Goal: Contribute content: Contribute content

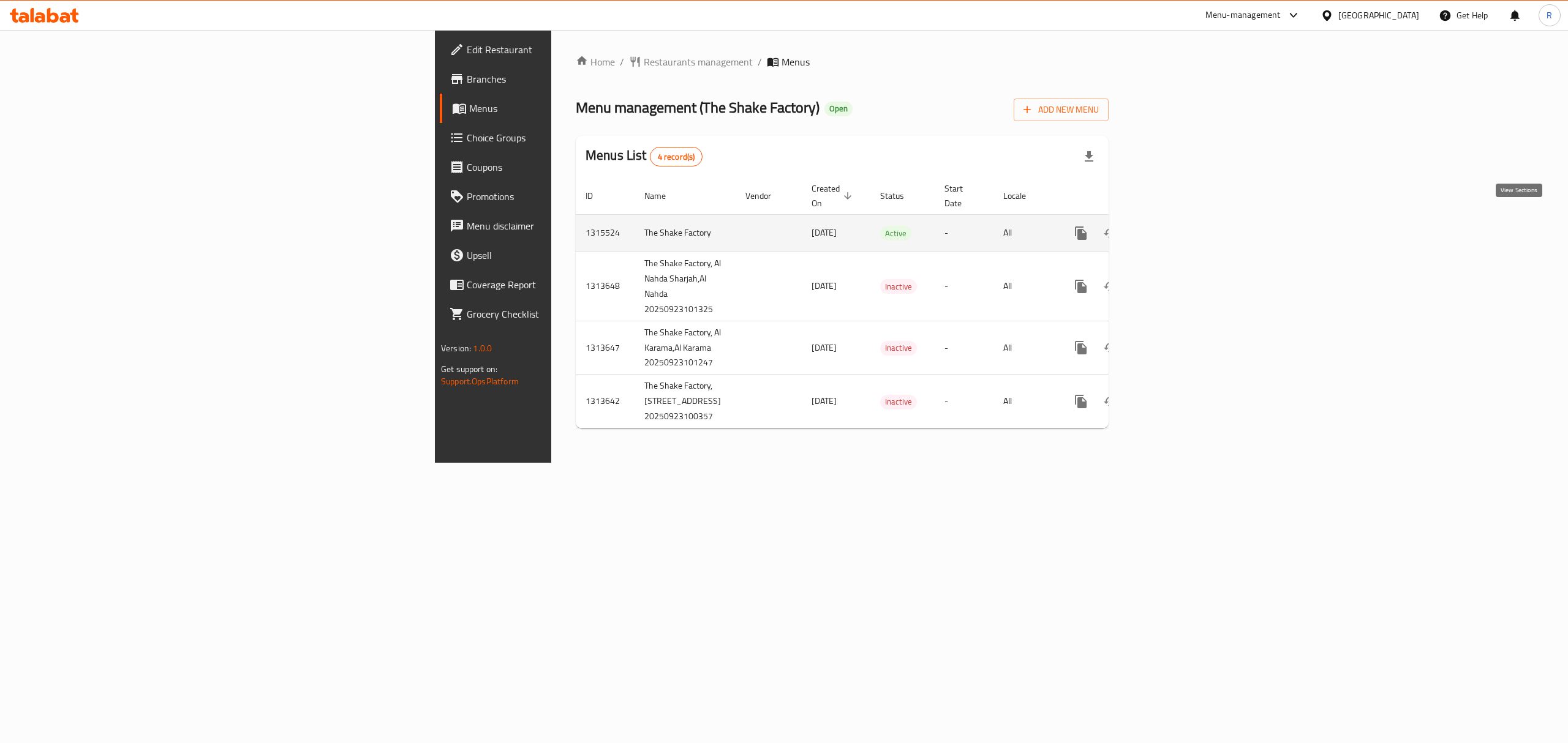
click at [1175, 228] on icon "enhanced table" at bounding box center [1168, 233] width 11 height 11
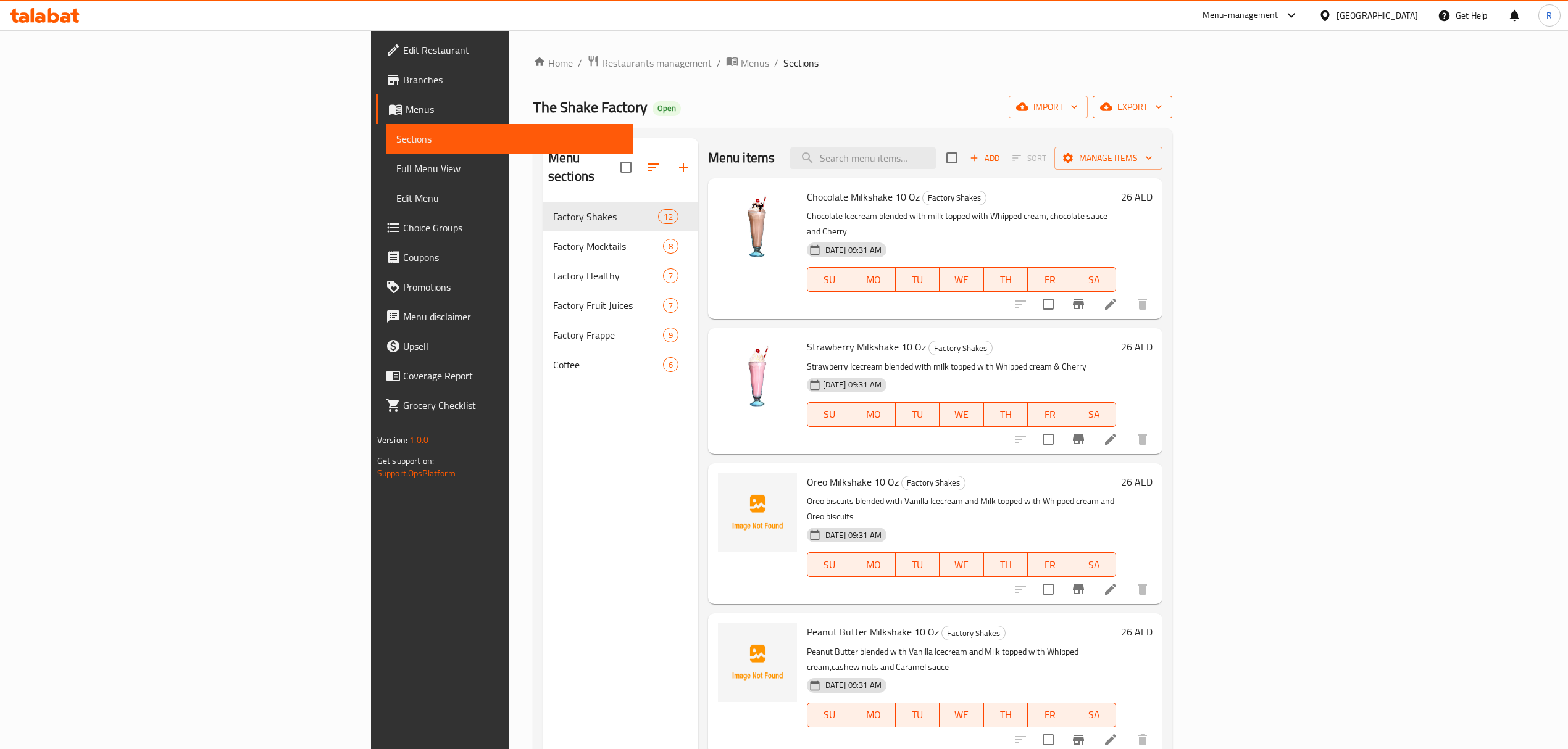
click at [1162, 110] on span "export" at bounding box center [1132, 106] width 60 height 15
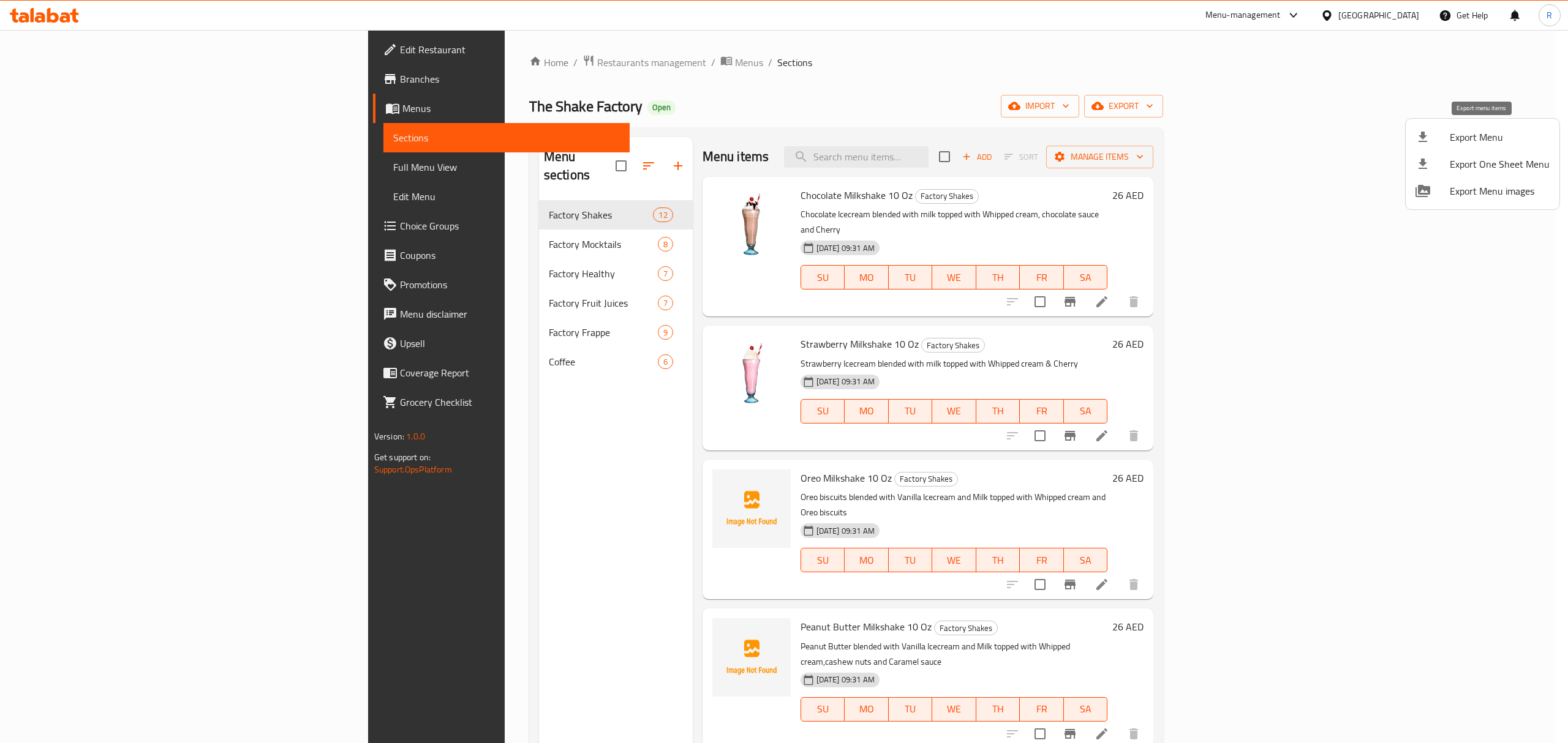
click at [1458, 144] on span "Export Menu" at bounding box center [1499, 137] width 100 height 14
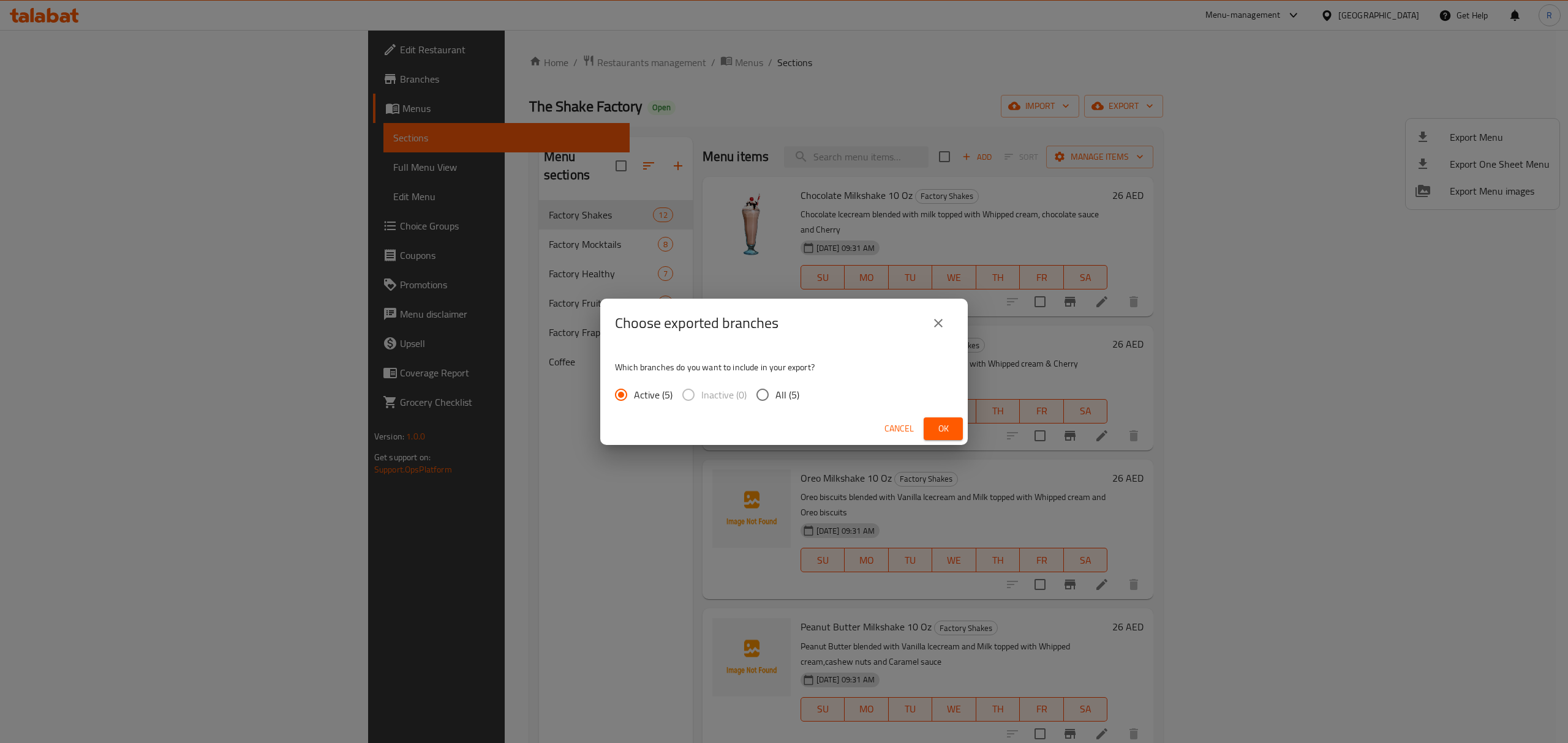
click at [940, 431] on span "Ok" at bounding box center [943, 428] width 19 height 15
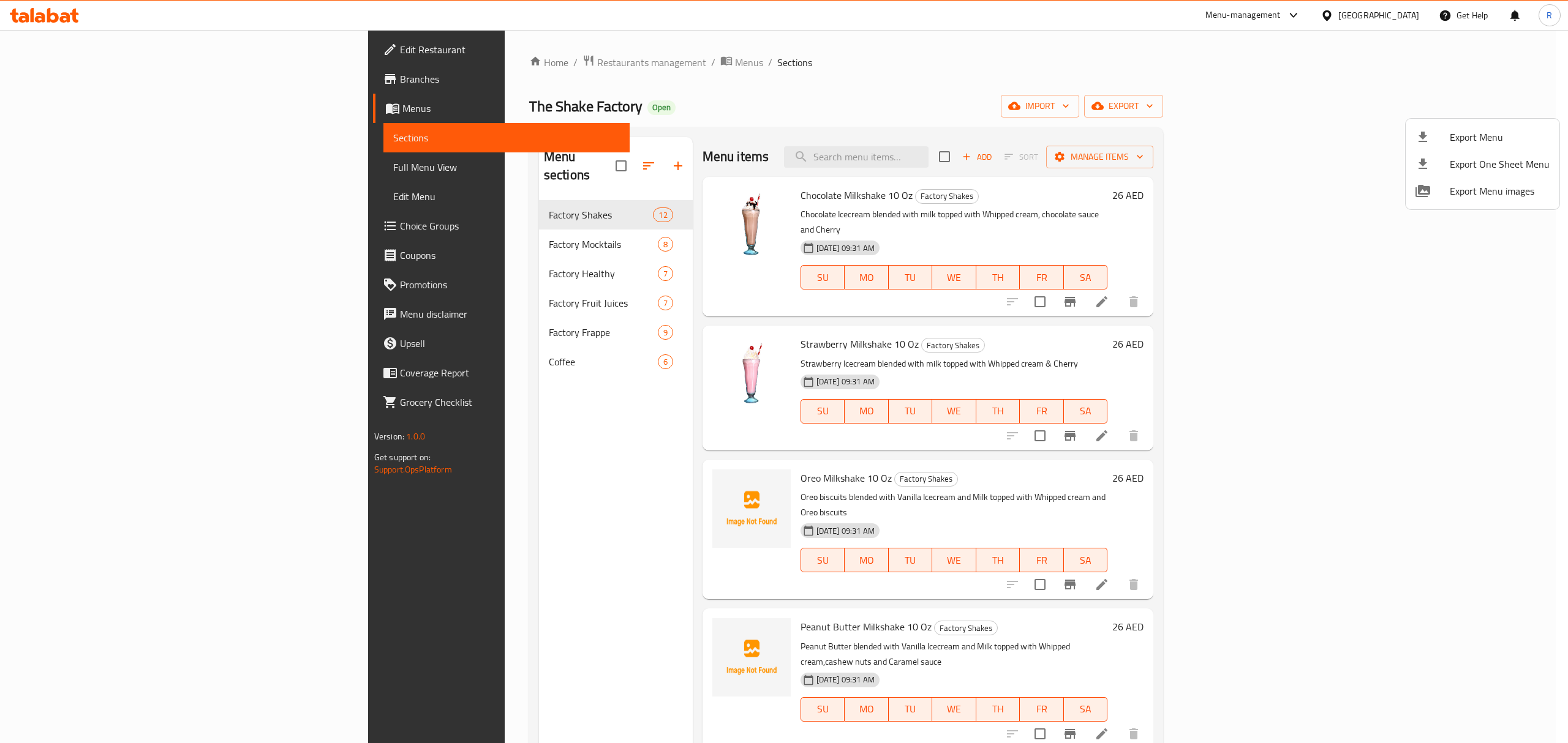
click at [421, 260] on div at bounding box center [784, 372] width 1568 height 743
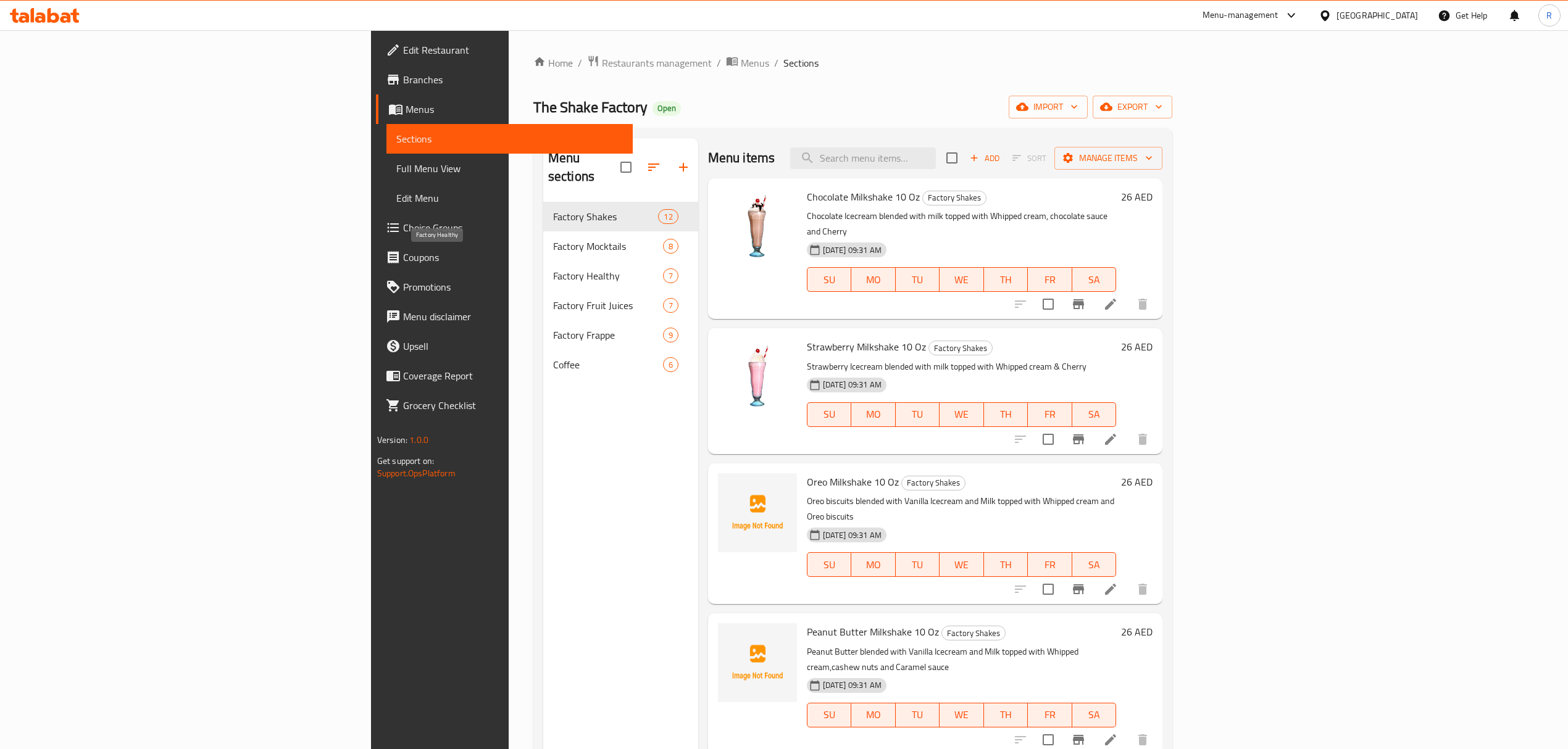
click at [553, 268] on span "Factory Healthy" at bounding box center [608, 275] width 110 height 14
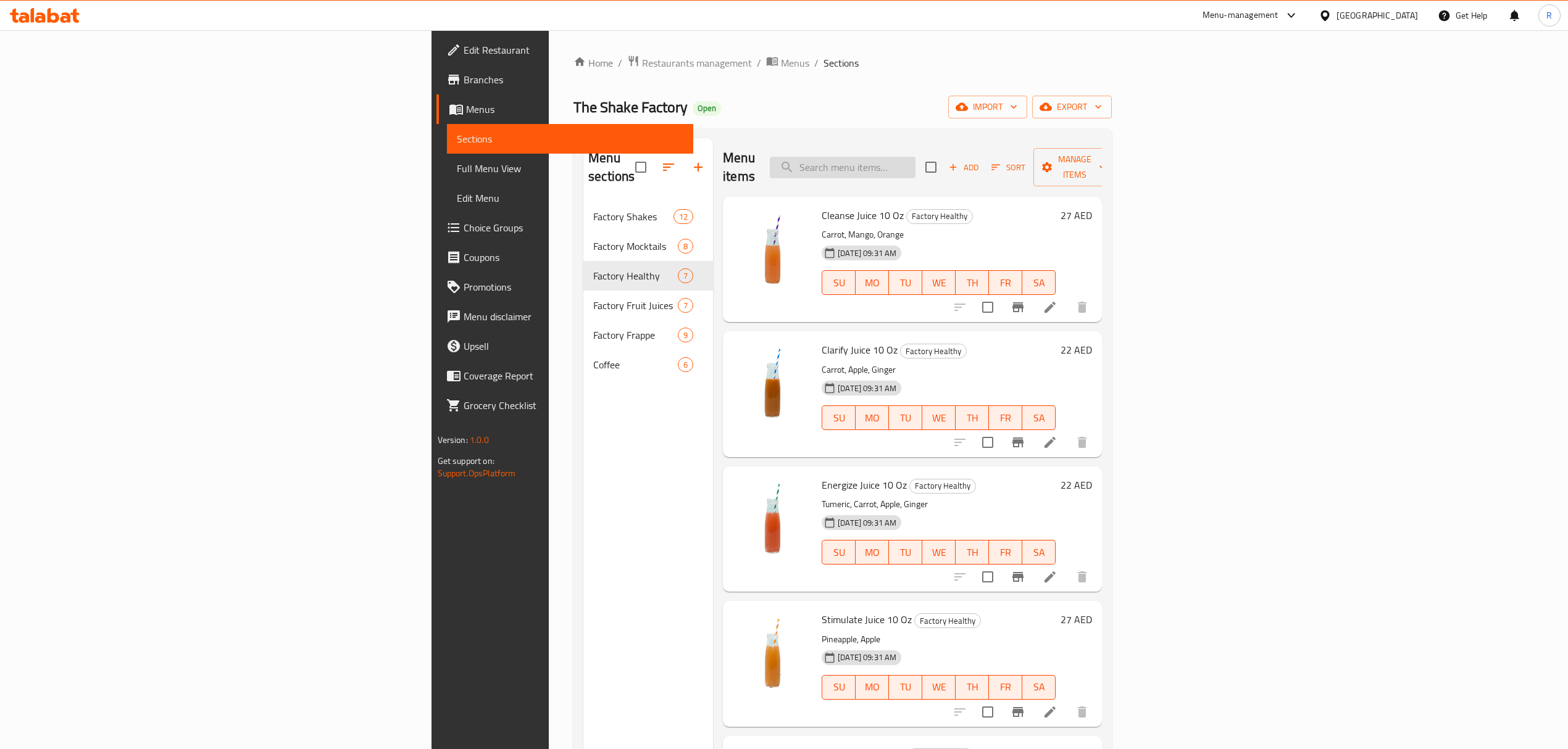
click at [915, 168] on input "search" at bounding box center [842, 168] width 145 height 22
paste input "Dream On Smoothie 10 Oz"
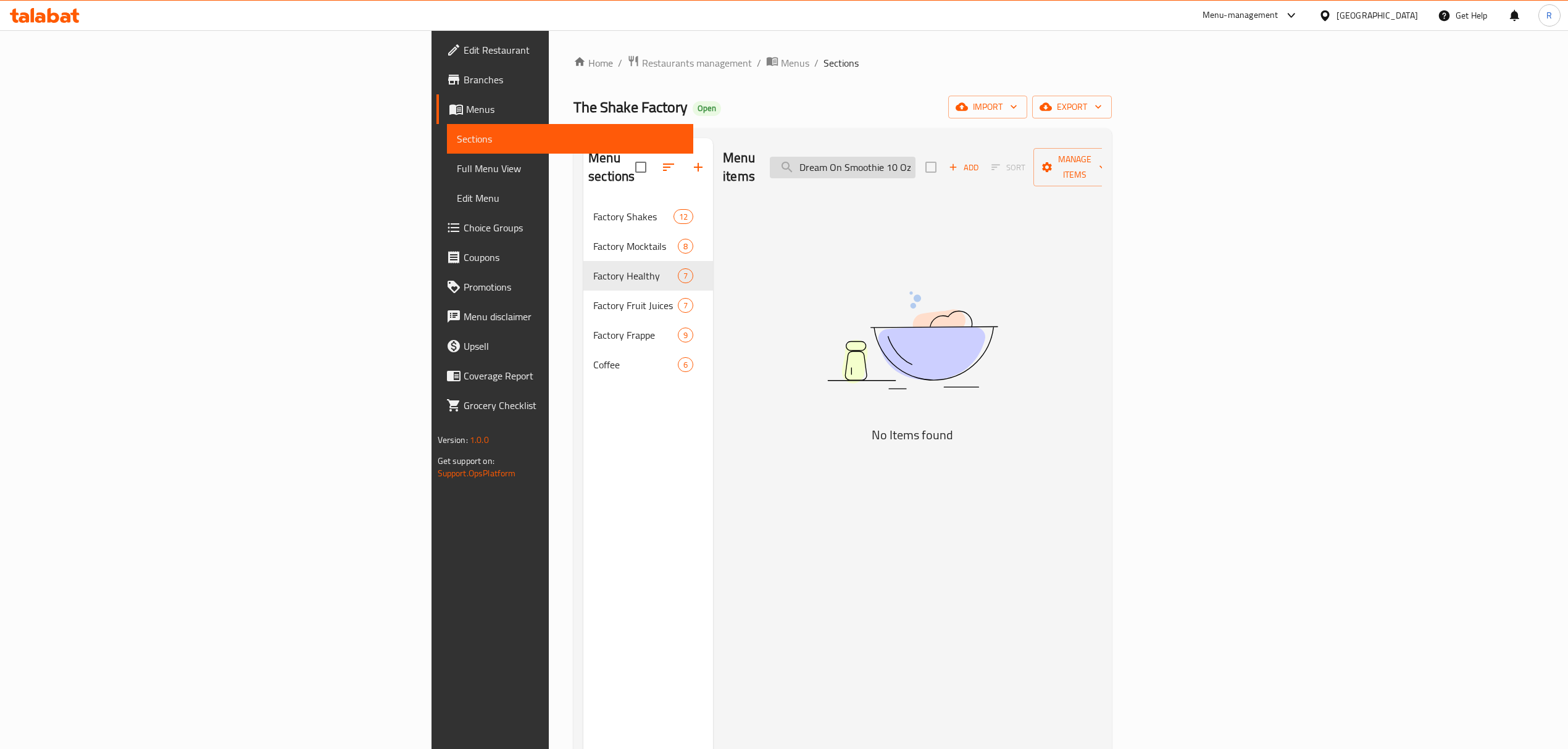
click at [915, 162] on input "Dream On Smoothie 10 Oz" at bounding box center [842, 168] width 145 height 22
drag, startPoint x: 1024, startPoint y: 162, endPoint x: 1114, endPoint y: 167, distance: 90.1
click at [1102, 167] on div "Menu items Dream On Smoothie 10 Oz Add Sort Manage items" at bounding box center [912, 167] width 379 height 59
type input "Dream On"
click at [959, 162] on icon "button" at bounding box center [953, 167] width 11 height 11
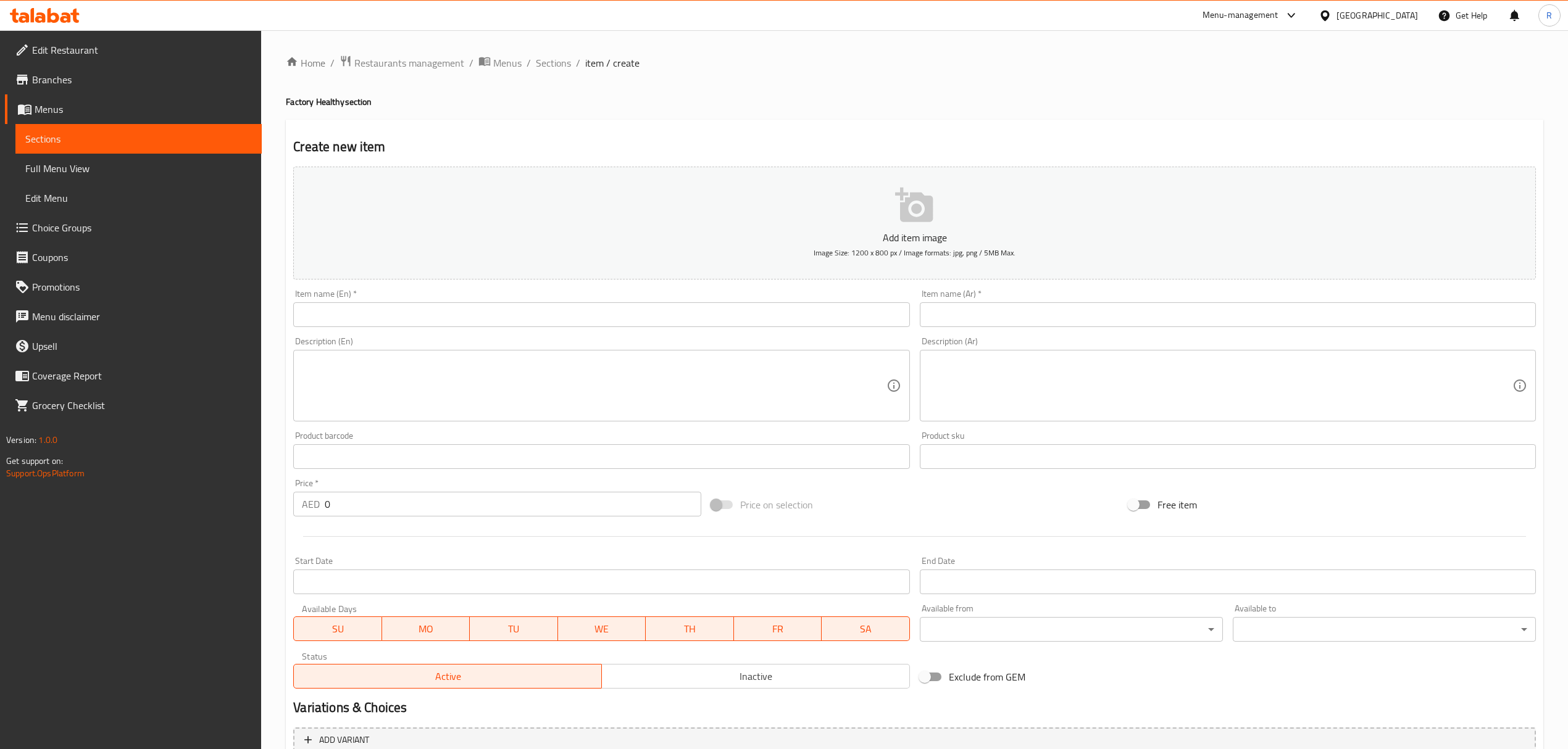
click at [590, 314] on input "text" at bounding box center [601, 314] width 616 height 25
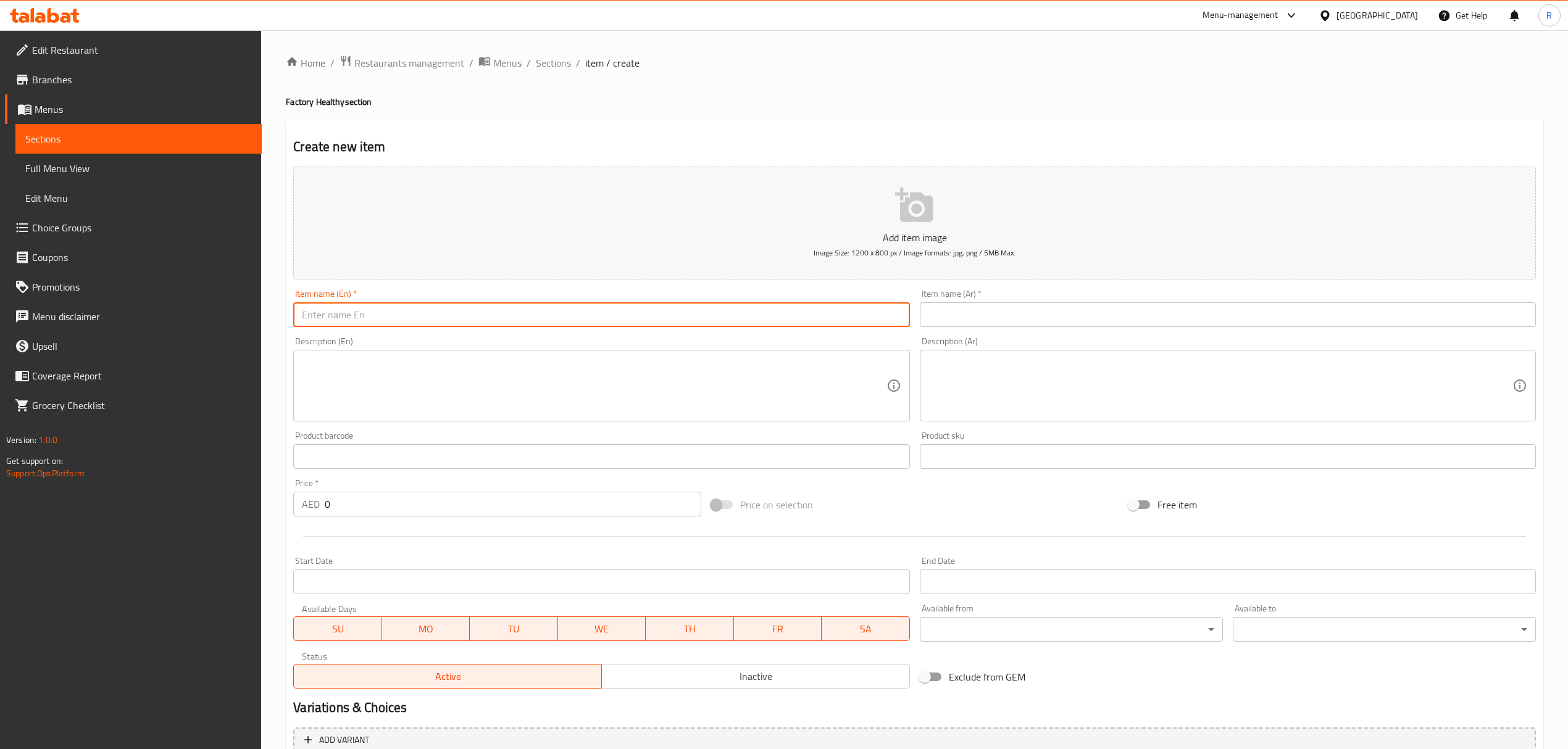
paste input "Dream On Smoothie 10 Oz"
type input "Dream On Smoothie 10 Oz"
click at [490, 306] on input "Dream On Smoothie 10 Oz" at bounding box center [601, 314] width 616 height 25
click at [440, 376] on textarea at bounding box center [594, 385] width 584 height 59
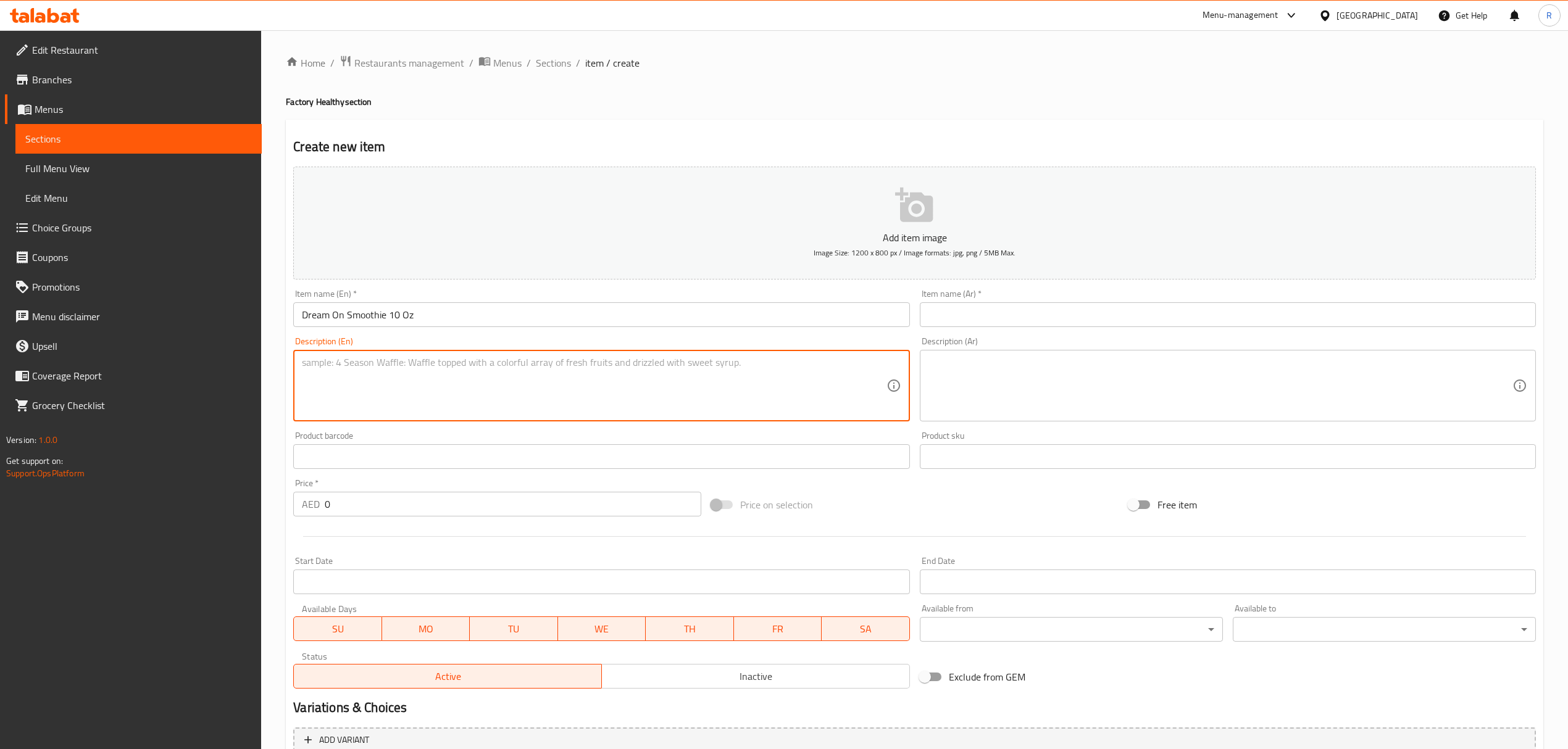
paste textarea "Dream On Smoothie 10 Oz دريم أون سموثي 10 أونصة Blueberries, Acai, Honey, Choic…"
drag, startPoint x: 426, startPoint y: 365, endPoint x: 531, endPoint y: 363, distance: 105.0
click at [531, 363] on textarea "Dream On Smoothie 10 Oz دريم أون سموثي 10 أونصة Blueberries, Acai, Honey, Choic…" at bounding box center [594, 385] width 584 height 59
type textarea "Dream On Smoothie 10 Oz Blueberries, Acai, Honey, Choice of Milk التوت الأزرق، …"
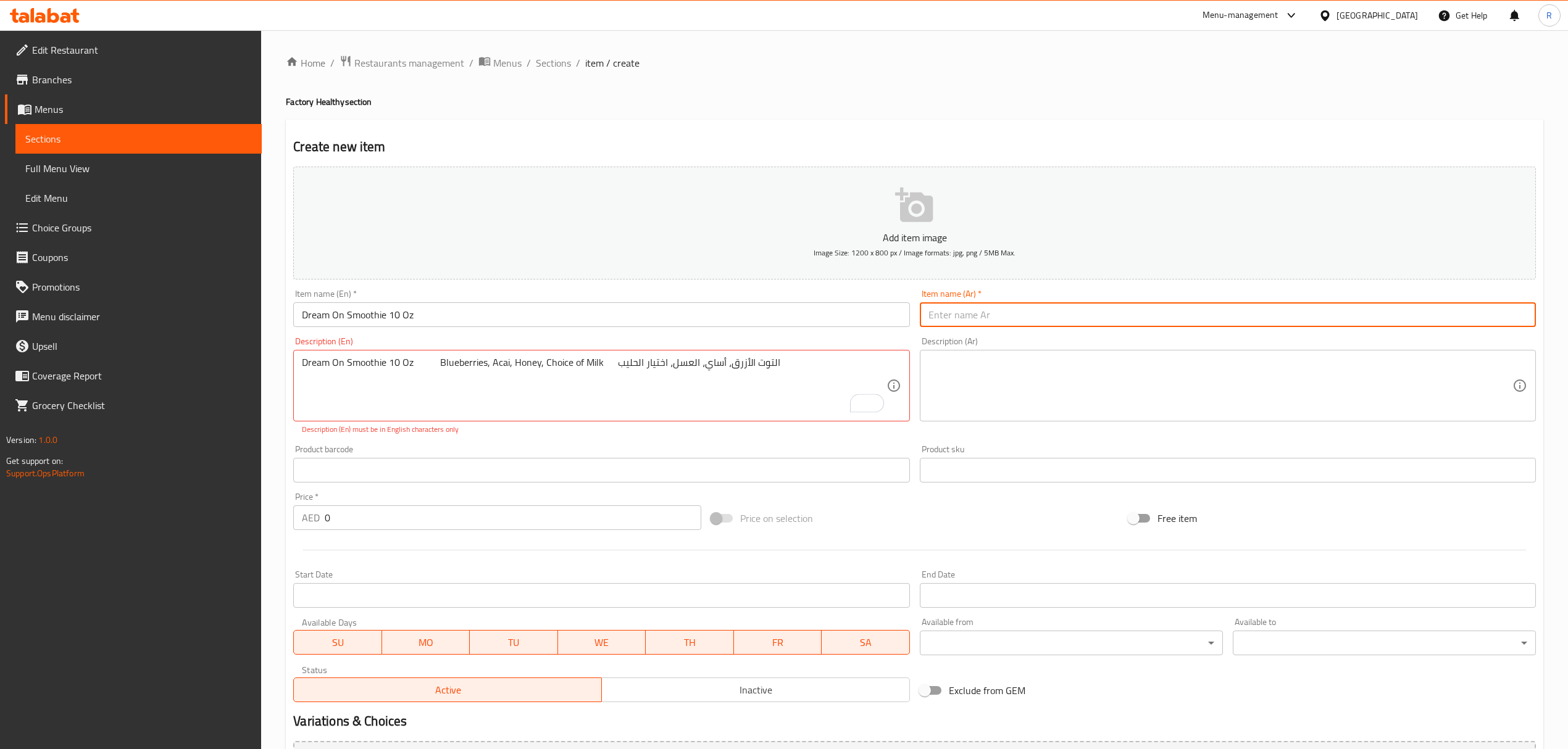
drag, startPoint x: 990, startPoint y: 310, endPoint x: 918, endPoint y: 326, distance: 73.8
click at [990, 310] on input "text" at bounding box center [1228, 314] width 616 height 25
paste input "دريم أون سموثي 10 أونصة"
type input "دريم أون سموثي 10 أونصة"
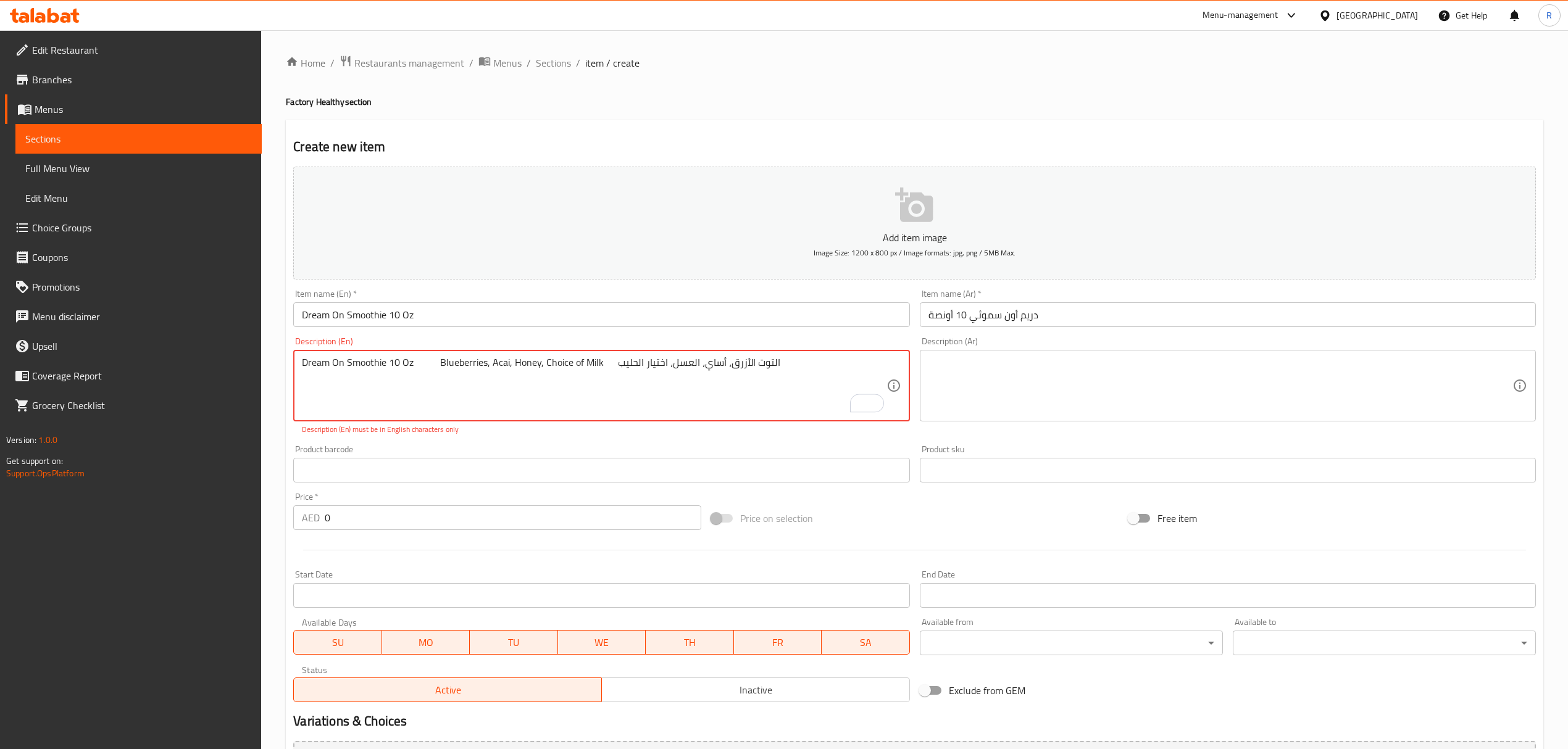
drag, startPoint x: 440, startPoint y: 364, endPoint x: 269, endPoint y: 363, distance: 171.0
drag, startPoint x: 475, startPoint y: 368, endPoint x: 682, endPoint y: 374, distance: 207.1
click at [682, 374] on textarea "Blueberries, Acai, Honey, Choice of Milk التوت الأزرق، أساي، العسل، اختيار الحل…" at bounding box center [594, 385] width 584 height 59
click at [667, 366] on textarea "Blueberries, Acai, Honey, Choice of Milk" at bounding box center [594, 385] width 584 height 59
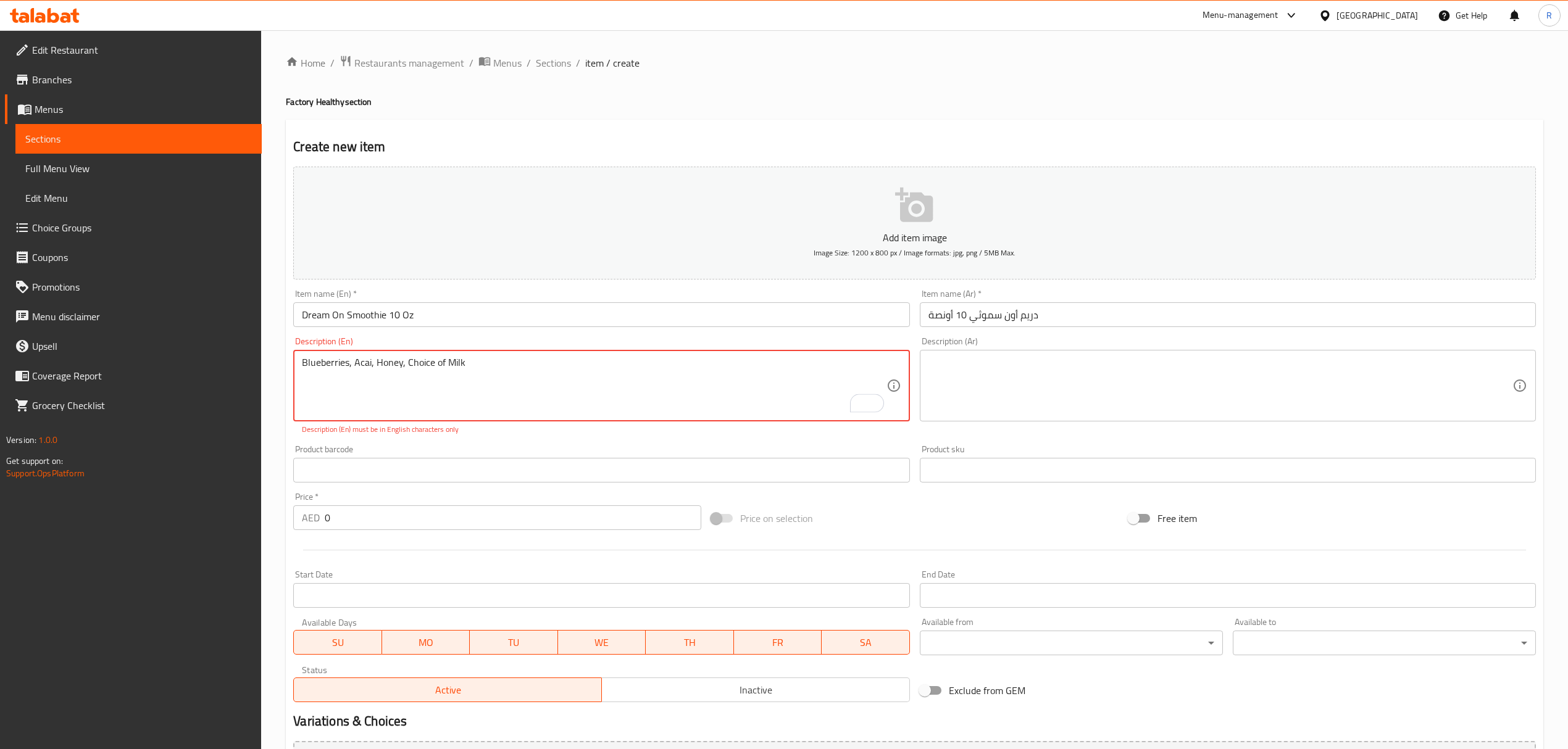
click at [667, 366] on textarea "Blueberries, Acai, Honey, Choice of Milk" at bounding box center [594, 385] width 584 height 59
type textarea "Blueberries, Acai, Honey, Choice of Milk"
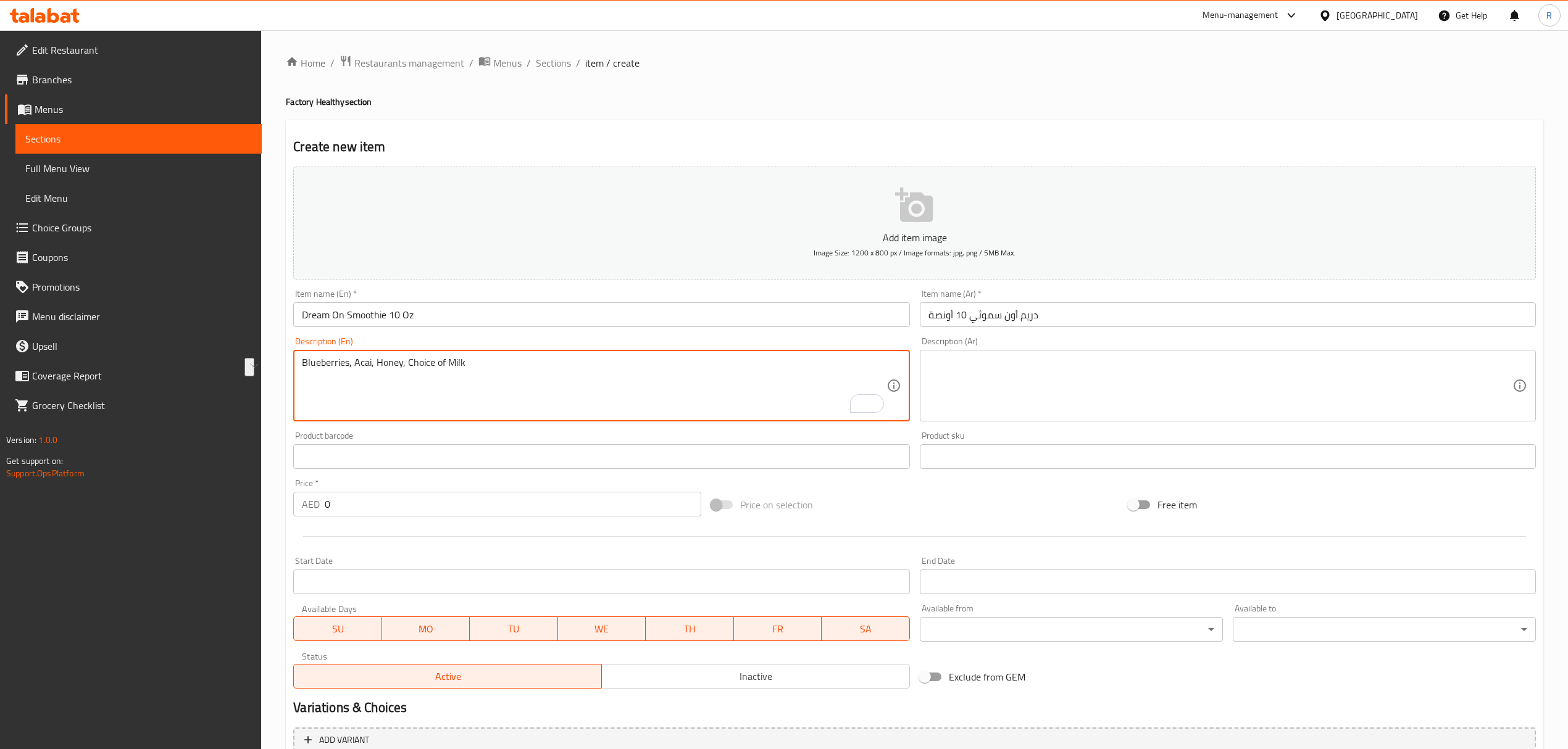
click at [425, 364] on textarea "Blueberries, Acai, Honey, Choice of Milk" at bounding box center [594, 385] width 584 height 59
click at [413, 365] on textarea "Blueberries, Acai, Honey, Choice of Milk" at bounding box center [594, 385] width 584 height 59
drag, startPoint x: 413, startPoint y: 365, endPoint x: 476, endPoint y: 361, distance: 63.1
click at [476, 361] on textarea "Blueberries, Acai, Honey, Choice of Milk" at bounding box center [594, 385] width 584 height 59
click at [542, 63] on span "Sections" at bounding box center [553, 63] width 35 height 14
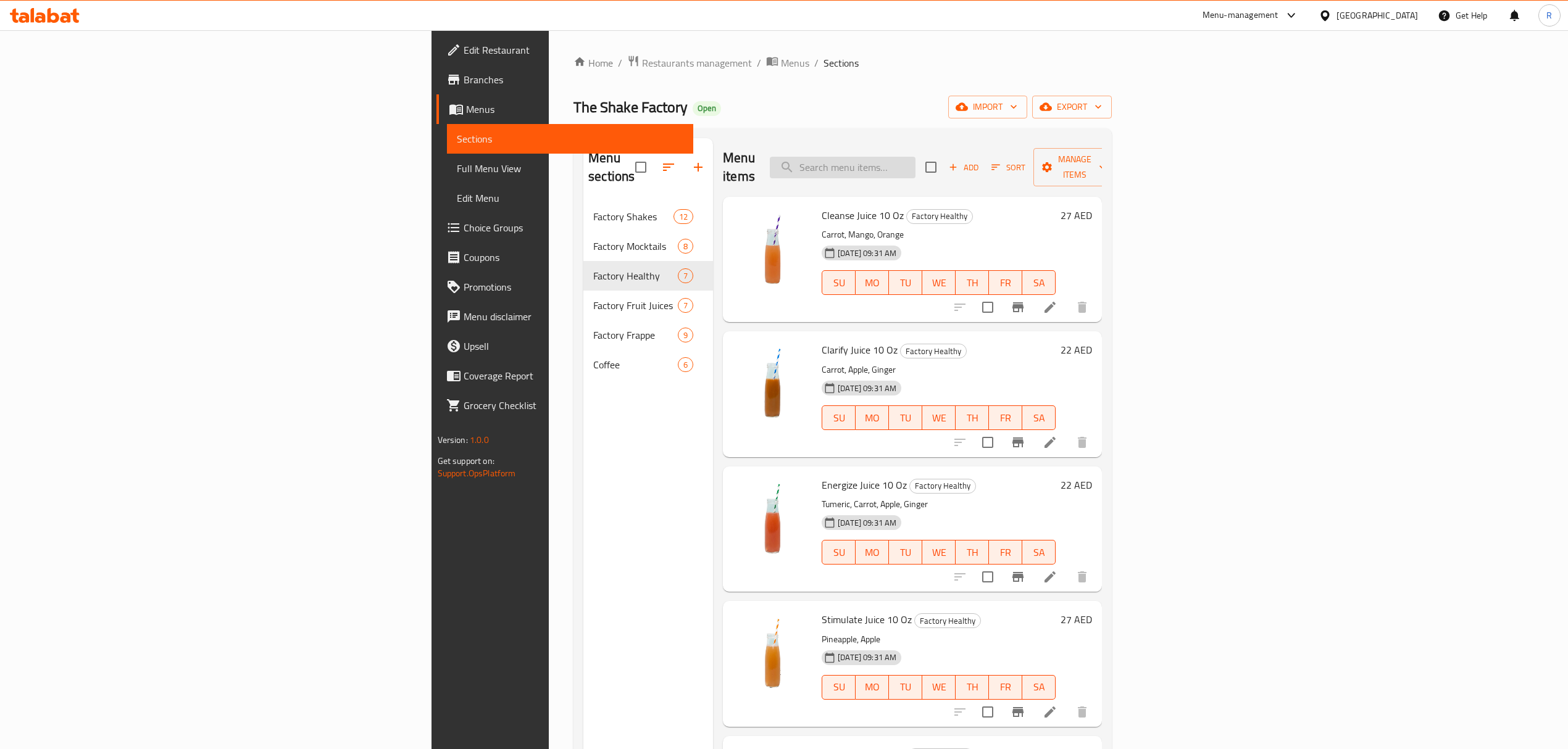
click at [915, 160] on input "search" at bounding box center [842, 168] width 145 height 22
paste input "So Bright Smoothie 10 Oz"
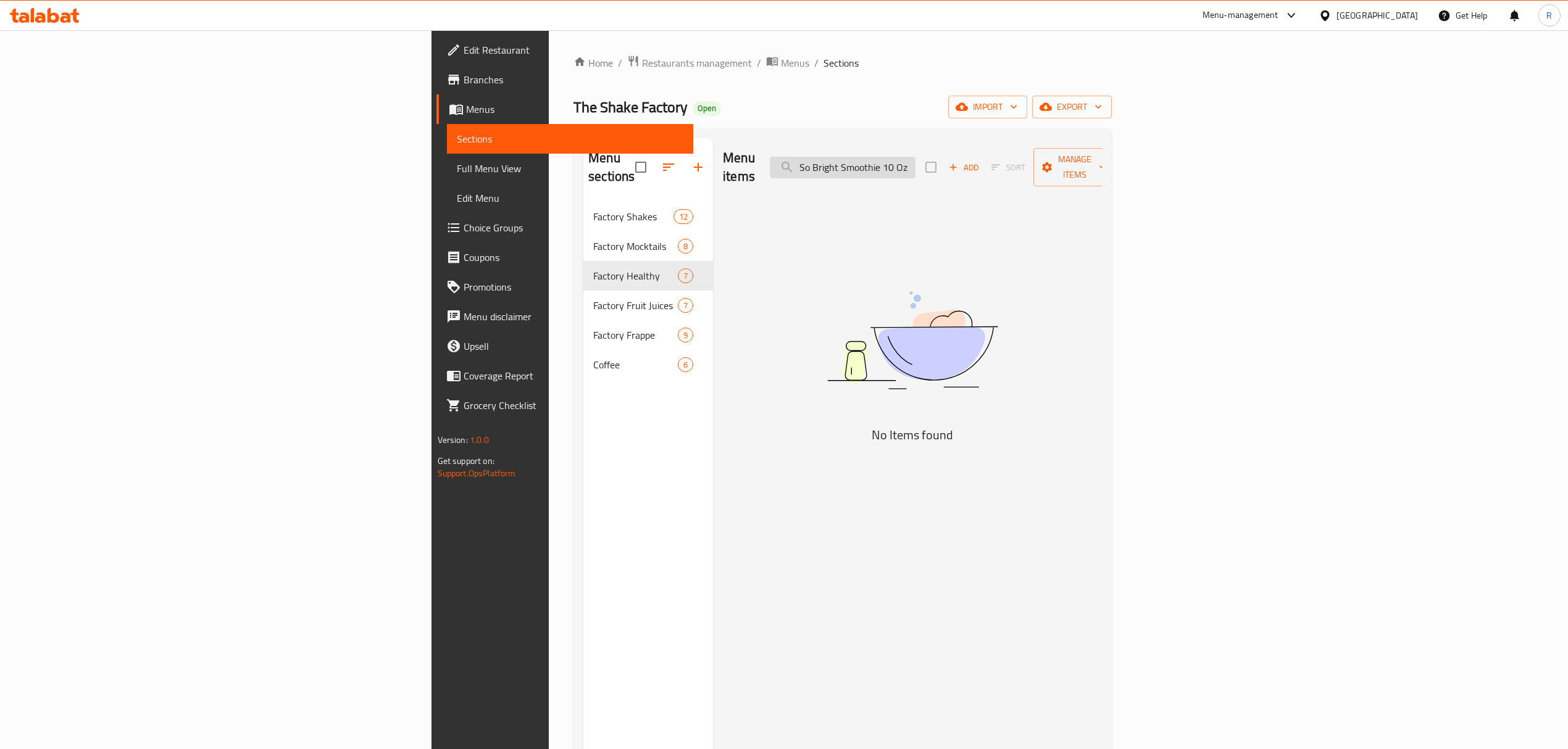
click at [915, 158] on input "So Bright Smoothie 10 Oz" at bounding box center [842, 168] width 145 height 22
drag, startPoint x: 1028, startPoint y: 158, endPoint x: 1114, endPoint y: 163, distance: 86.1
click at [1102, 163] on div "Menu items So Bright Smoothie 10 Oz Add Sort Manage items" at bounding box center [912, 167] width 379 height 59
type input "So Bright"
click at [980, 160] on span "Add" at bounding box center [964, 168] width 33 height 14
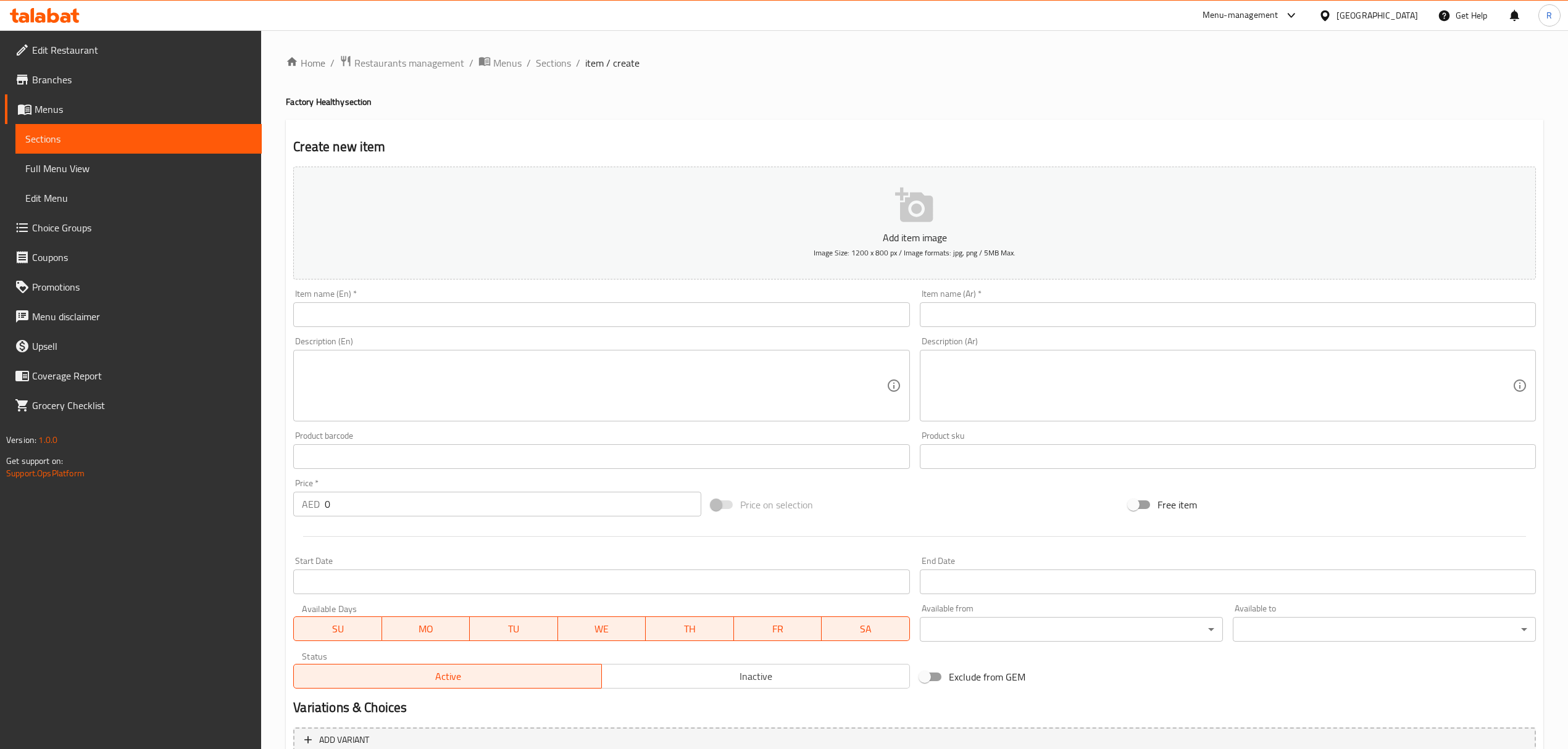
click at [496, 371] on textarea at bounding box center [594, 385] width 584 height 59
paste textarea "So Bright Smoothie 10 Oz سموثي سو برايت 10 أونصة Spinach, Kale, Mango, Banana, …"
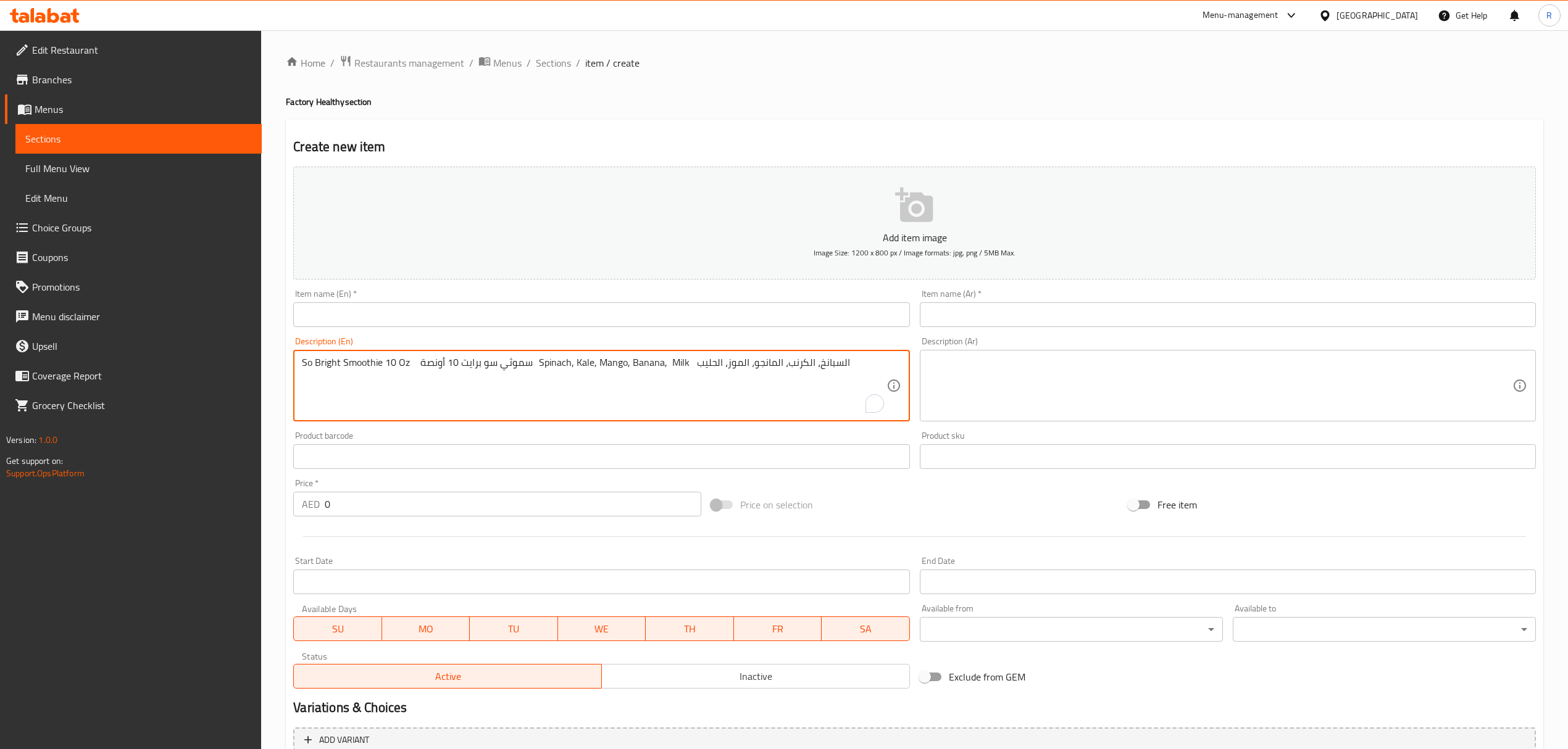
click at [307, 364] on textarea "So Bright Smoothie 10 Oz سموثي سو برايت 10 أونصة Spinach, Kale, Mango, Banana, …" at bounding box center [594, 385] width 584 height 59
drag, startPoint x: 307, startPoint y: 364, endPoint x: 395, endPoint y: 369, distance: 88.1
click at [395, 369] on textarea "So Bright Smoothie 10 Oz سموثي سو برايت 10 أونصة Spinach, Kale, Mango, Banana, …" at bounding box center [594, 385] width 584 height 59
click at [304, 364] on textarea "So Bright Smoothie 10 Oz سموثي سو برايت 10 أونصة Spinach, Kale, Mango, Banana, …" at bounding box center [594, 385] width 584 height 59
drag, startPoint x: 304, startPoint y: 364, endPoint x: 403, endPoint y: 354, distance: 99.5
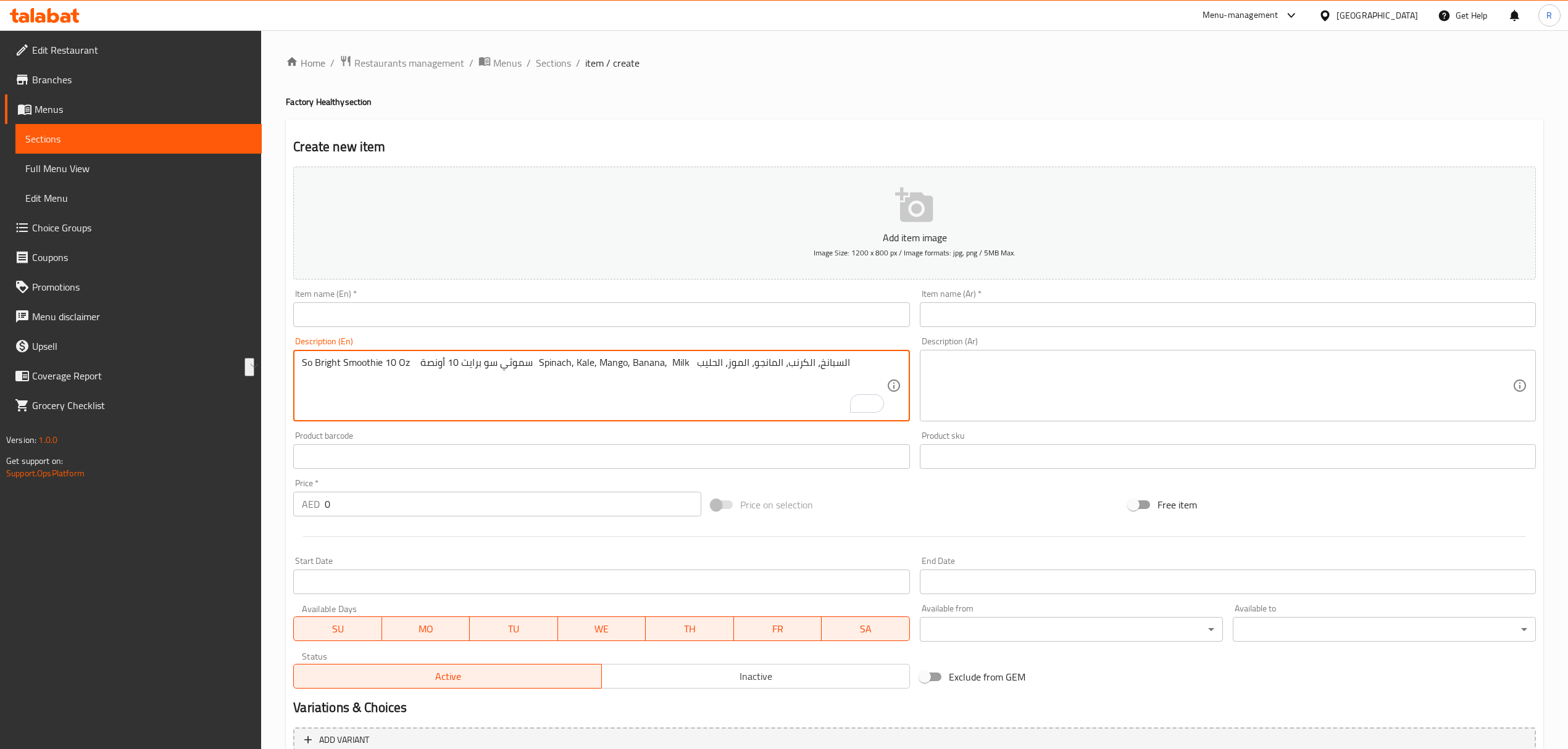
click at [403, 354] on div "So Bright Smoothie 10 Oz سموثي سو برايت 10 أونصة Spinach, Kale, Mango, Banana, …" at bounding box center [601, 385] width 616 height 72
type textarea "سموثي سو برايت 10 أونصة Spinach, Kale, Mango, Banana, Milk السبانخ، الكرنب، الم…"
click at [406, 316] on input "text" at bounding box center [601, 314] width 616 height 25
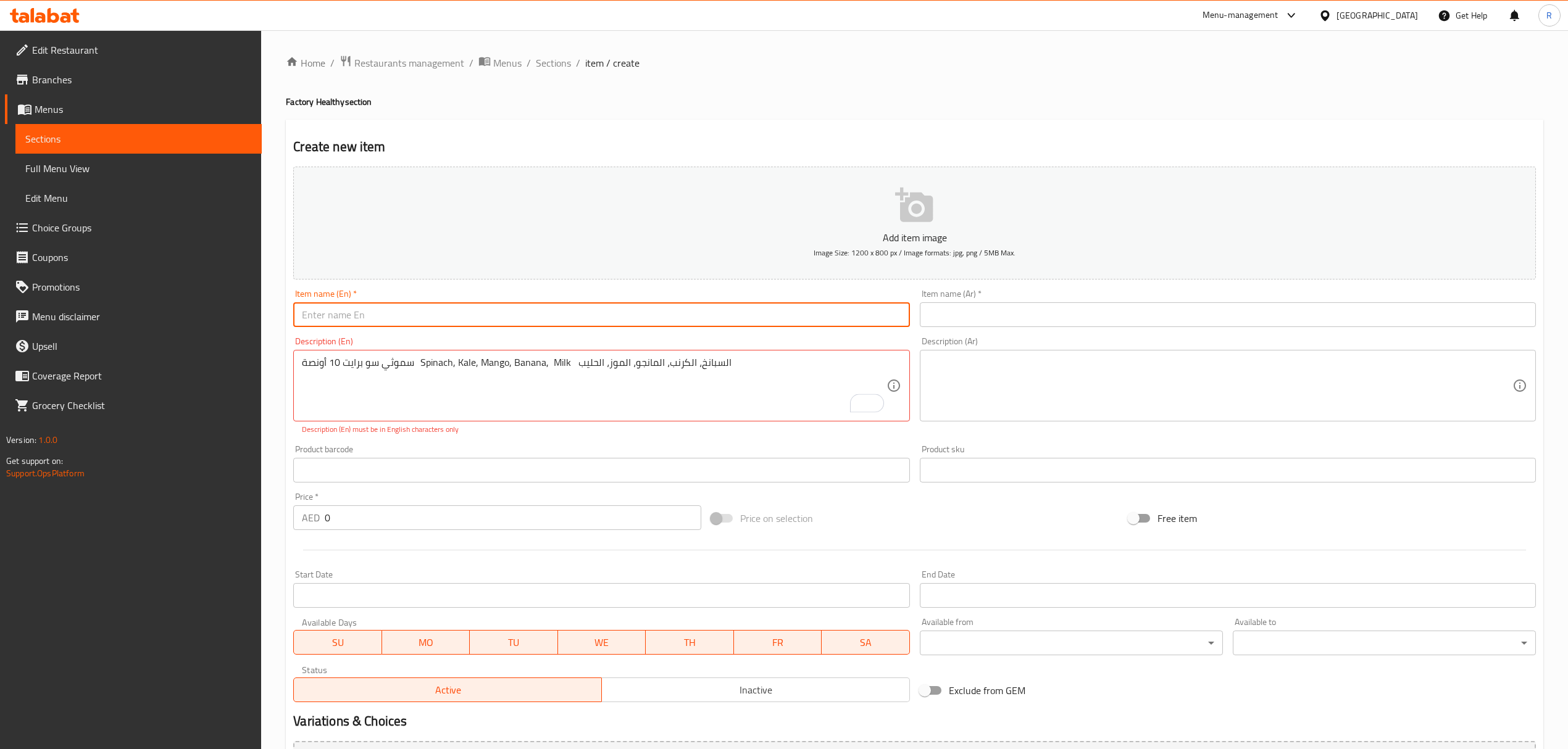
paste input "So Bright Smoothie 10 Oz"
type input "So Bright Smoothie 10 Oz"
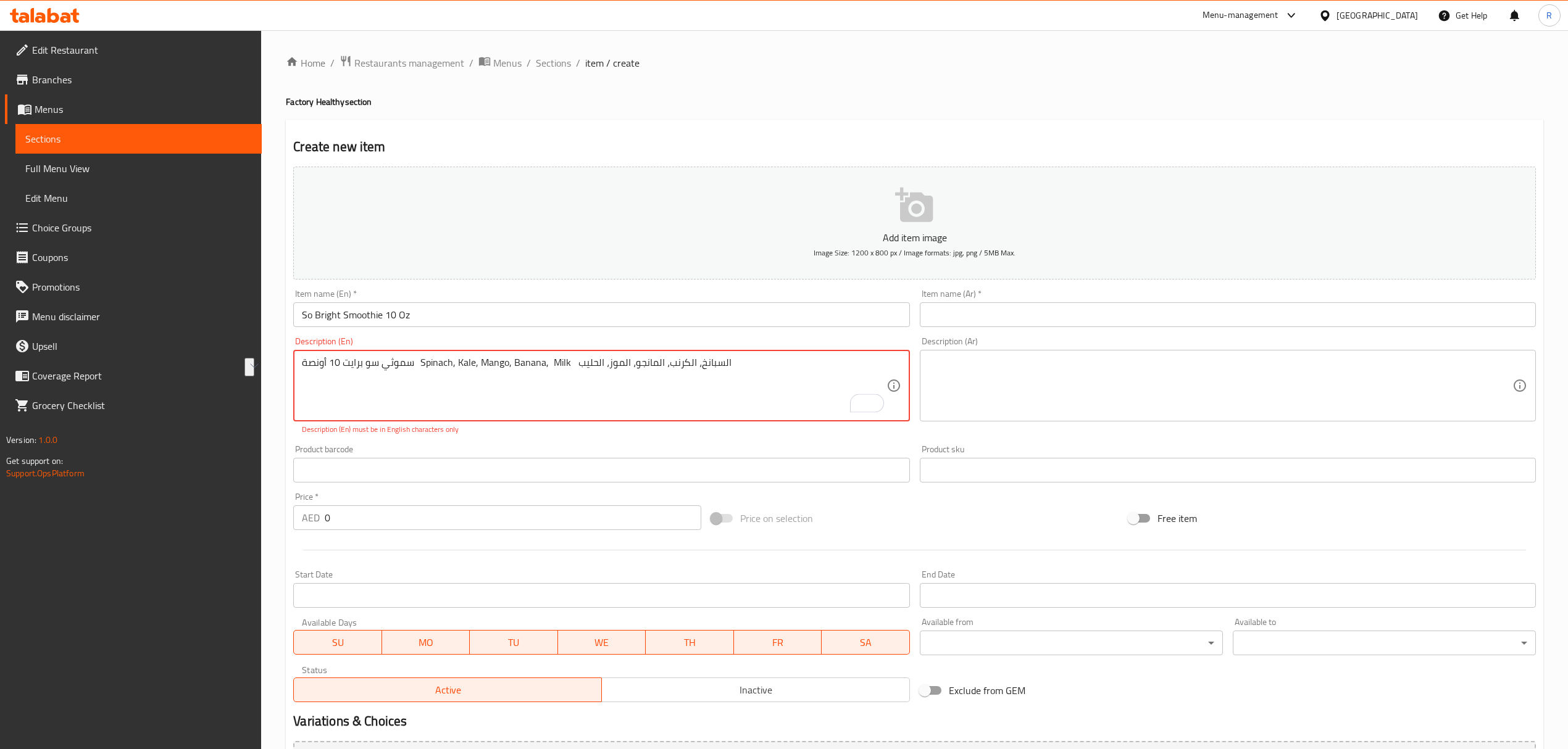
drag, startPoint x: 323, startPoint y: 366, endPoint x: 429, endPoint y: 365, distance: 106.0
type textarea "Spinach, Kale, Mango, Banana, Milk السبانخ، الكرنب، المانجو، الموز، الحليب"
click at [1058, 312] on input "text" at bounding box center [1228, 314] width 616 height 25
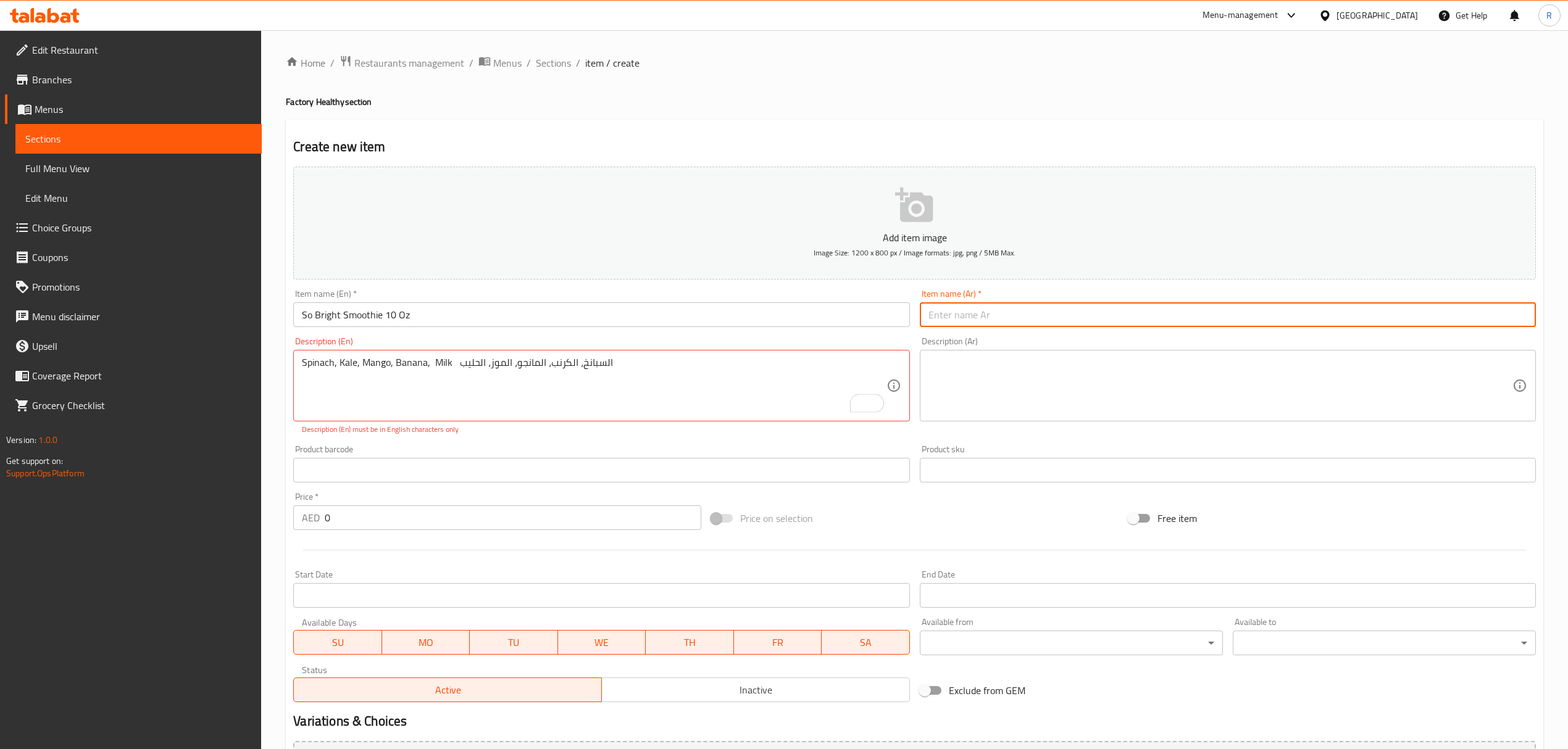
paste input "سموثي سو برايت 10 أونصة"
type input "سموثي سو برايت 10 أونصة"
click at [1011, 361] on textarea at bounding box center [1220, 385] width 584 height 59
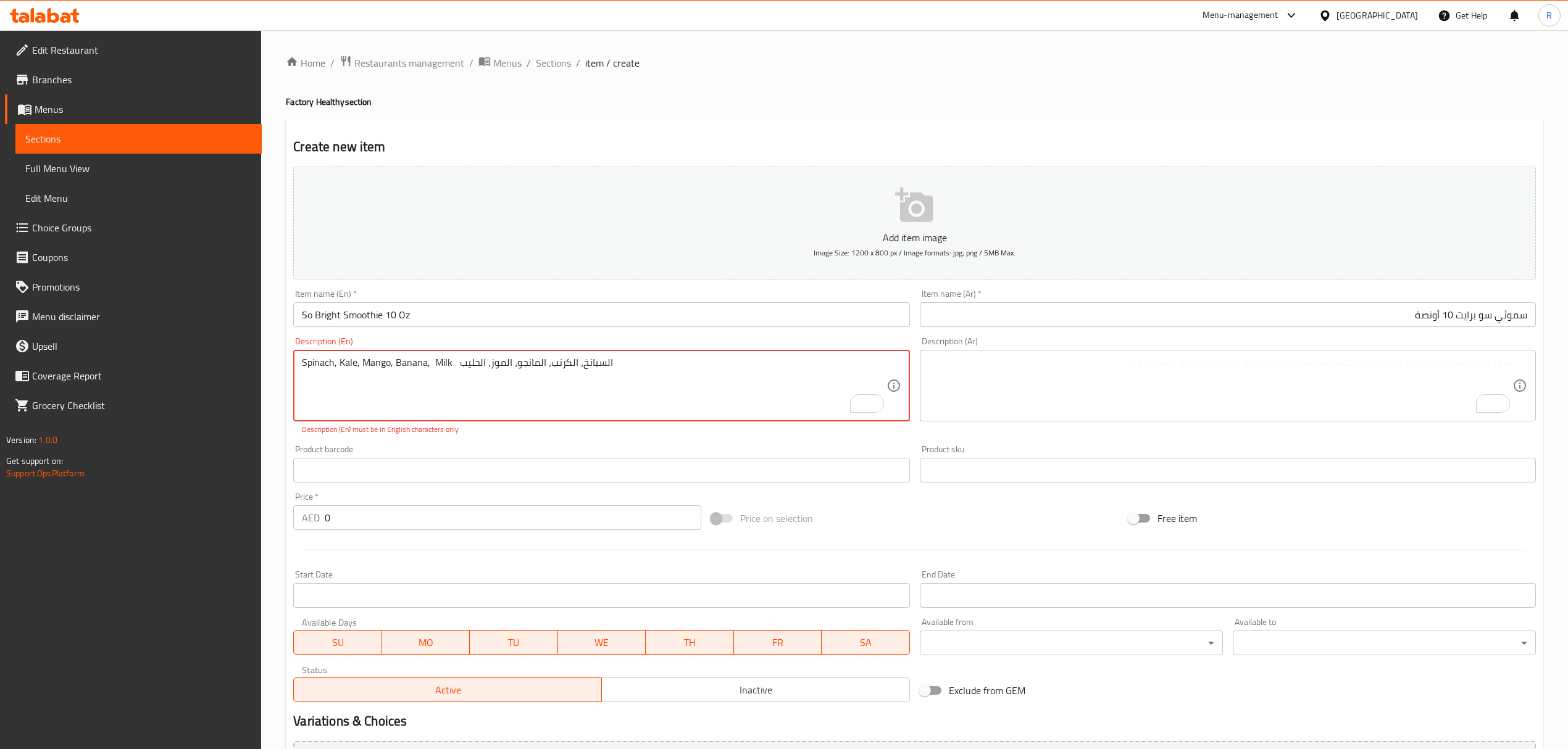
drag, startPoint x: 333, startPoint y: 364, endPoint x: 278, endPoint y: 369, distance: 55.2
type textarea "Spinach, Kale, Mango, Banana, Milk السبانخ، الكرنب، المانجو، الموز، الحليب"
click at [369, 517] on input "0" at bounding box center [513, 518] width 376 height 25
type input "027"
drag, startPoint x: 458, startPoint y: 361, endPoint x: 684, endPoint y: 365, distance: 226.0
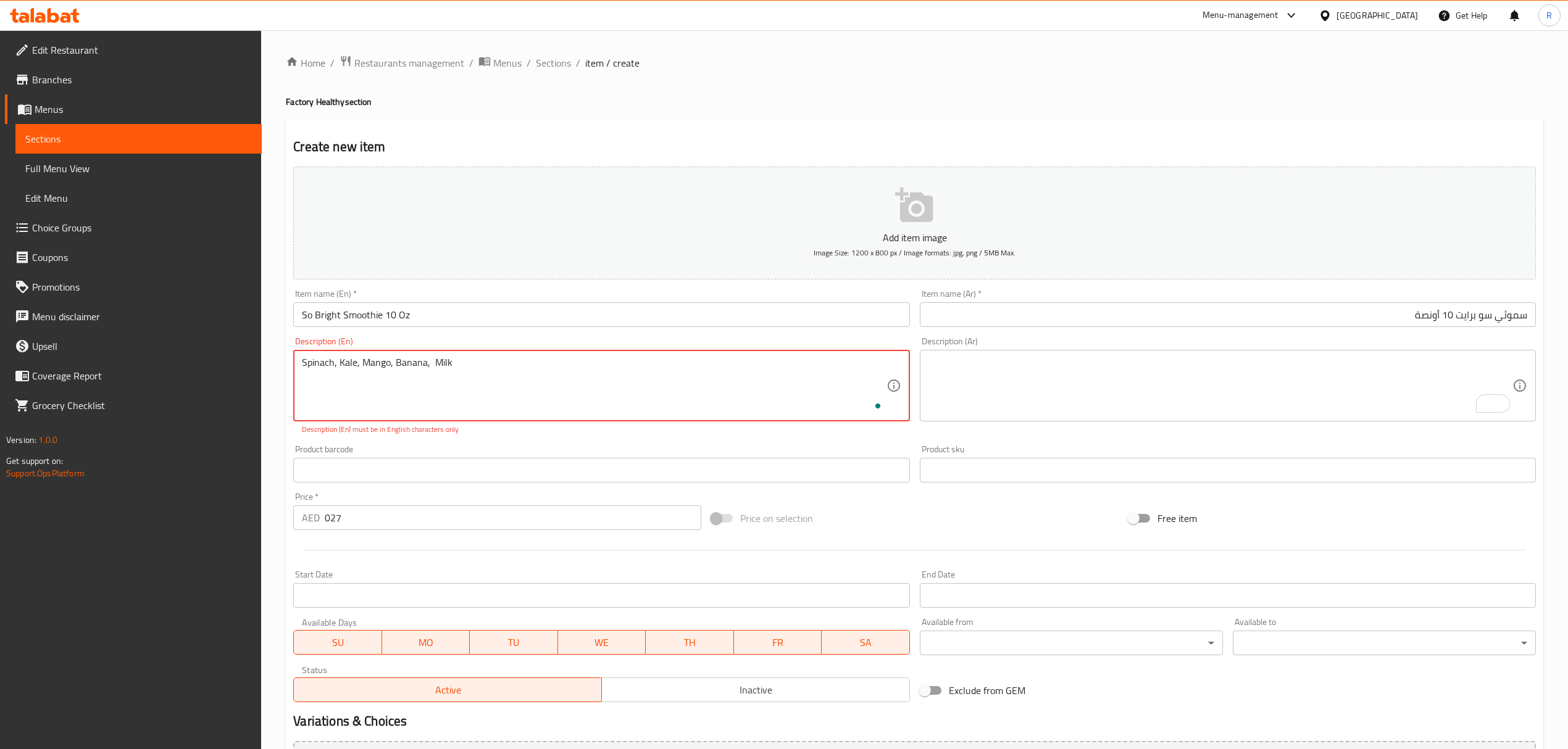
type textarea "Spinach, Kale, Mango, Banana, Milk"
click at [993, 377] on textarea "To enrich screen reader interactions, please activate Accessibility in Grammarl…" at bounding box center [1220, 385] width 584 height 59
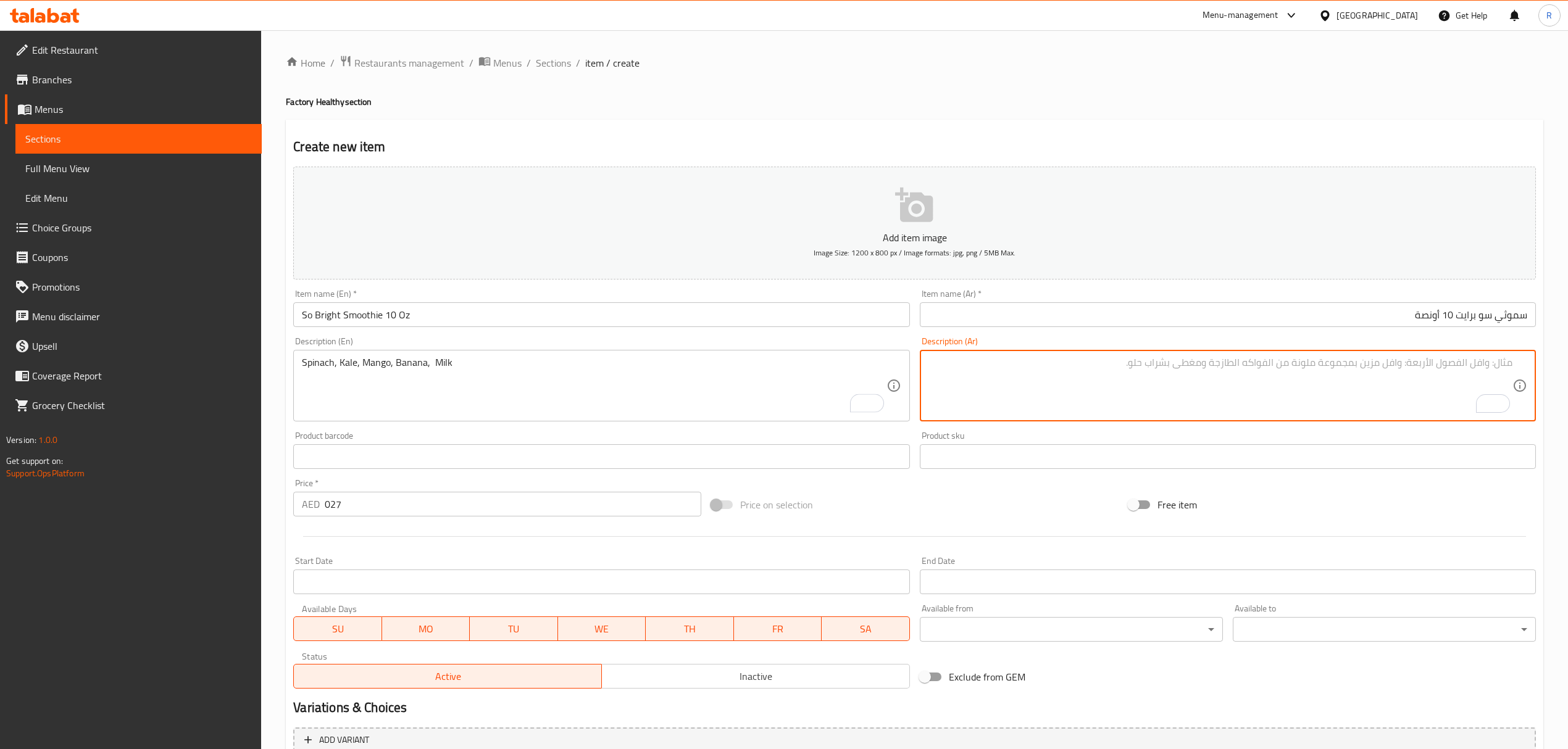
paste textarea "السبانخ، الكرنب، المانجو، الموز، الحليب"
type textarea "السبانخ، الكرنب، المانجو، الموز، الحليب"
drag, startPoint x: 430, startPoint y: 361, endPoint x: 438, endPoint y: 377, distance: 17.9
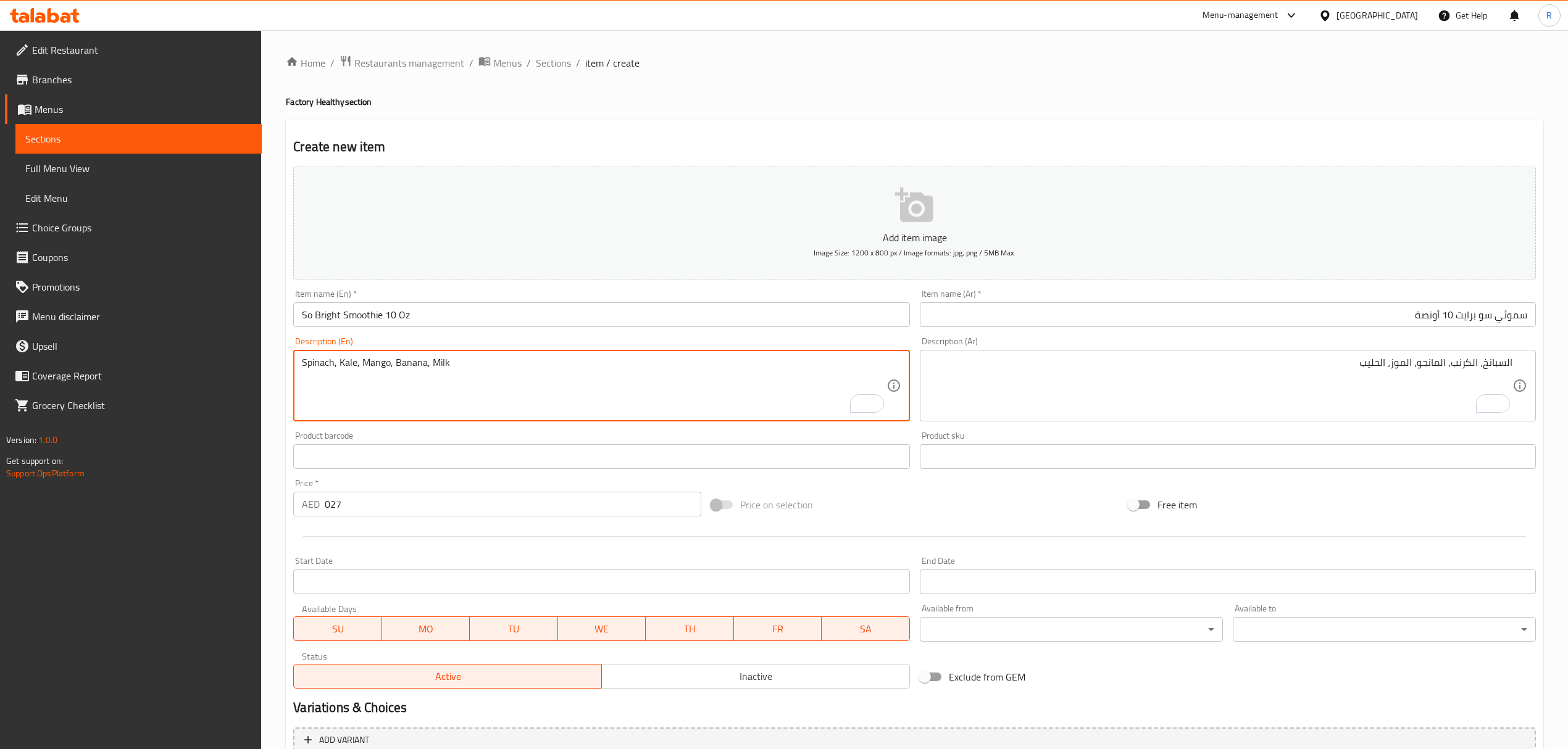
click at [623, 380] on textarea "Spinach, Kale, Mango, Banana, Milk" at bounding box center [594, 385] width 584 height 59
type textarea "Spinach, kale, mango, banana, milk"
click at [627, 369] on textarea "Spinach, kale, mango, banana, milk" at bounding box center [594, 385] width 584 height 59
click at [514, 307] on input "So Bright Smoothie 10 Oz" at bounding box center [601, 314] width 616 height 25
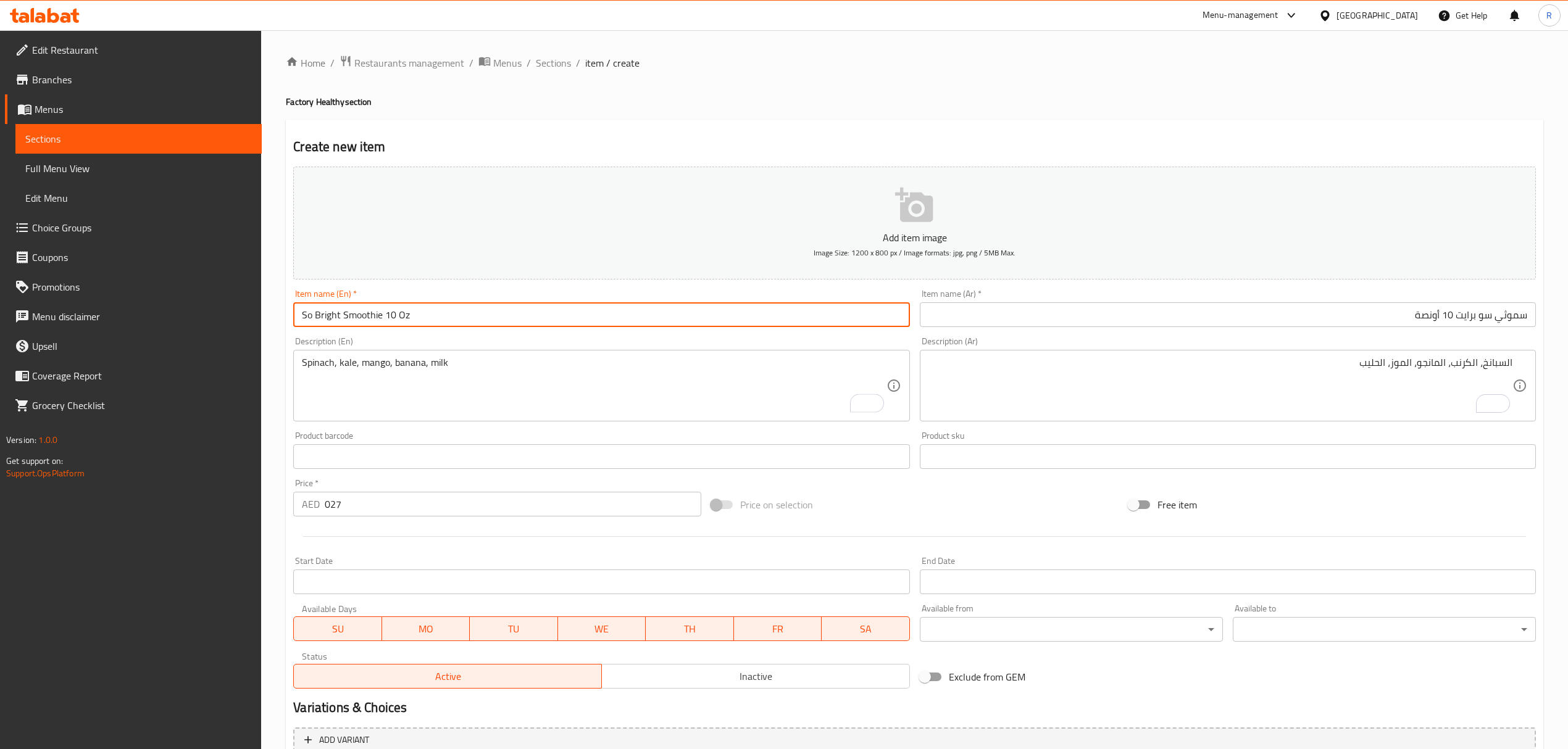
drag, startPoint x: 299, startPoint y: 319, endPoint x: 291, endPoint y: 322, distance: 8.5
click at [287, 322] on div "Create new item Add item image Image Size: 1200 x 800 px / Image formats: jpg, …" at bounding box center [914, 479] width 1257 height 719
click at [537, 445] on input "text" at bounding box center [601, 457] width 616 height 25
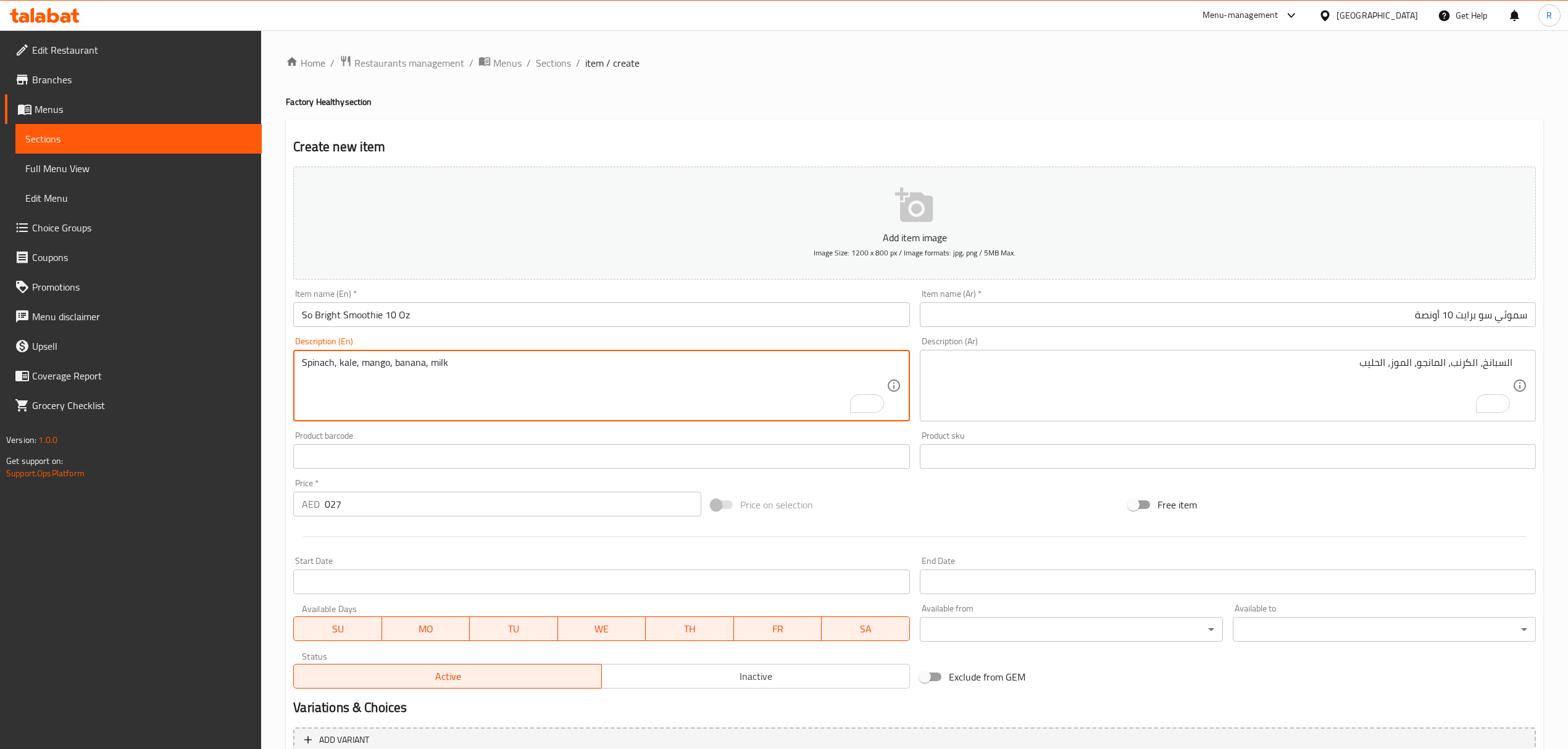
click at [343, 366] on textarea "Spinach, kale, mango, banana, milk" at bounding box center [594, 385] width 584 height 59
click at [344, 367] on textarea "Spinach, kale, mango, banana, milk" at bounding box center [594, 385] width 584 height 59
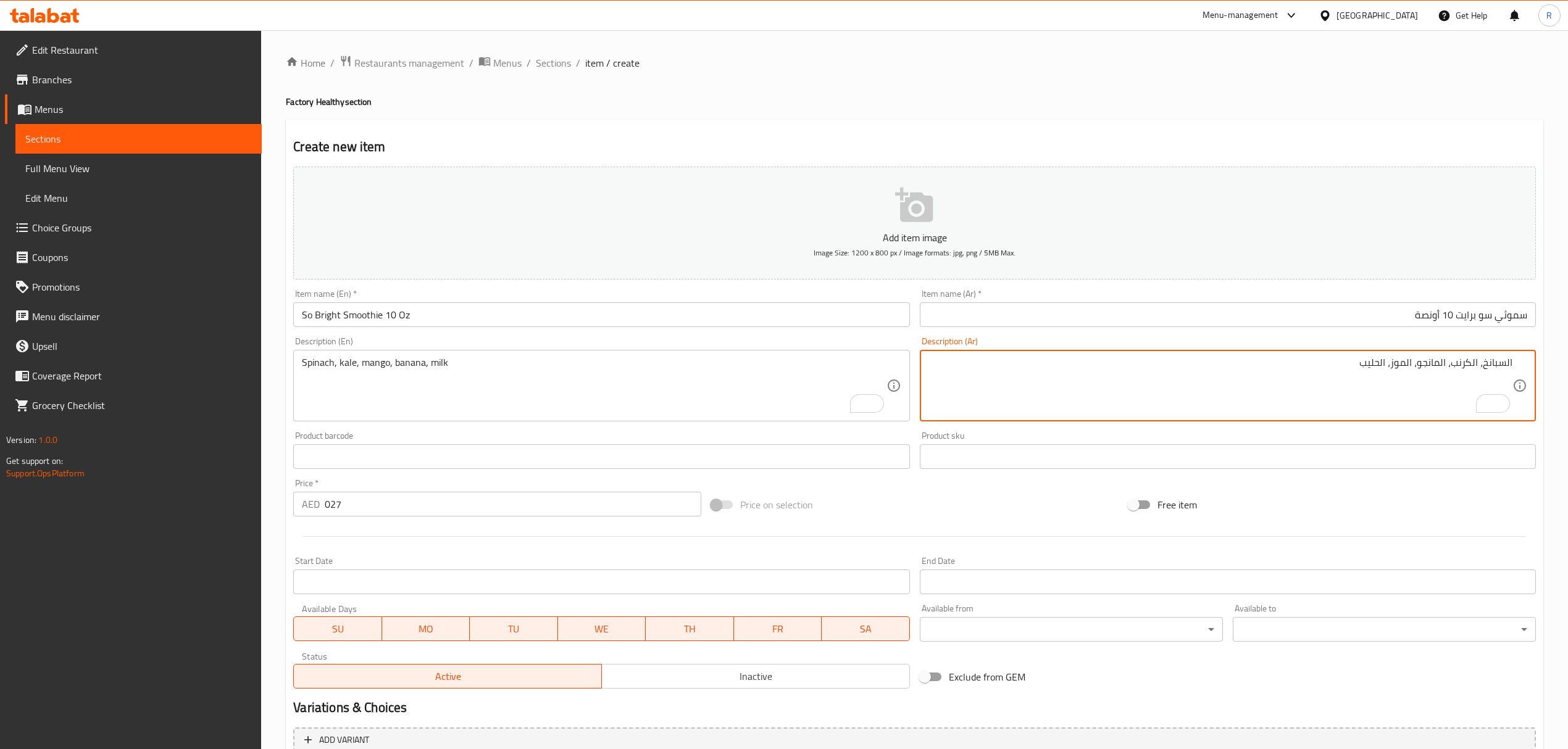
click at [1470, 361] on textarea "السبانخ، الكرنب، المانجو، الموز، الحليب" at bounding box center [1220, 385] width 584 height 59
paste textarea "كيل"
click at [1332, 388] on textarea "السبانخ، كيل، المانجو، الموز، الحليب" at bounding box center [1220, 385] width 584 height 59
type textarea "السبانخ، كيل، المانجو، الموز، الحليب"
click at [606, 506] on input "027" at bounding box center [513, 504] width 376 height 25
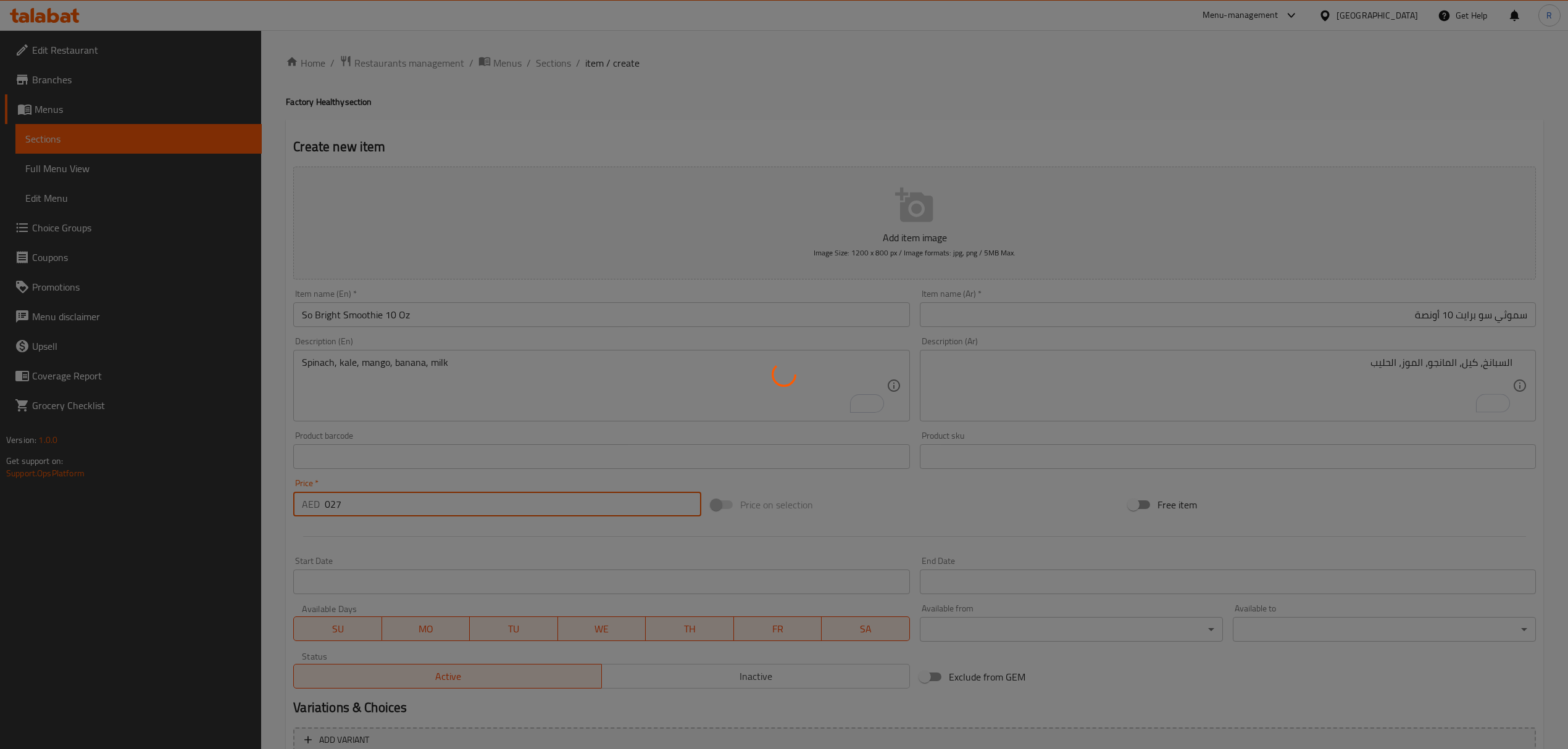
type input "0"
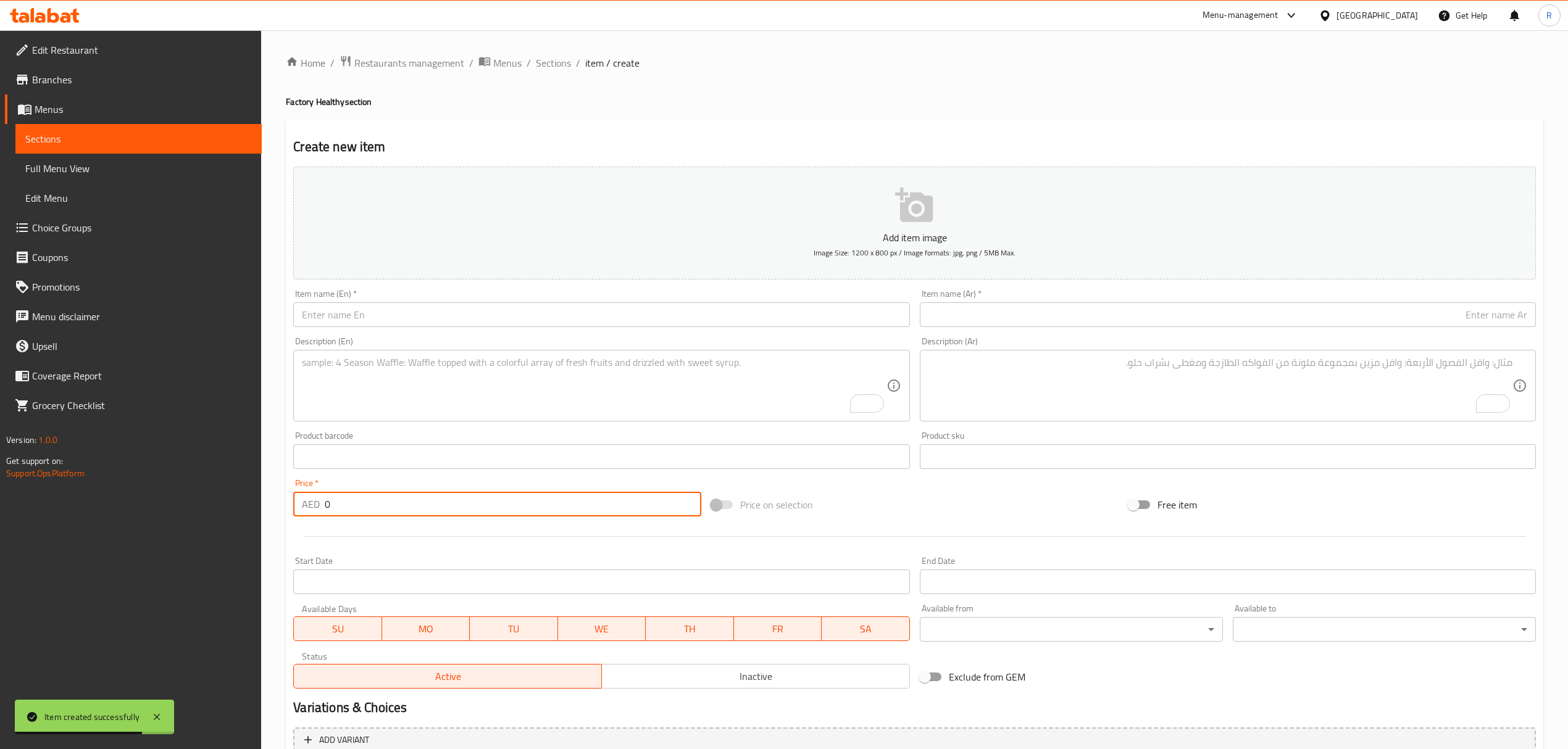
click at [640, 377] on textarea "To enrich screen reader interactions, please activate Accessibility in Grammarl…" at bounding box center [594, 385] width 584 height 59
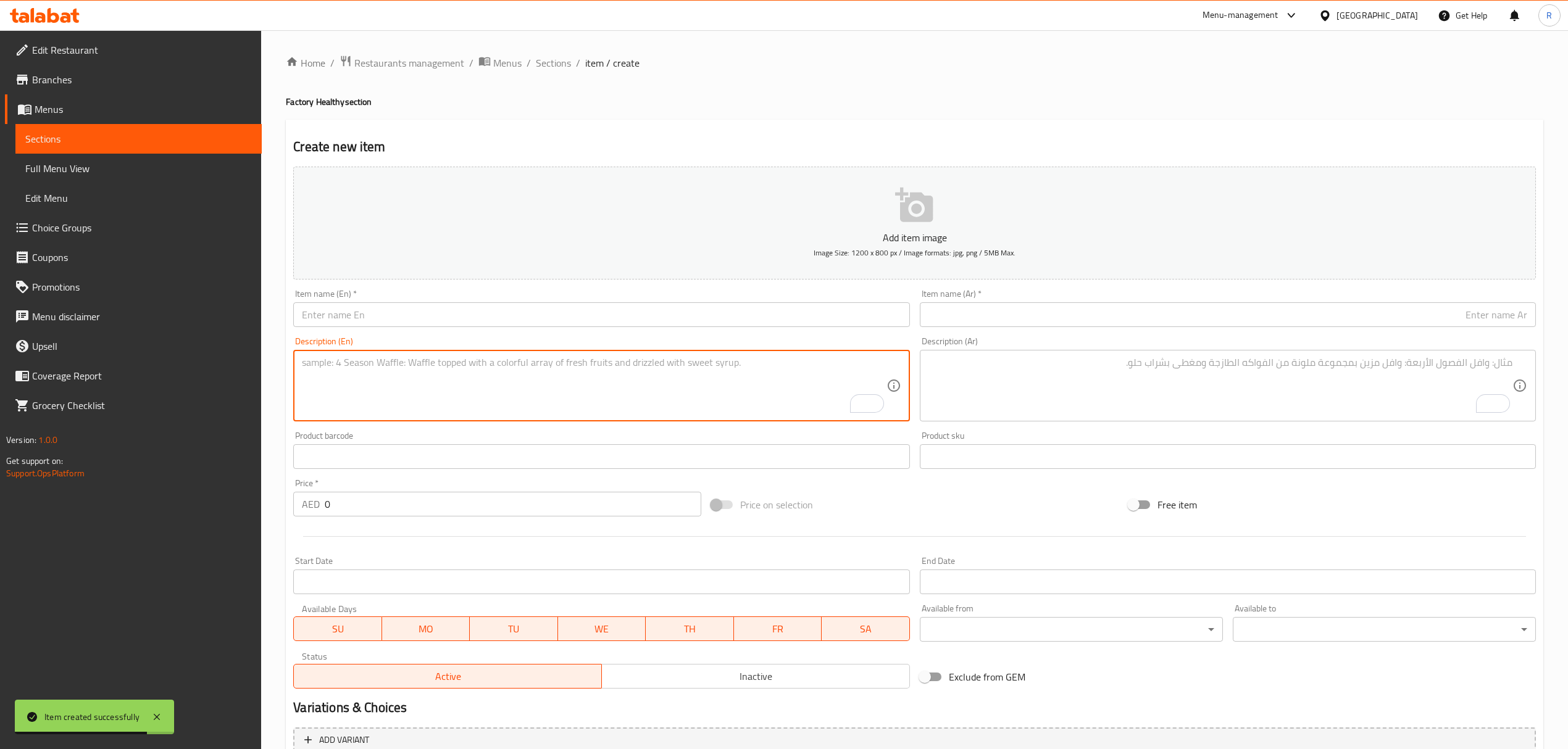
paste textarea "Wild Child Smoothie 10 Oz سموثي وايلد تشايلد 10 أونصة Dragonfruit, Mango, Banan…"
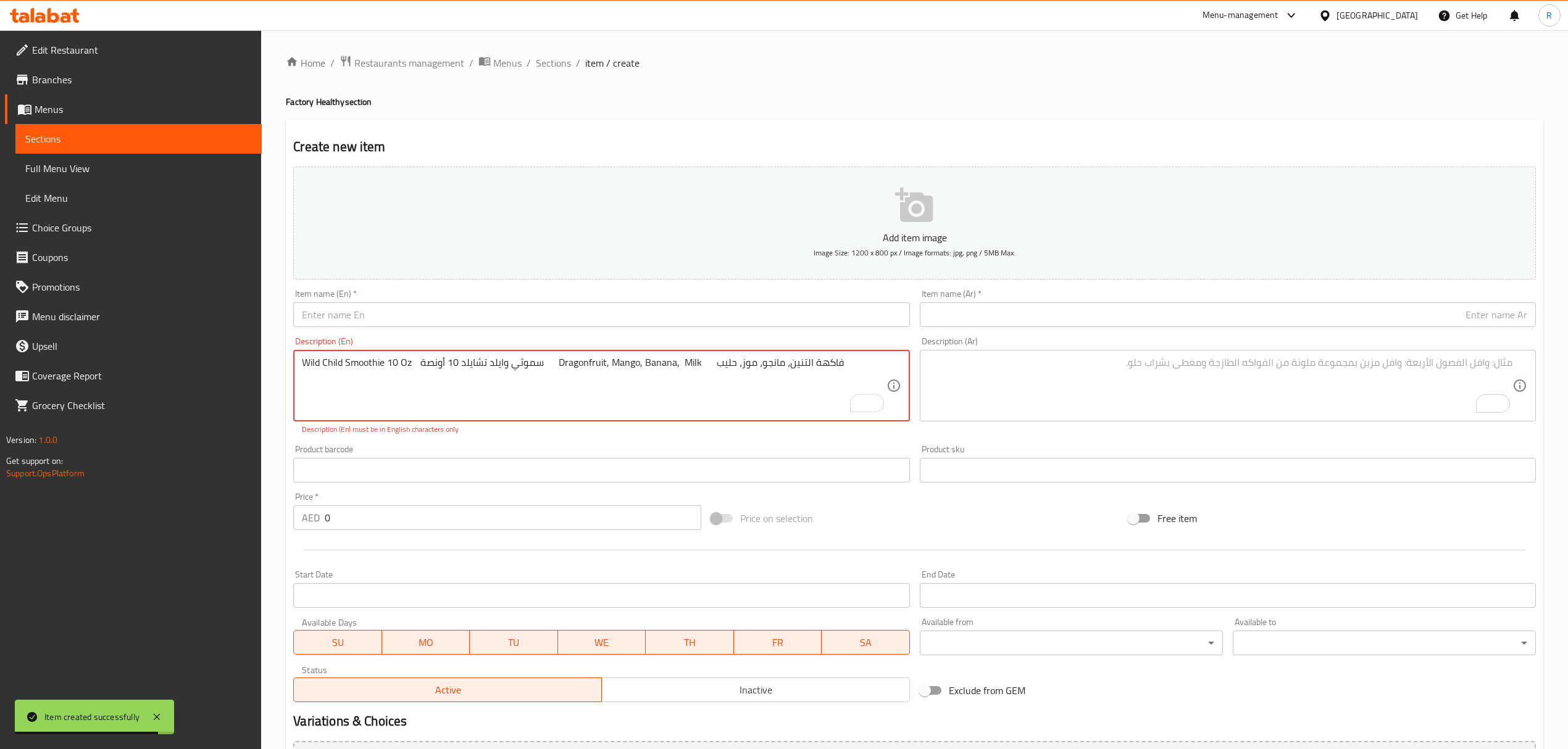
click at [304, 361] on textarea "Wild Child Smoothie 10 Oz سموثي وايلد تشايلد 10 أونصة Dragonfruit, Mango, Banan…" at bounding box center [594, 385] width 584 height 59
drag, startPoint x: 306, startPoint y: 361, endPoint x: 403, endPoint y: 369, distance: 97.3
click at [403, 369] on textarea "Wild Child Smoothie 10 Oz سموثي وايلد تشايلد 10 أونصة Dragonfruit, Mango, Banan…" at bounding box center [594, 385] width 584 height 59
type textarea "سموثي وايلد تشايلد 10 أونصة Dragonfruit, Mango, Banana, Milk فاكهة التنين، مانج…"
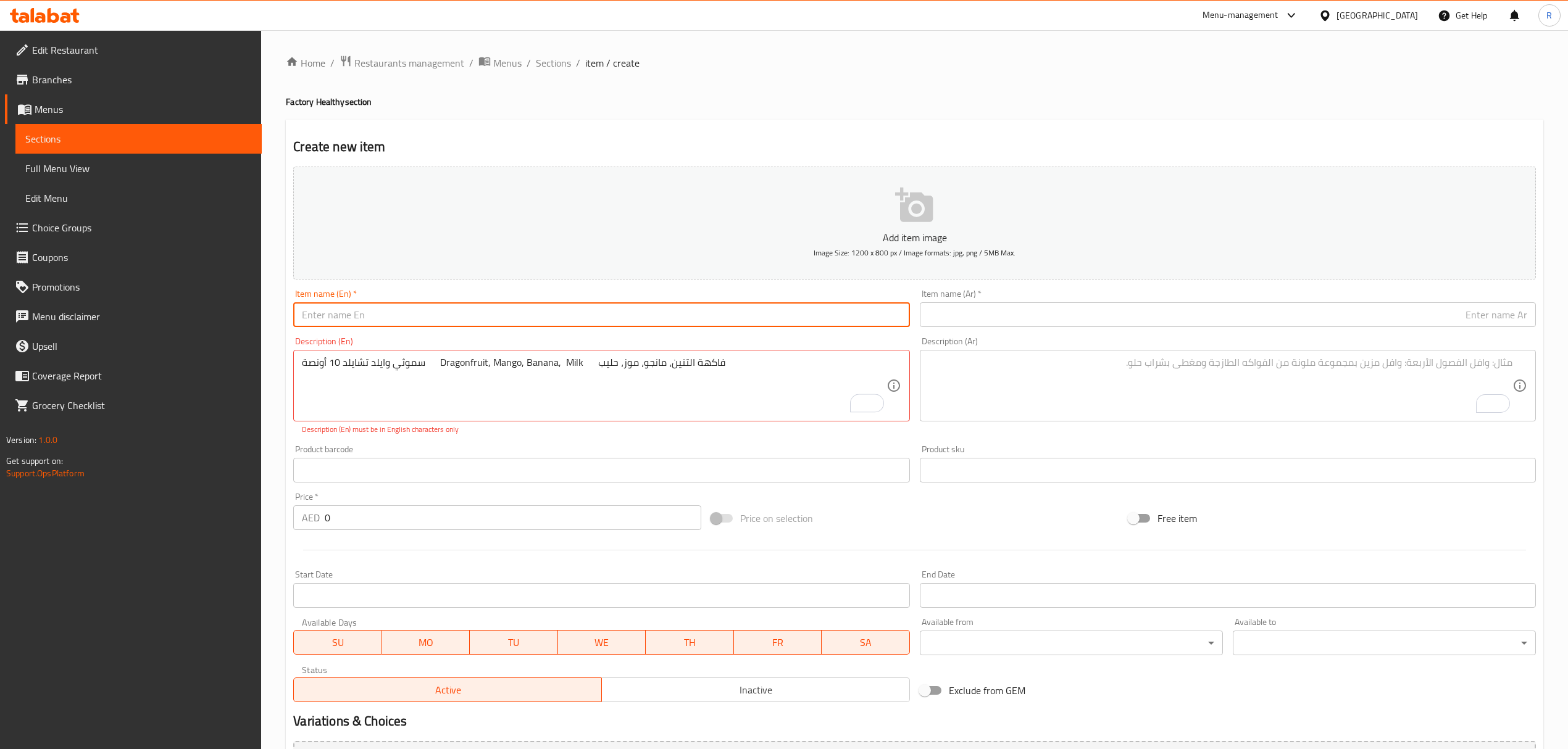
click at [421, 314] on input "text" at bounding box center [601, 314] width 616 height 25
paste input "Wild Child Smoothie 10 Oz"
type input "Wild Child Smoothie 10 Oz"
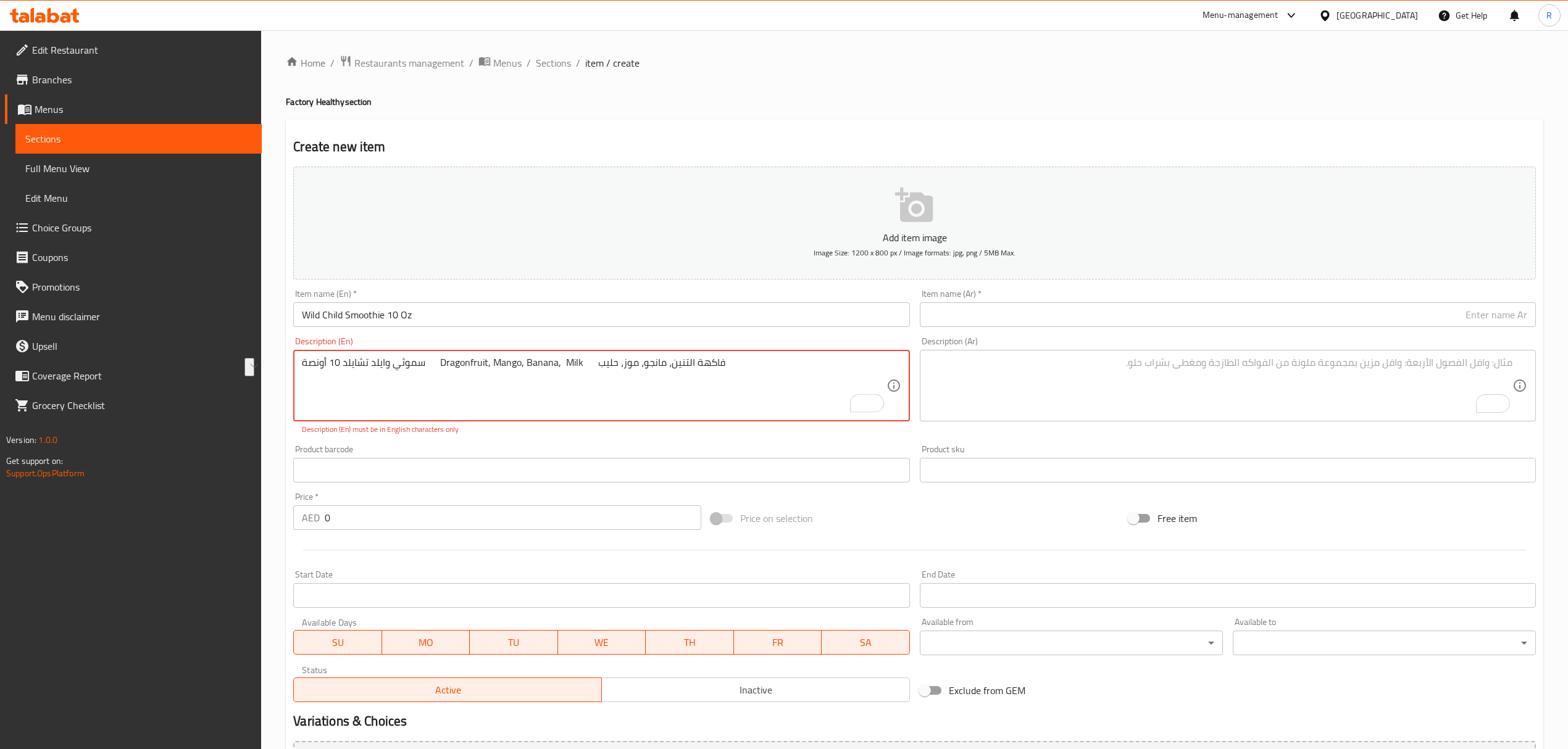
drag, startPoint x: 442, startPoint y: 364, endPoint x: 324, endPoint y: 364, distance: 118.0
click at [424, 361] on textarea "سموثي وايلد تشايلد 10 أونصة Dragonfruit, Mango, Banana, Milk فاكهة التنين، مانج…" at bounding box center [594, 385] width 584 height 59
drag, startPoint x: 441, startPoint y: 365, endPoint x: 314, endPoint y: 373, distance: 127.3
click at [314, 373] on textarea "سموثي وايلد تشايلد 10 أونصة Dragonfruit, Mango, Banana, Milk فاكهة التنين، مانج…" at bounding box center [594, 385] width 584 height 59
type textarea "Dragonfruit, Mango, Banana, Milk فاكهة التنين، مانجو، موز، حليب"
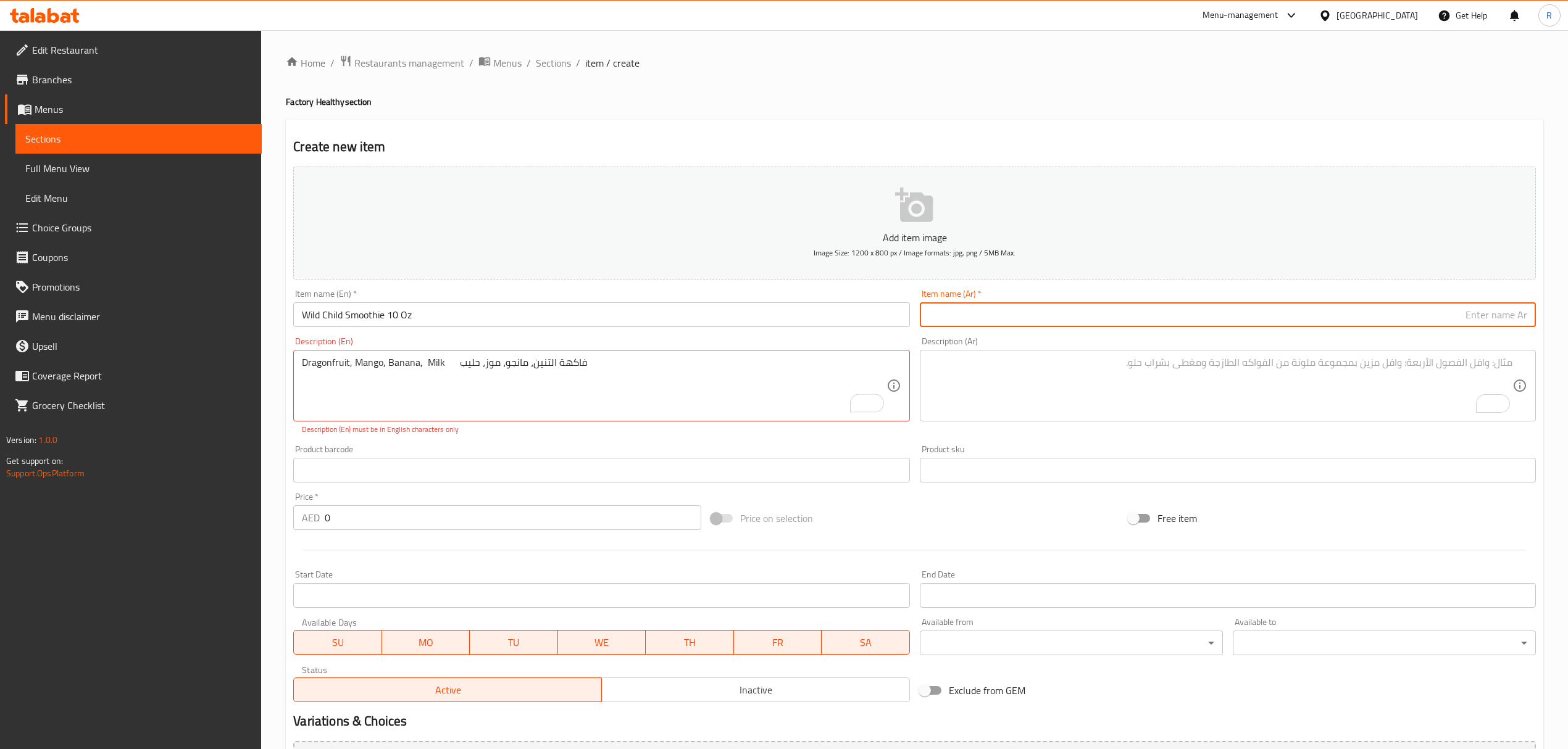
click at [1178, 312] on input "text" at bounding box center [1228, 314] width 616 height 25
paste input "سموثي وايلد تشايلد 10 أونصة"
type input "سموثي وايلد تشايلد 10 أونصة"
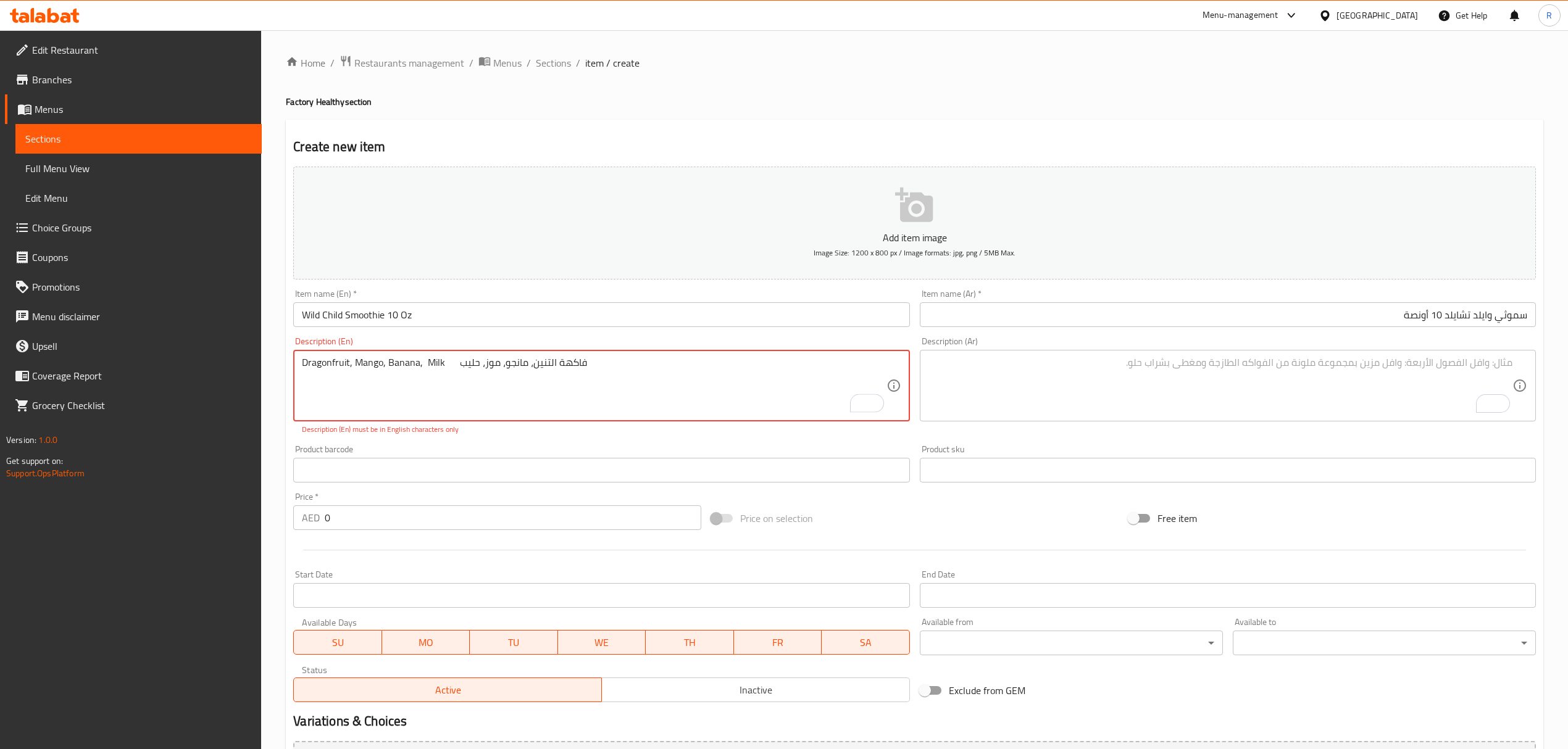
drag, startPoint x: 460, startPoint y: 365, endPoint x: 669, endPoint y: 361, distance: 209.0
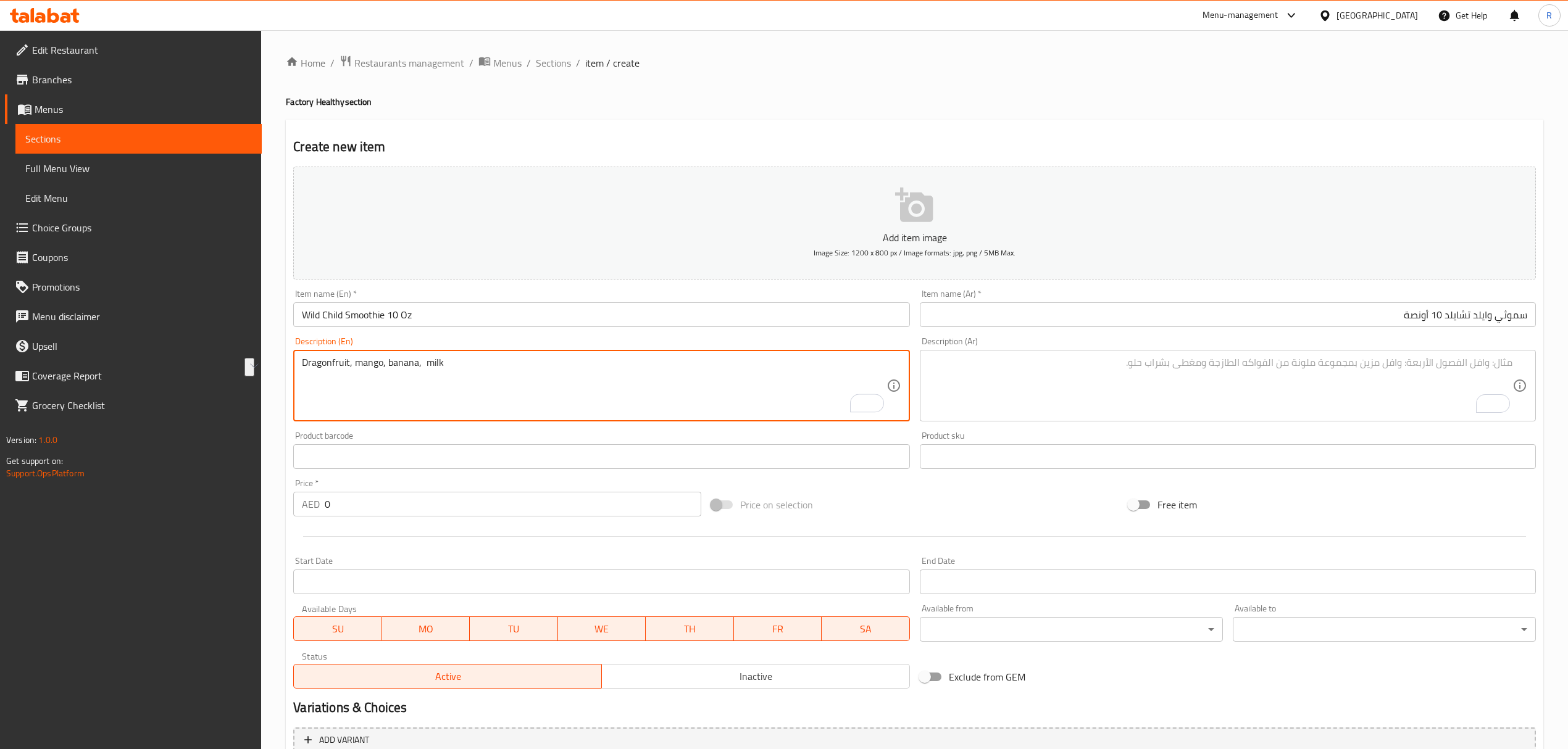
type textarea "Dragonfruit, mango, banana, milk"
click at [1070, 393] on textarea "To enrich screen reader interactions, please activate Accessibility in Grammarl…" at bounding box center [1220, 385] width 584 height 59
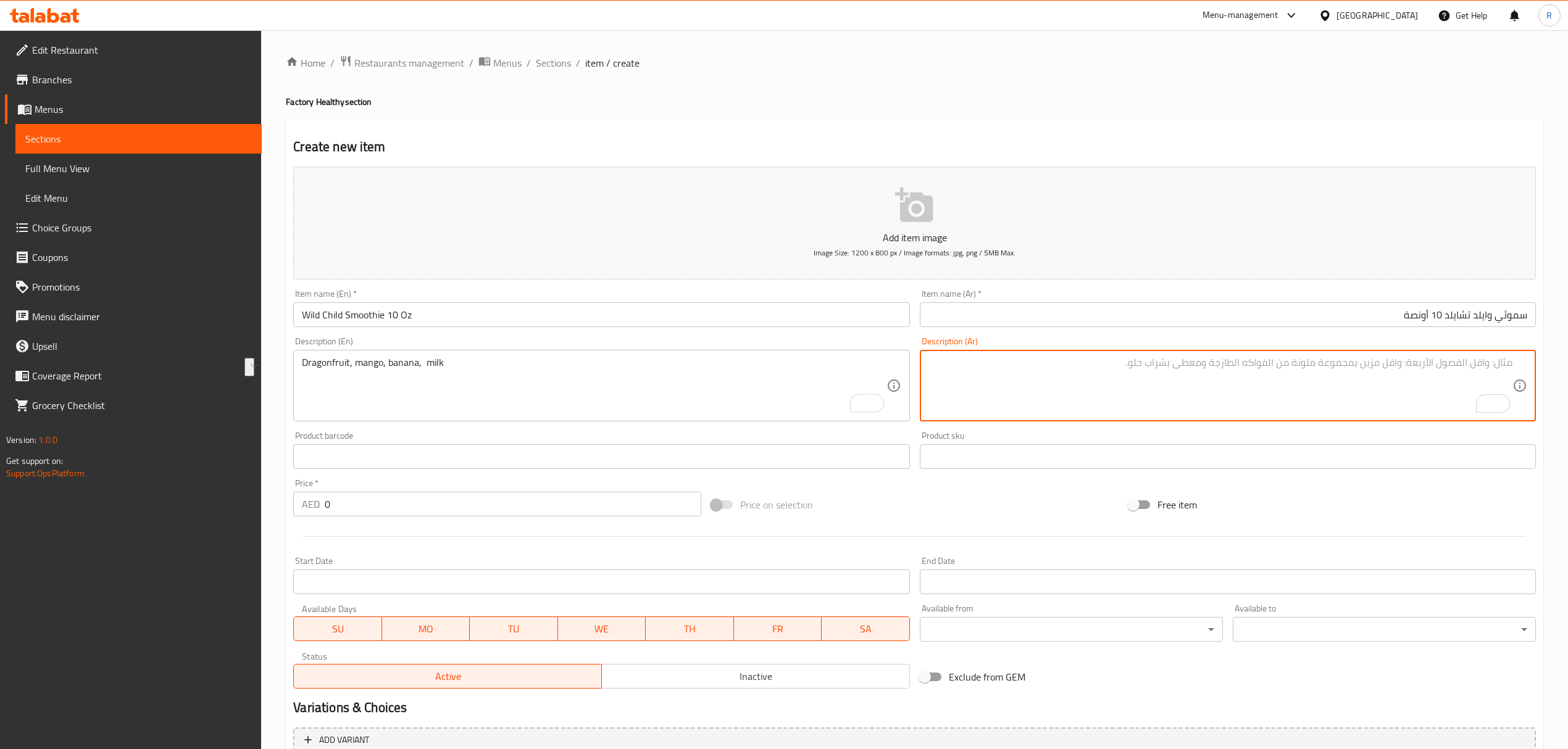
paste textarea "فاكهة التنين، [PERSON_NAME]، موز، حليب"
type textarea "فاكهة التنين، [PERSON_NAME]، موز، حليب"
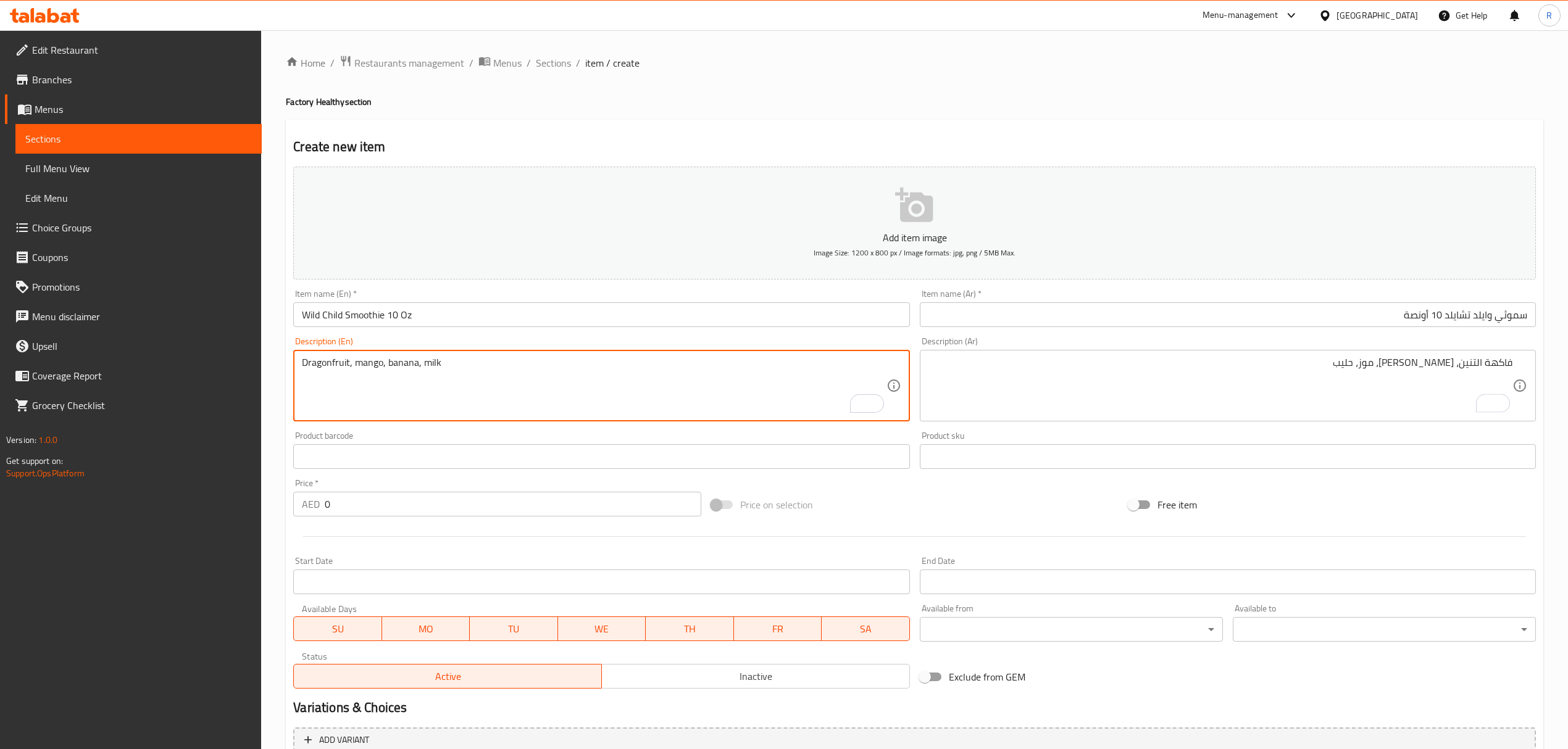
click at [517, 386] on textarea "Dragonfruit, mango, banana, milk" at bounding box center [594, 385] width 584 height 59
type textarea "Dragonfruit, mango, banana, milk"
click at [435, 496] on input "0" at bounding box center [513, 504] width 376 height 25
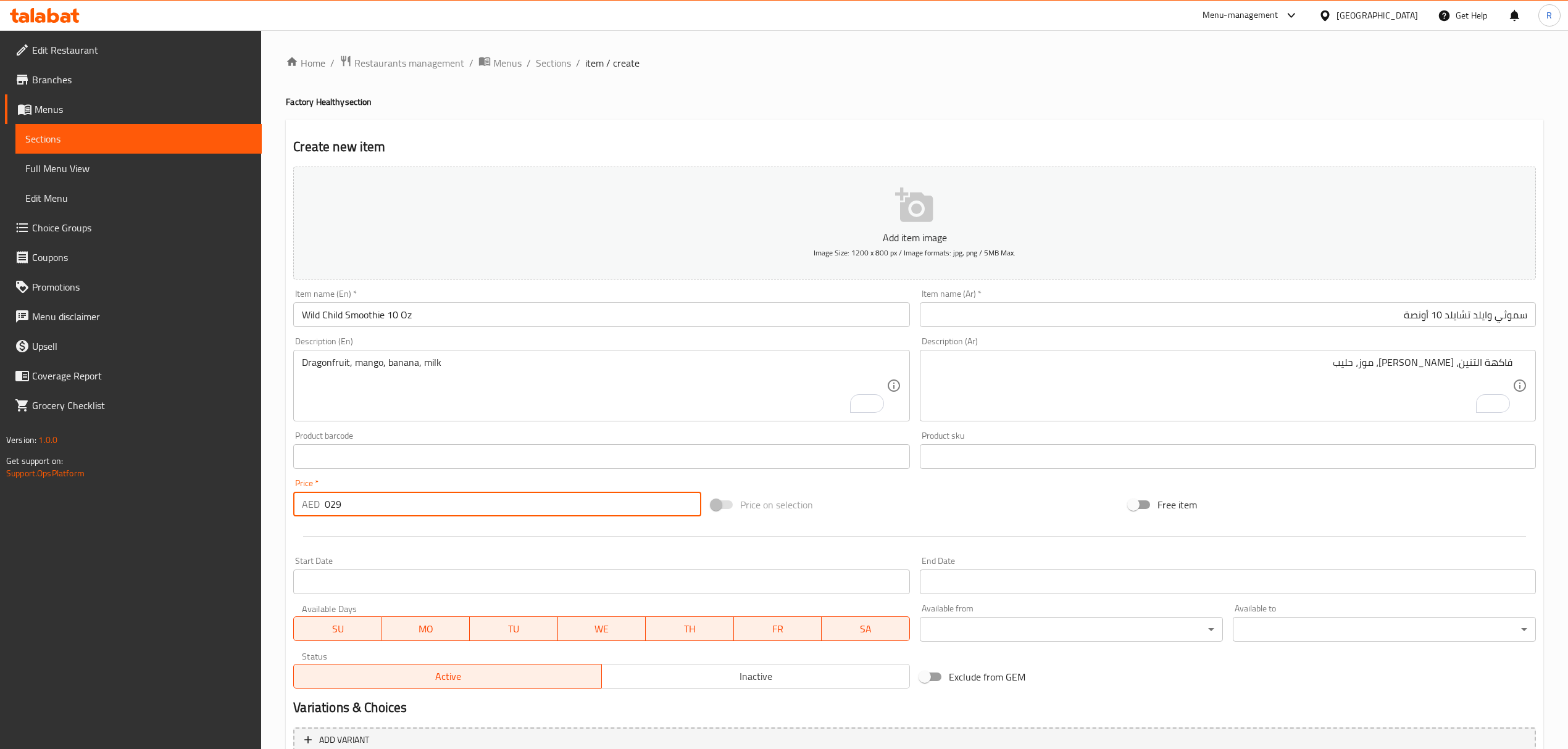
type input "029"
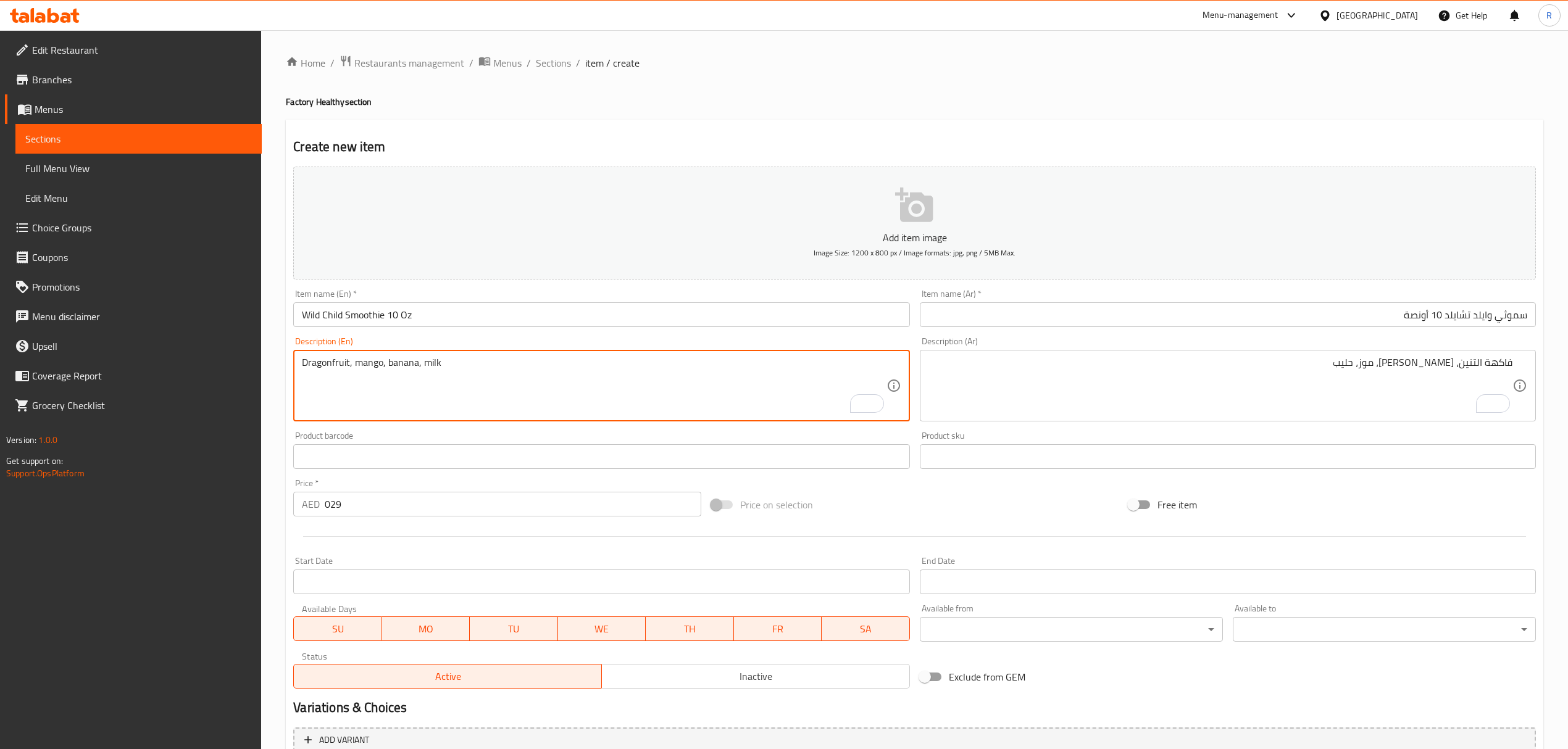
click at [322, 364] on textarea "Dragonfruit, mango, banana, milk" at bounding box center [594, 385] width 584 height 59
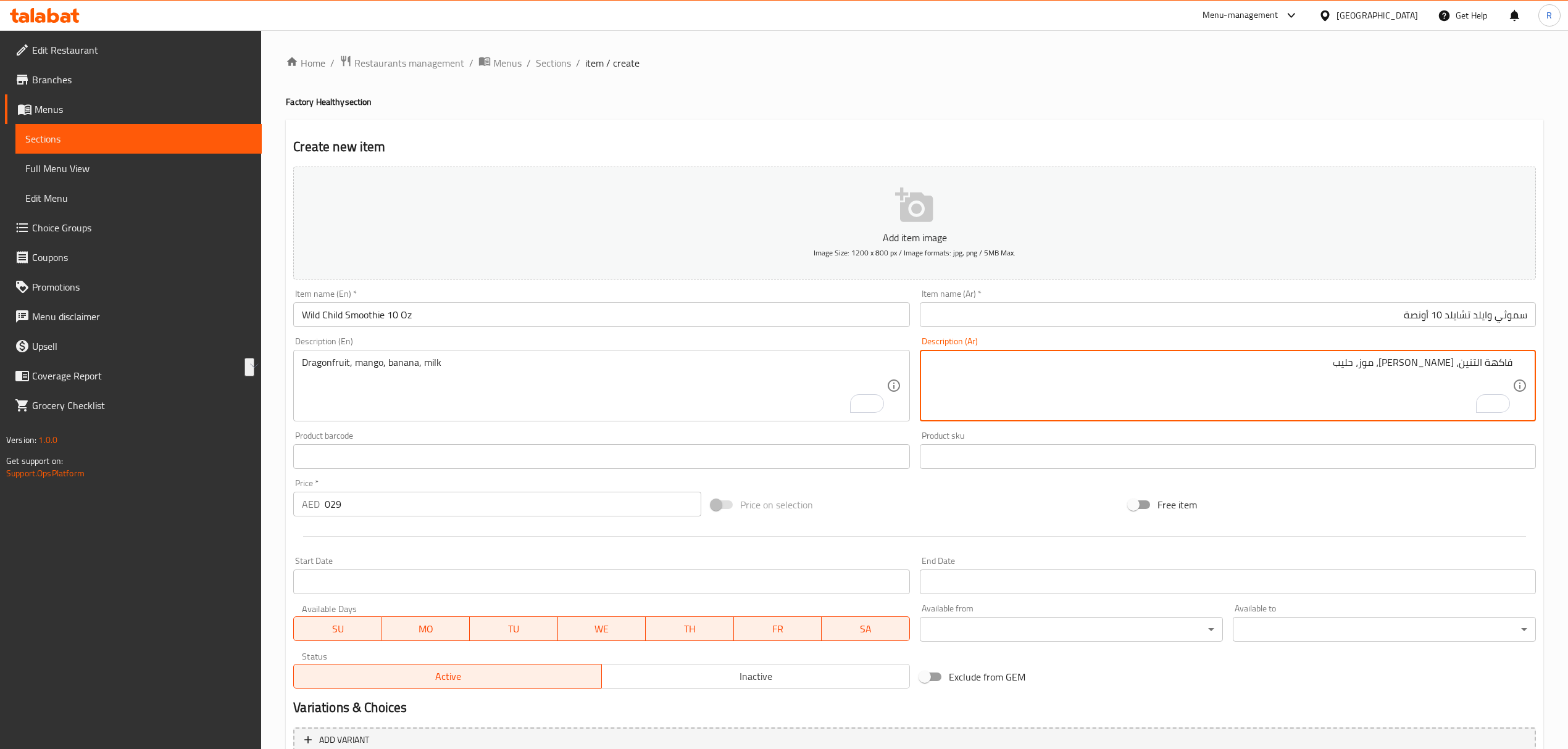
drag, startPoint x: 1479, startPoint y: 367, endPoint x: 1538, endPoint y: 310, distance: 82.0
click at [1538, 311] on div "Add item image Image Size: 1200 x 800 px / Image formats: jpg, png / 5MB Max. I…" at bounding box center [914, 428] width 1252 height 532
click at [1328, 390] on textarea "دراجون فروت، [PERSON_NAME]، موز، حليب" at bounding box center [1220, 385] width 584 height 59
type textarea "دراجون فروت، [PERSON_NAME]، موز، حليب"
click at [1195, 314] on input "سموثي وايلد تشايلد 10 أونصة" at bounding box center [1228, 314] width 616 height 25
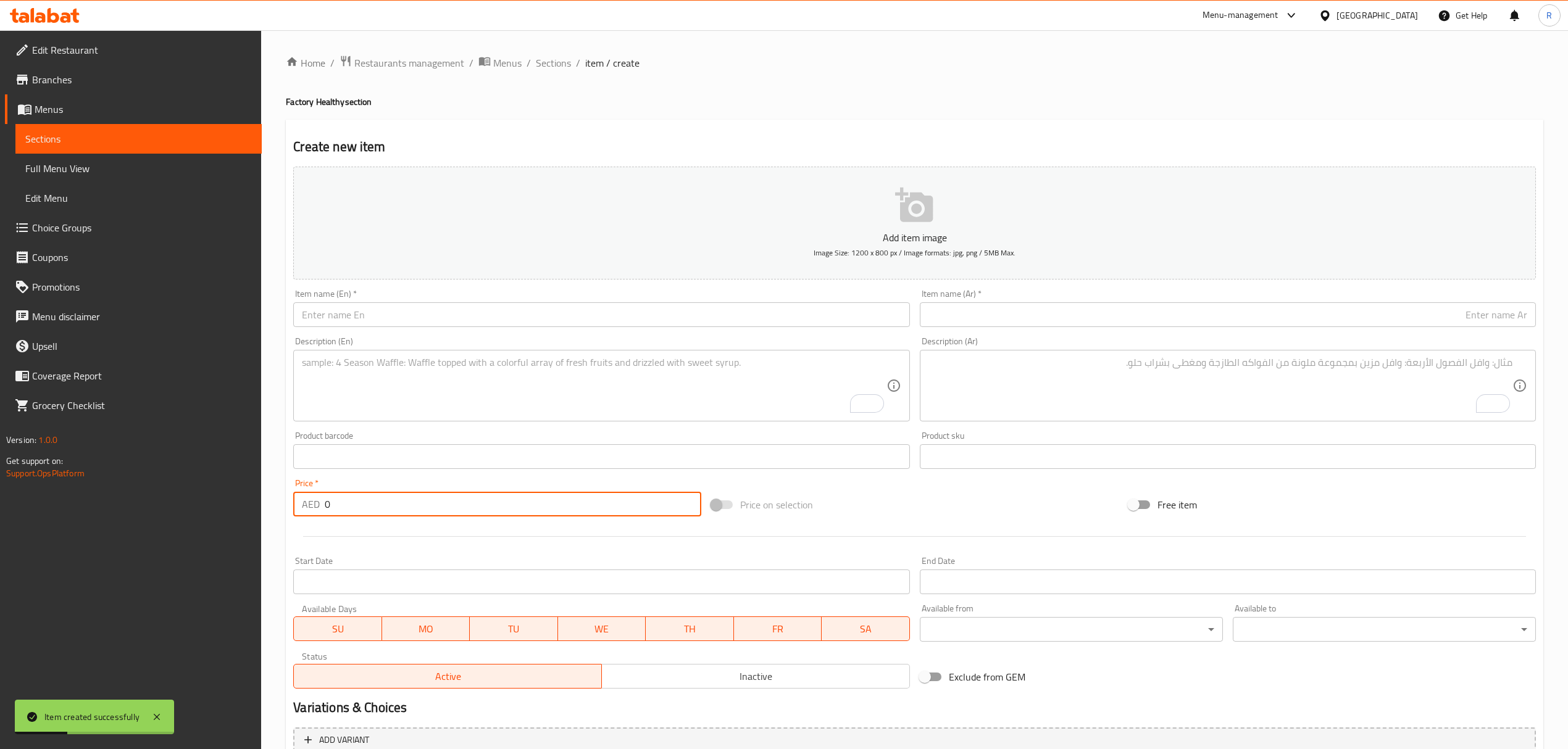
click at [443, 515] on input "0" at bounding box center [513, 504] width 376 height 25
type input "024"
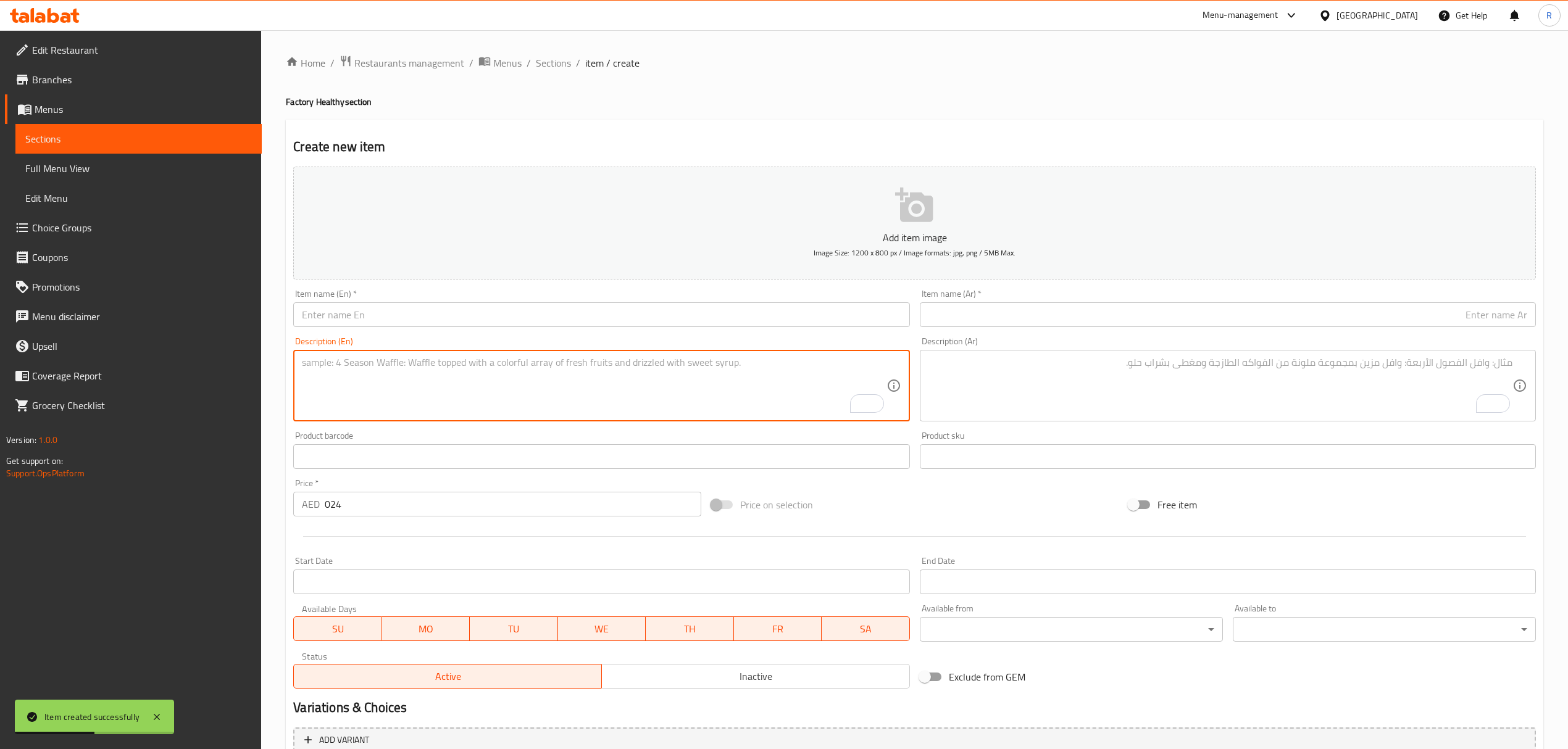
click at [497, 370] on textarea "To enrich screen reader interactions, please activate Accessibility in Grammarl…" at bounding box center [594, 385] width 584 height 59
paste textarea "Awaken #1 Smoothie 10 Oz سموثي أويكن #1، 10 أونصة Strawberry, Banana, Milk الفر…"
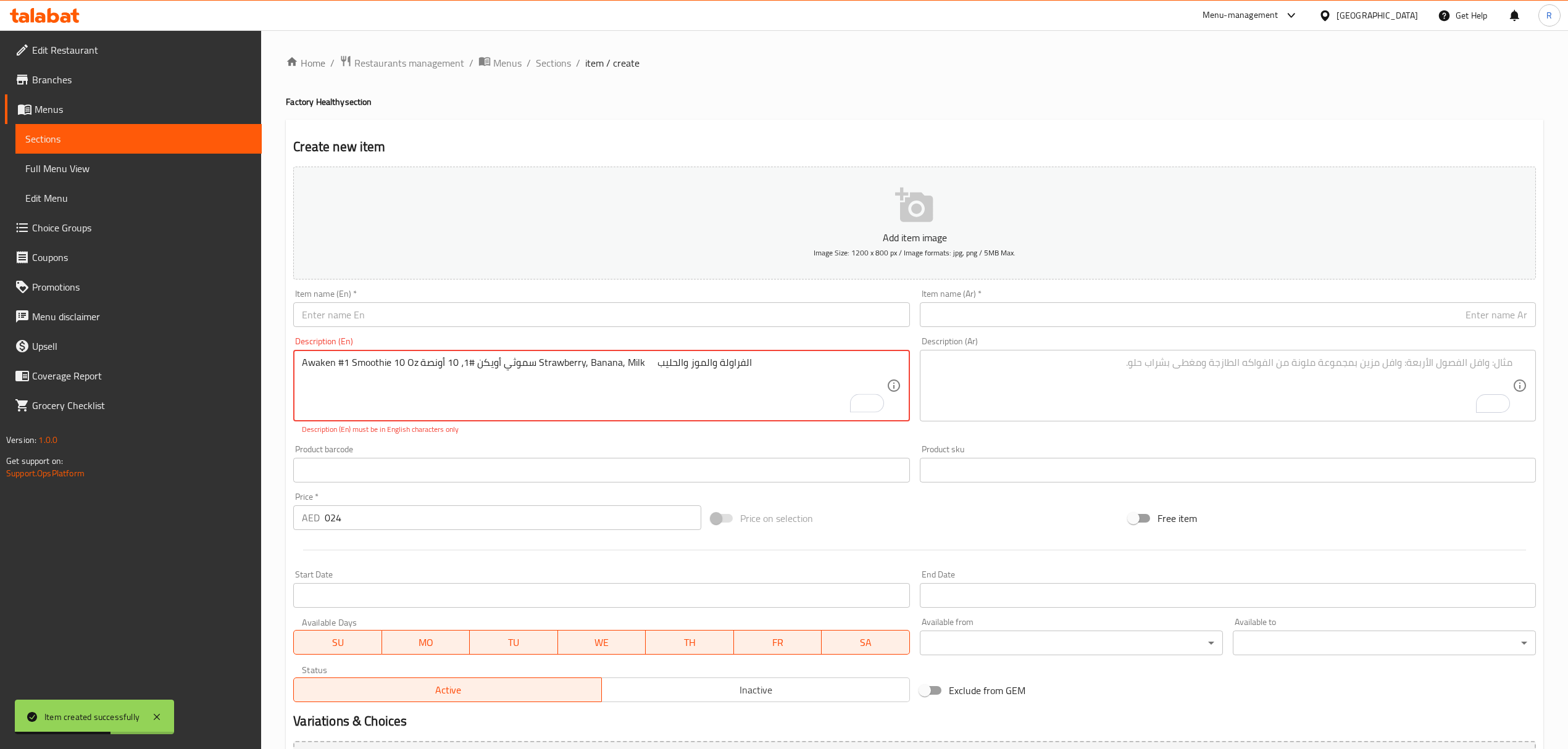
click at [319, 364] on textarea "Awaken #1 Smoothie 10 Oz سموثي أويكن #1، 10 أونصة Strawberry, Banana, Milk الفر…" at bounding box center [594, 385] width 584 height 59
drag, startPoint x: 319, startPoint y: 364, endPoint x: 412, endPoint y: 359, distance: 93.1
click at [411, 359] on textarea "Awaken #1 Smoothie 10 Oz سموثي أويكن #1، 10 أونصة Strawberry, Banana, Milk الفر…" at bounding box center [594, 385] width 584 height 59
type textarea "سموثي أويكن #1، 10 أونصة Strawberry, Banana, Milk الفراولة والموز والحليب"
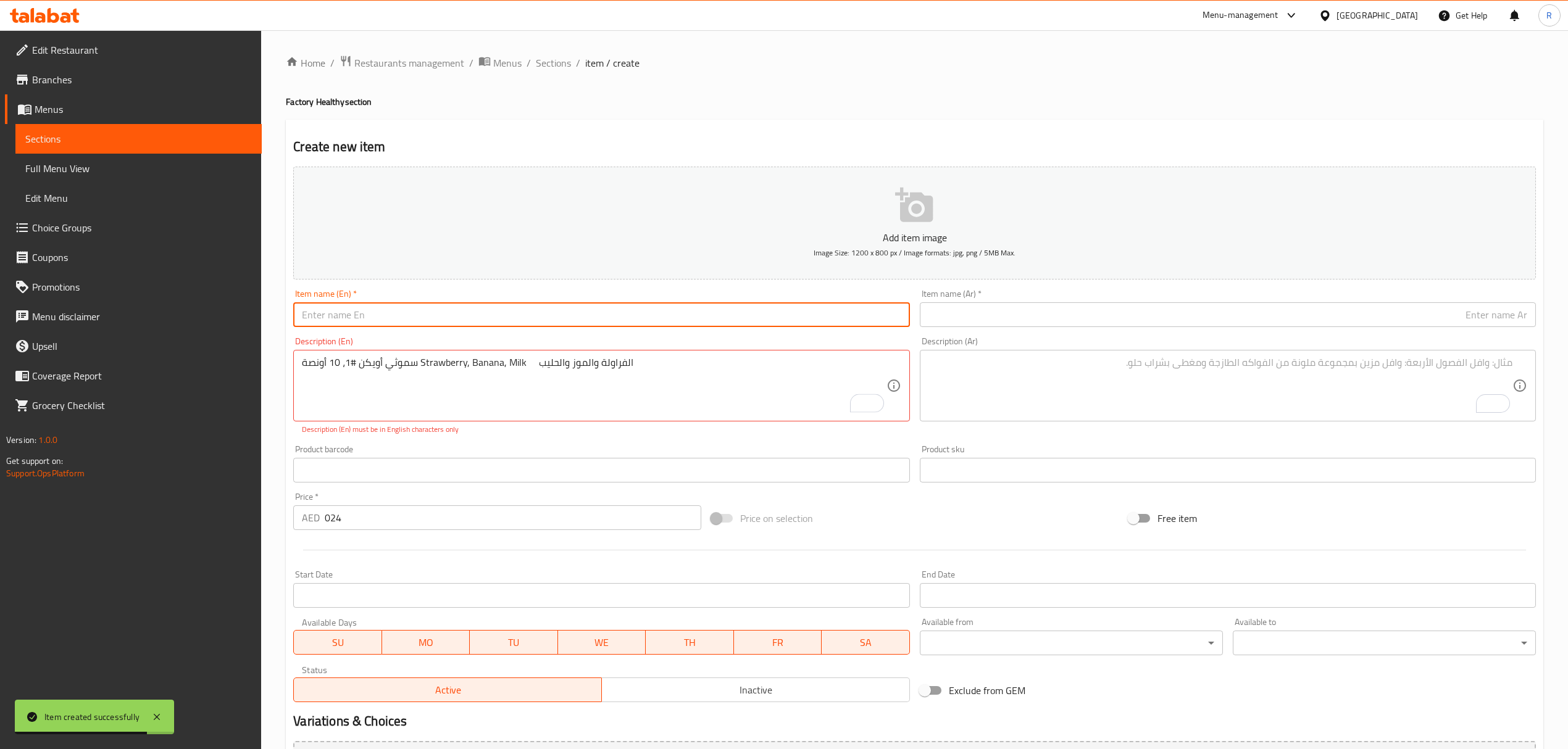
click at [442, 312] on input "text" at bounding box center [601, 314] width 616 height 25
paste input "Awaken #1 Smoothie 10 Oz"
click at [344, 314] on input "Awaken #1 Smoothie 10 Oz" at bounding box center [601, 314] width 616 height 25
type input "Awaken 1 Smoothie 10 Oz"
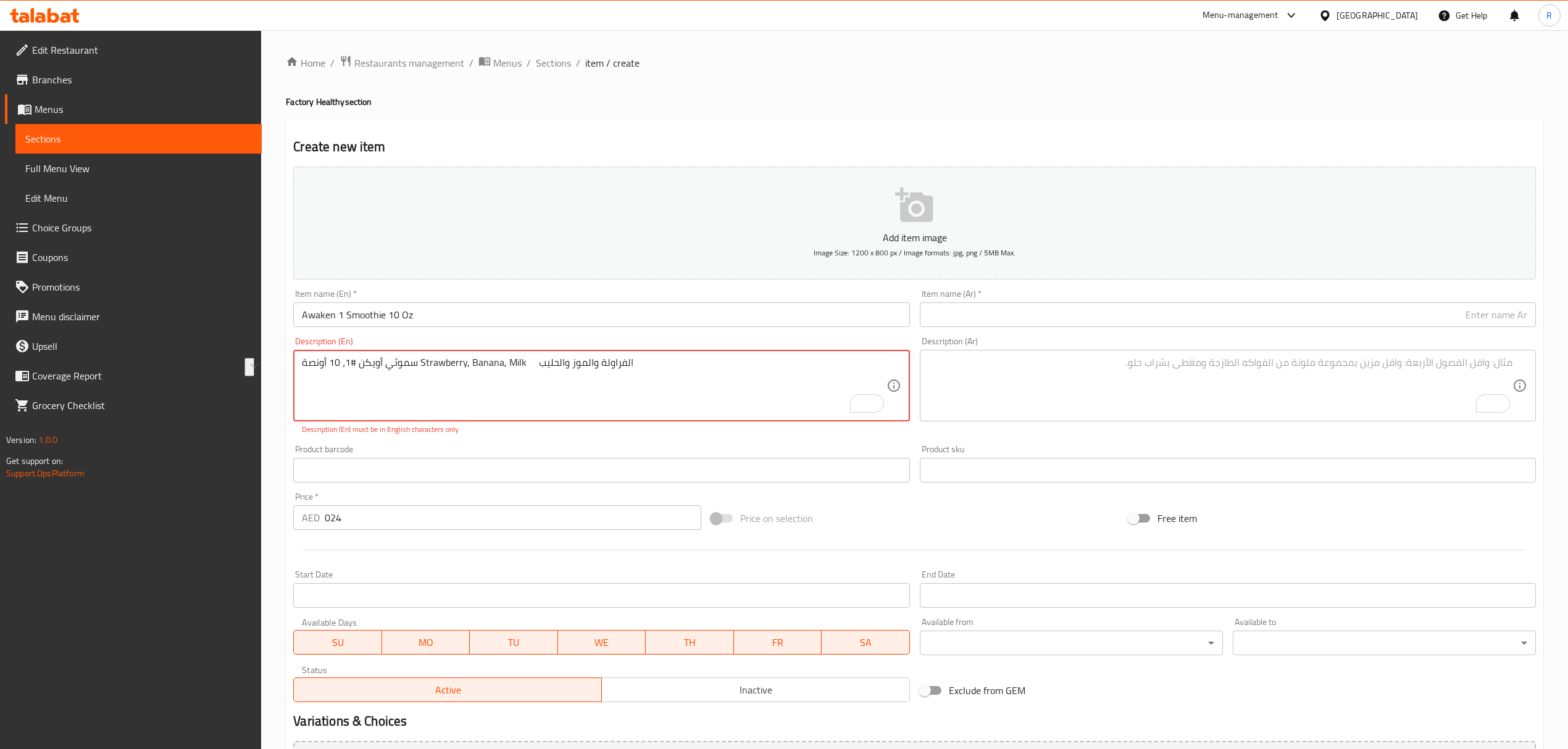
drag, startPoint x: 319, startPoint y: 361, endPoint x: 436, endPoint y: 366, distance: 117.1
type textarea "Strawberry, Banana, Milk الفراولة والموز والحليب"
click at [1096, 327] on input "text" at bounding box center [1228, 314] width 616 height 25
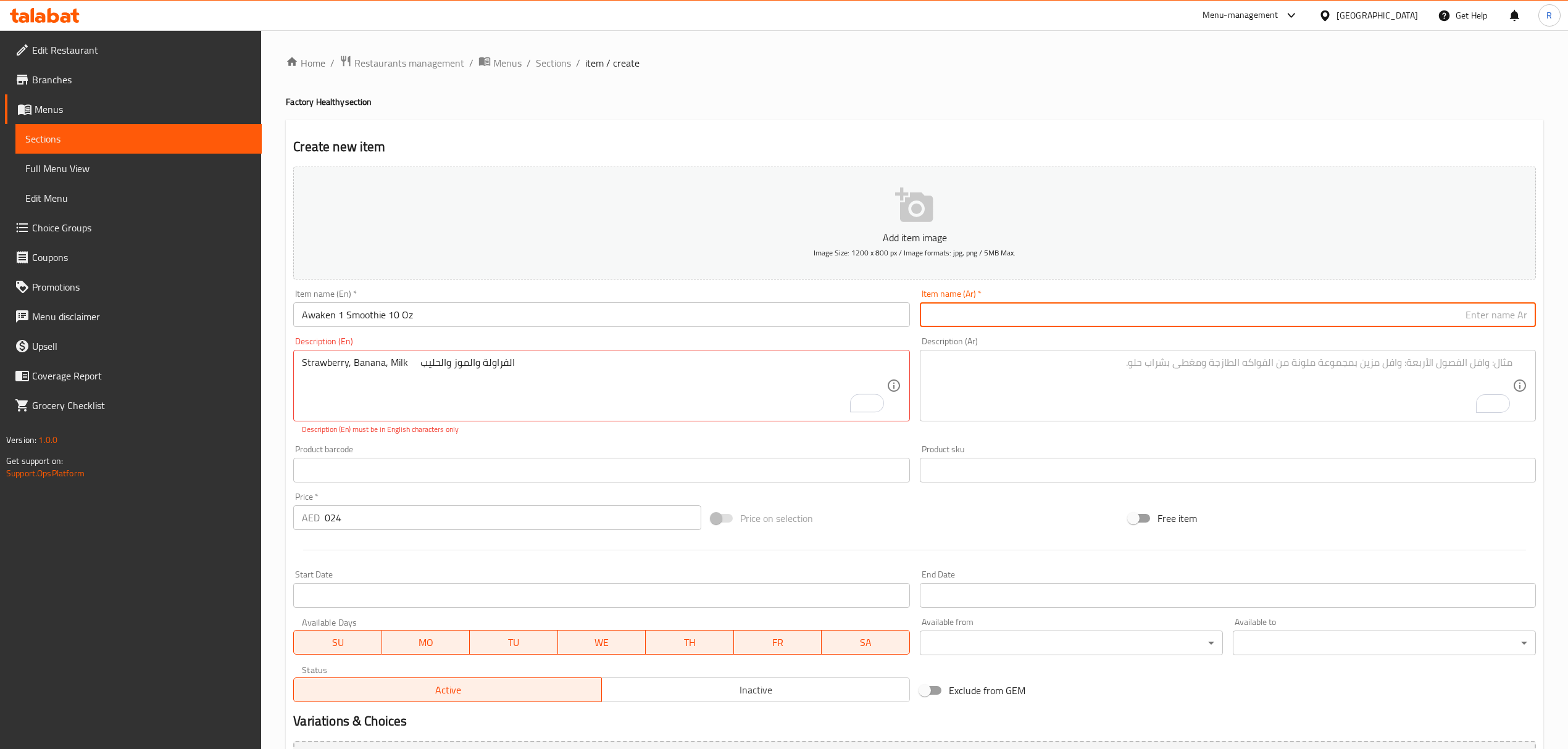
paste input "سموثي أويكن #1، 10 أونصة"
click at [1467, 319] on input "سموثي أويكن #1، 10 أونصة" at bounding box center [1228, 314] width 616 height 25
click at [1457, 319] on input "سموثي أويكن 1، 10 أونصة" at bounding box center [1228, 314] width 616 height 25
click at [1396, 307] on input "سموثي أويكن 1 10 أونصة" at bounding box center [1228, 314] width 616 height 25
type input "سموثي أويكن 1 10 أونصة"
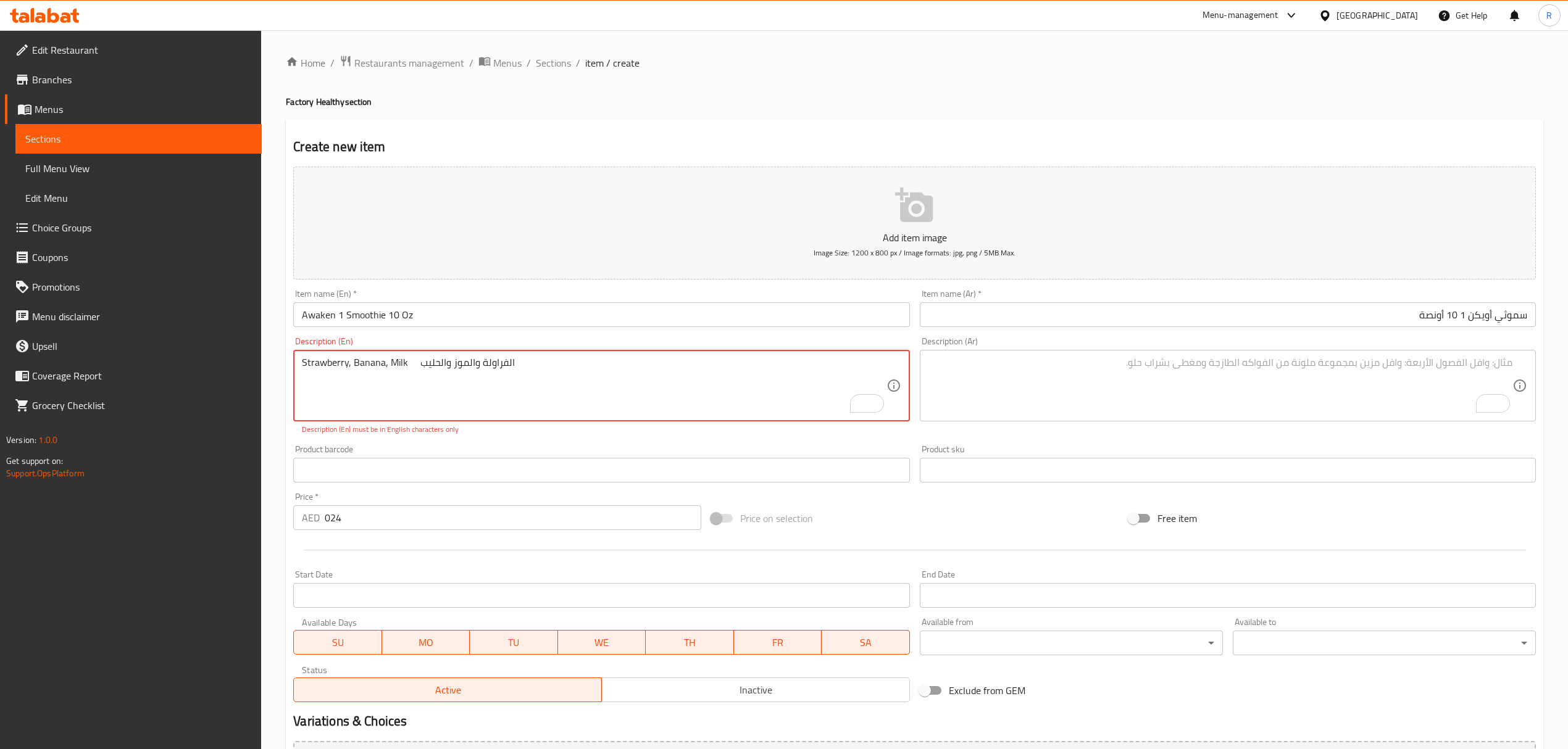
drag, startPoint x: 423, startPoint y: 367, endPoint x: 567, endPoint y: 354, distance: 144.6
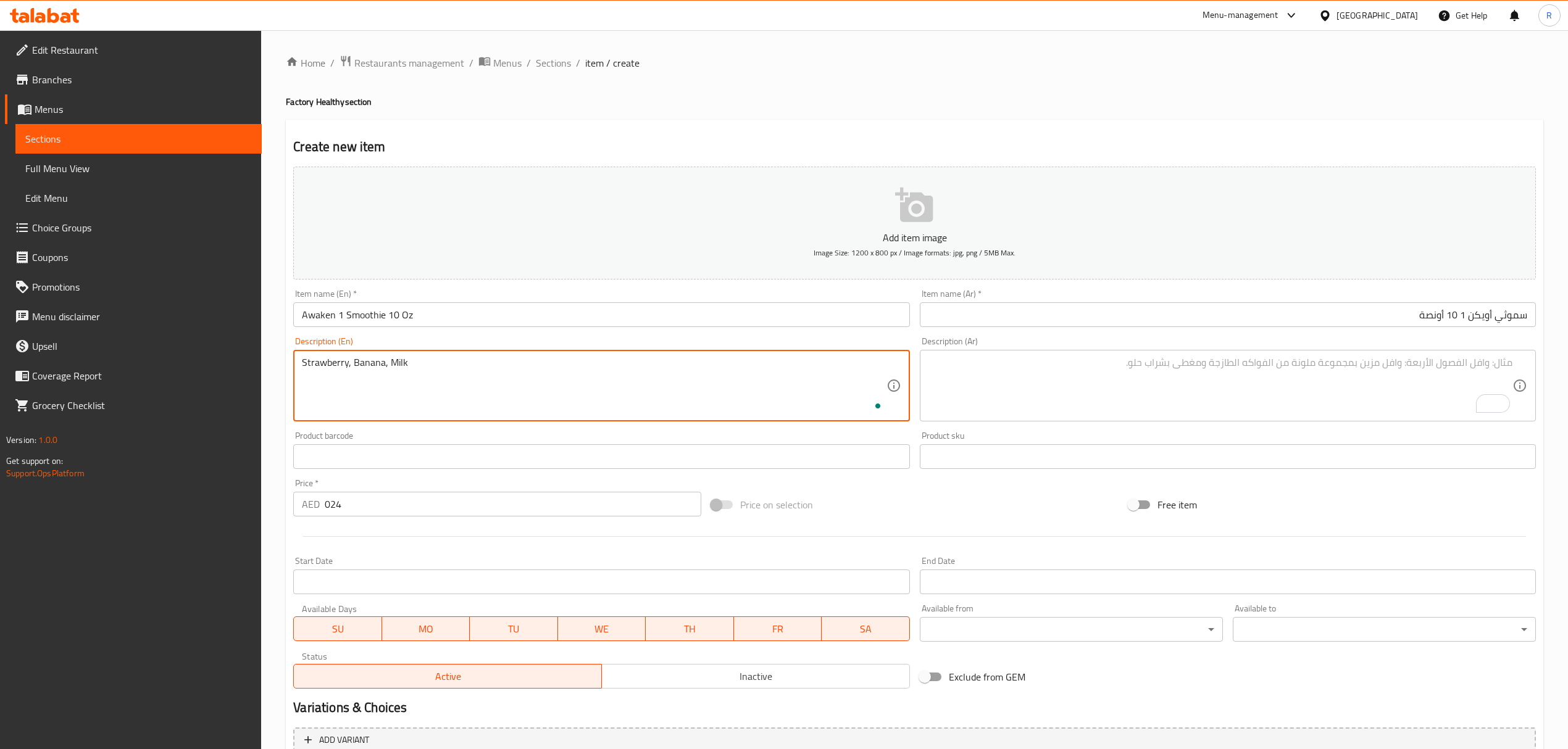
click at [512, 371] on textarea "Strawberry, Banana, Milk" at bounding box center [594, 385] width 584 height 59
click at [512, 370] on textarea "Strawberry, Banana, Milk" at bounding box center [594, 385] width 584 height 59
type textarea "Strawberry, banana, milk"
click at [1134, 389] on textarea "To enrich screen reader interactions, please activate Accessibility in Grammarl…" at bounding box center [1220, 385] width 584 height 59
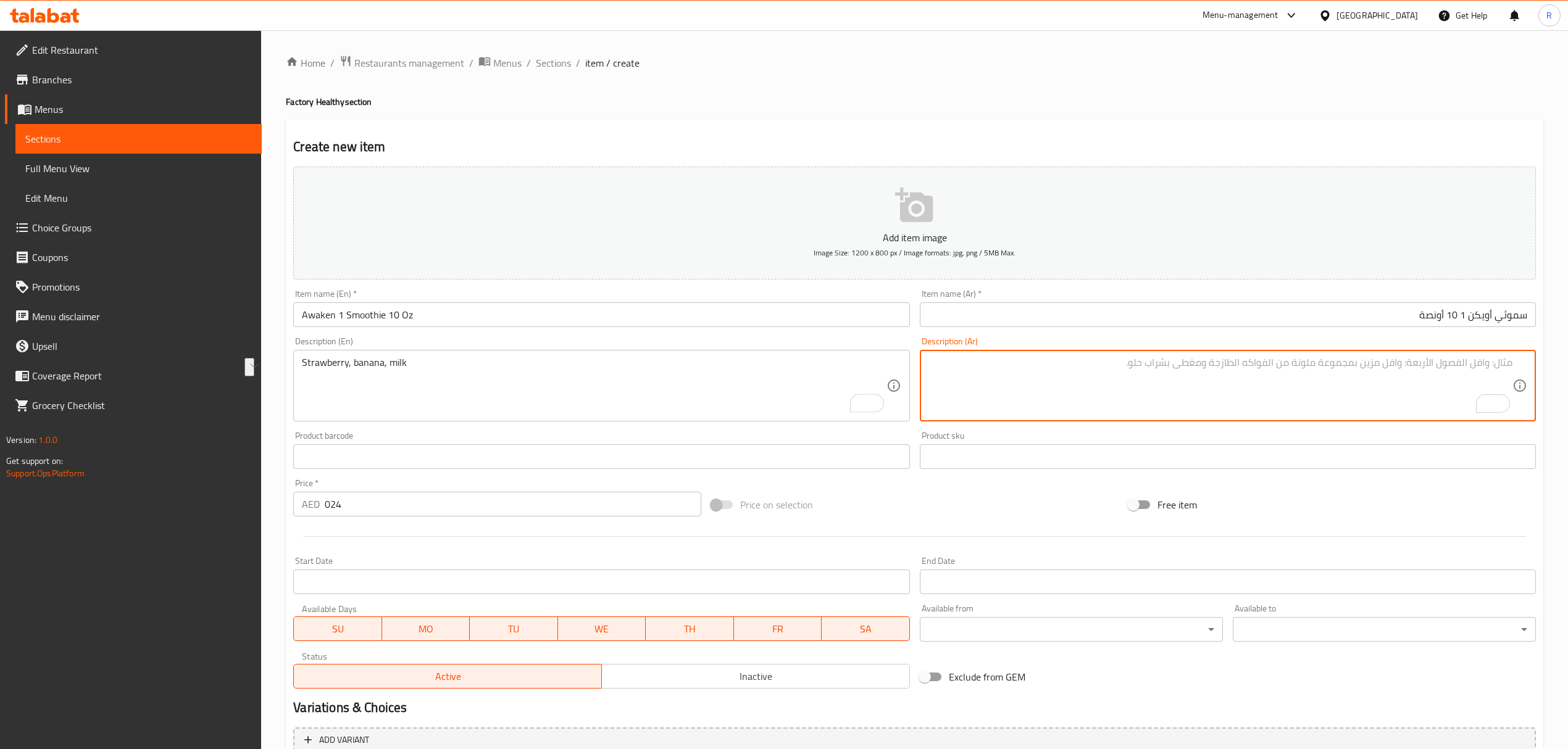
paste textarea "الفراولة والموز والحليب"
type textarea "الفراولة والموز والحليب"
click at [549, 312] on input "Awaken 1 Smoothie 10 Oz" at bounding box center [601, 314] width 616 height 25
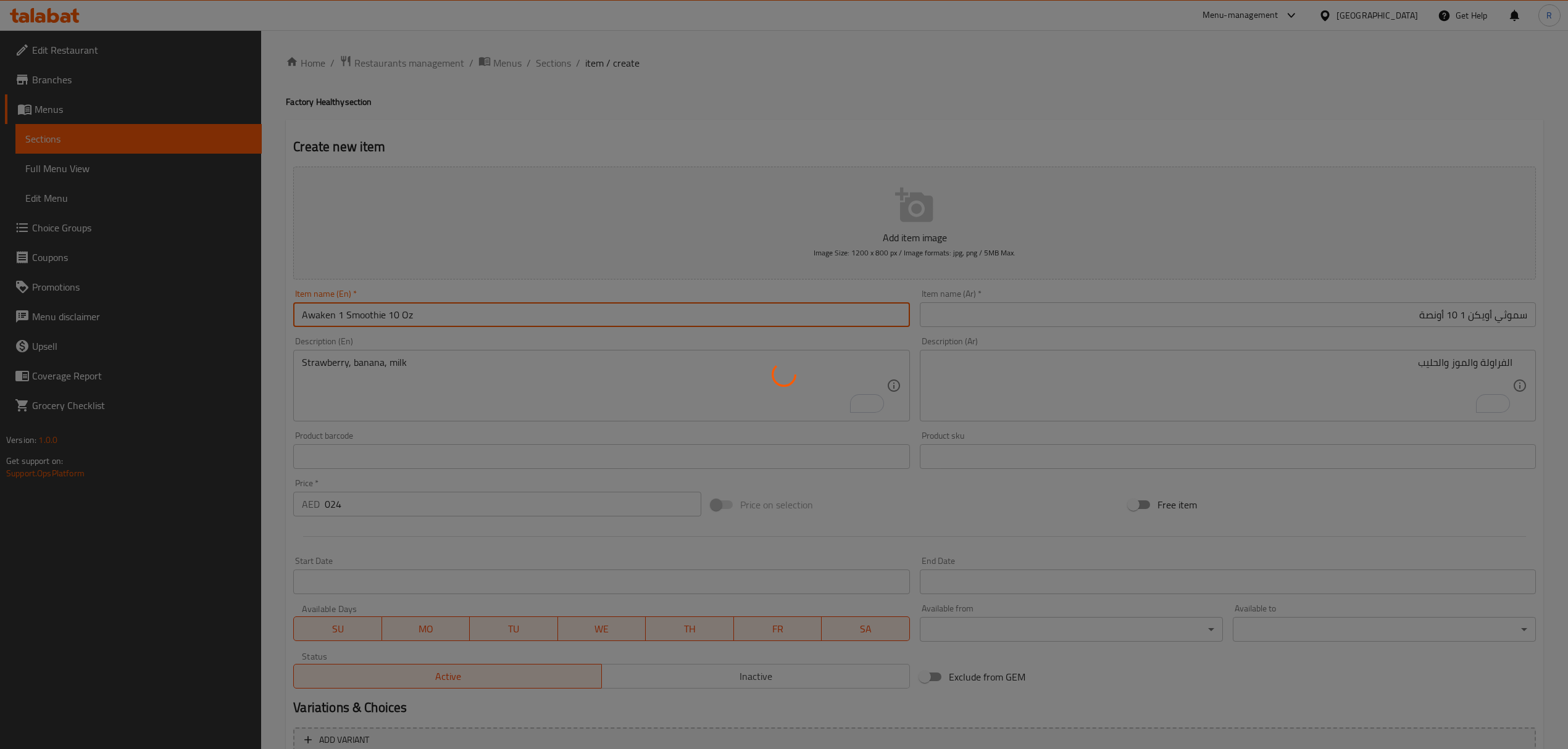
type input "0"
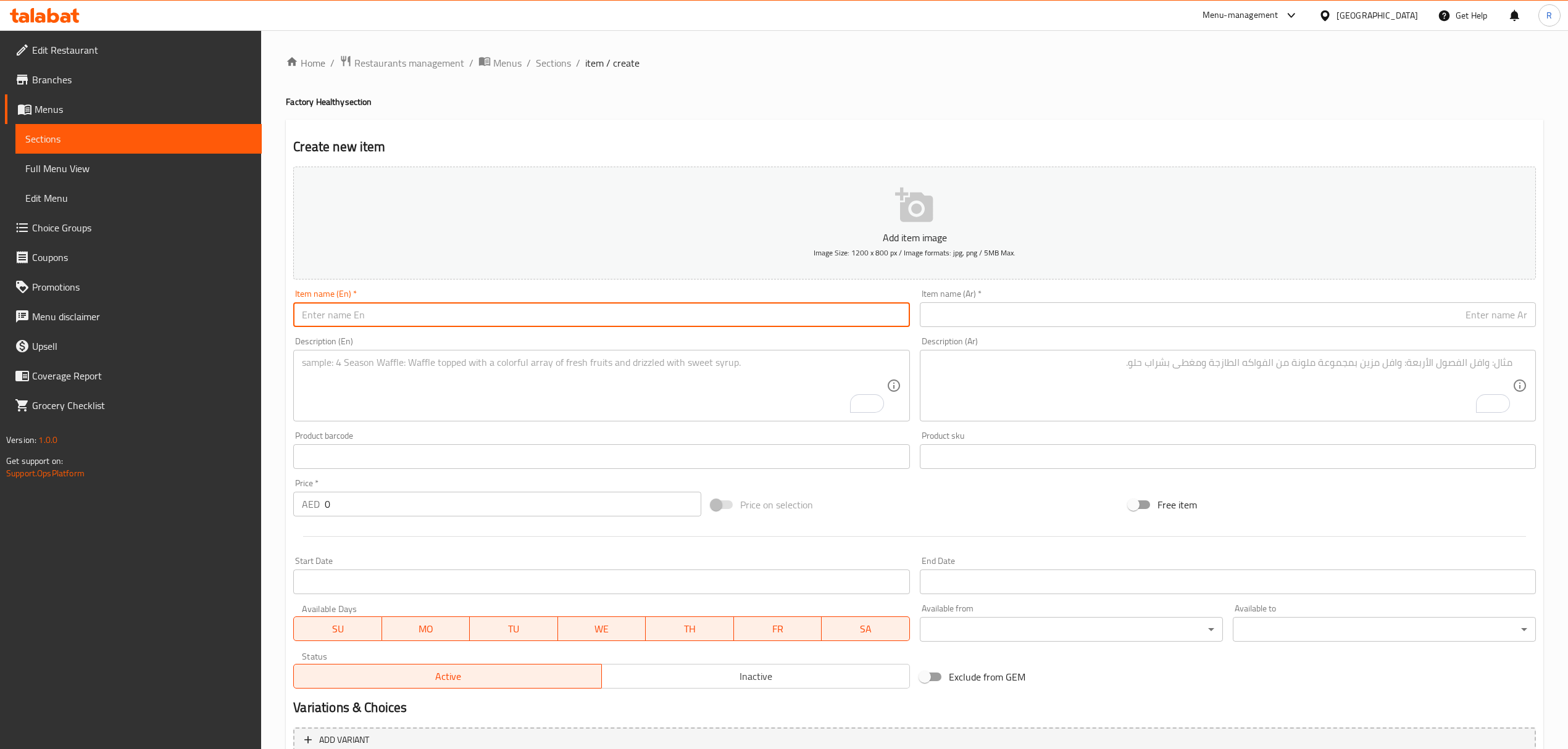
click at [573, 361] on textarea "To enrich screen reader interactions, please activate Accessibility in Grammarl…" at bounding box center [594, 385] width 584 height 59
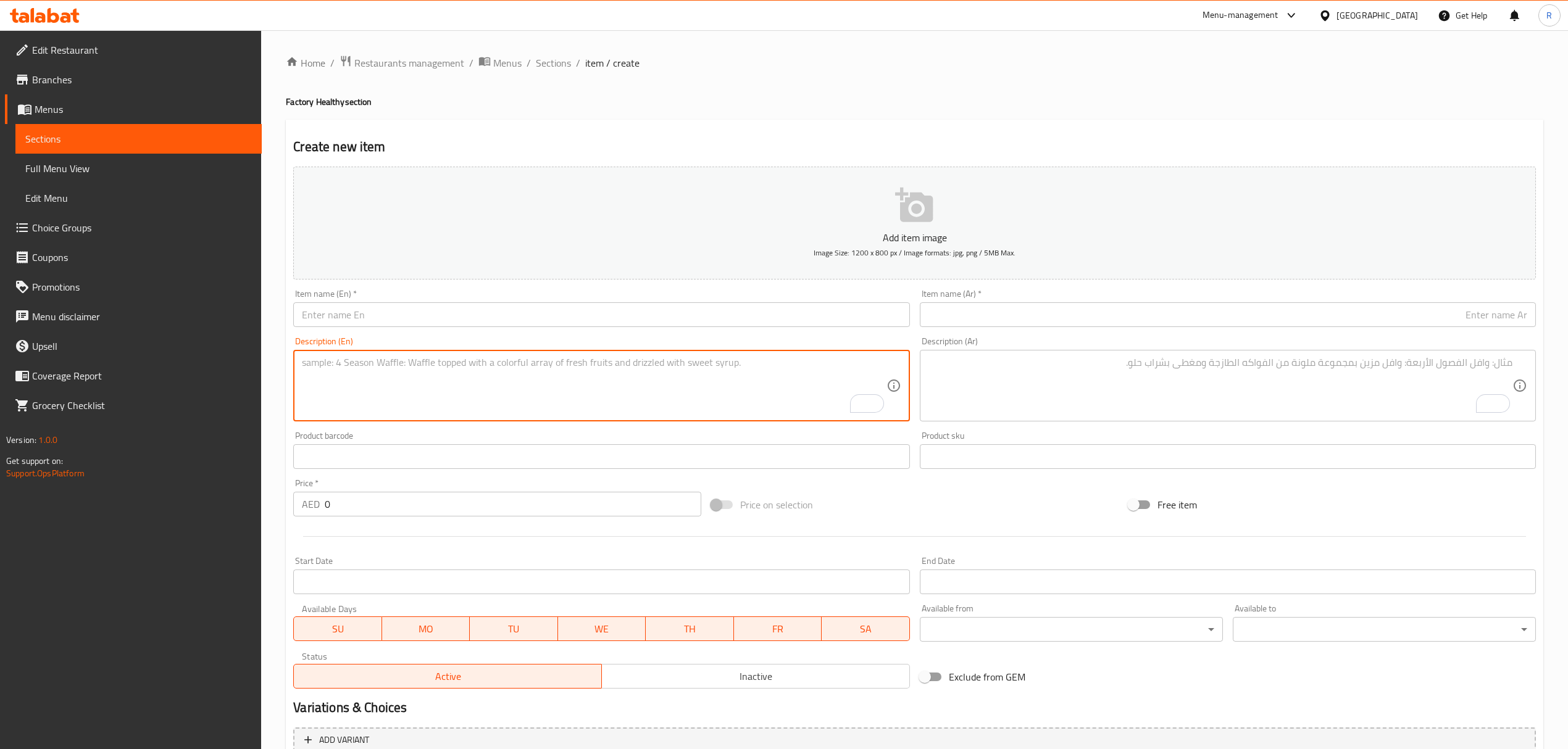
paste textarea "Cure Me Smoothie 10 Oz سموثي كيور مي 10 أونصة Strawberries, Banana, Blueberries…"
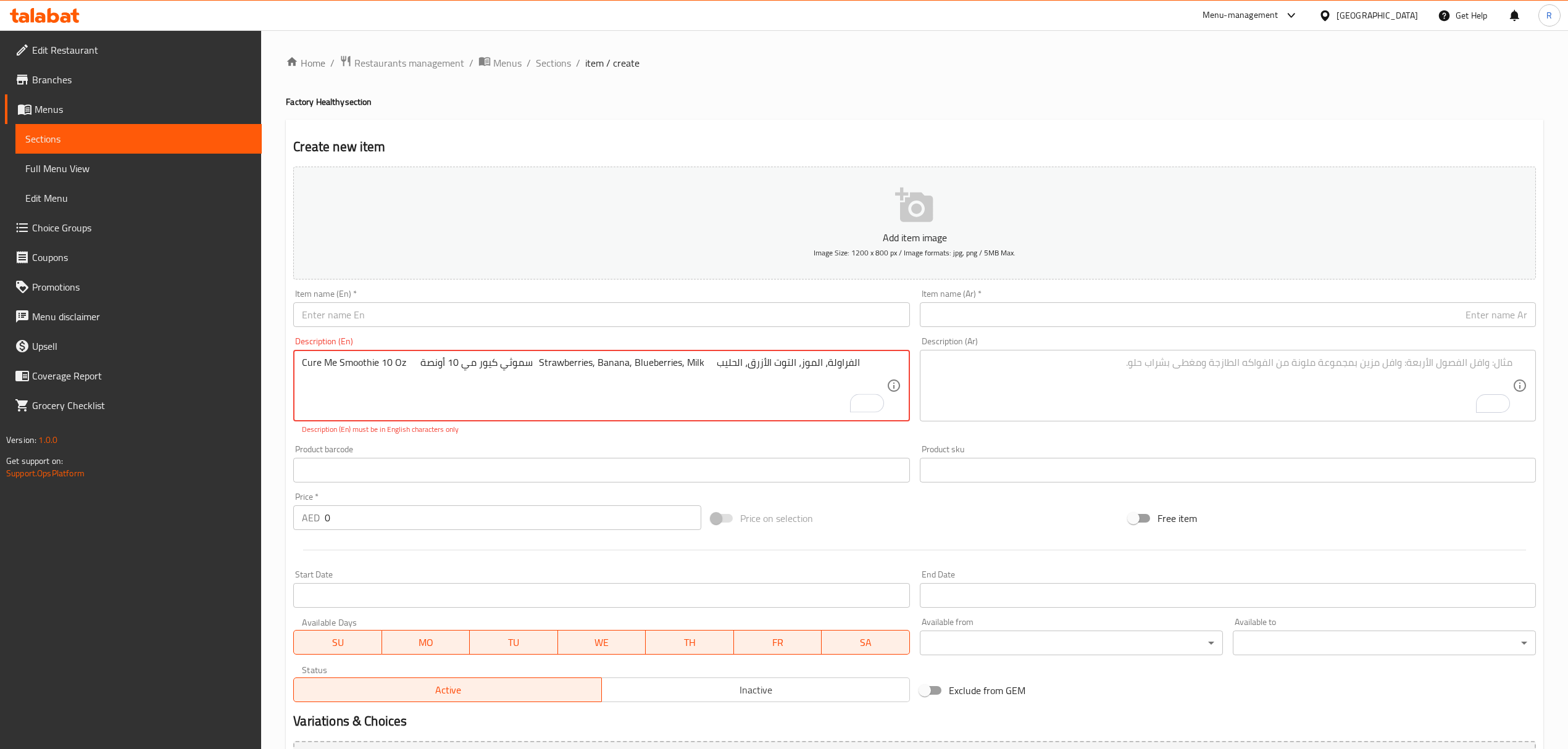
click at [314, 365] on textarea "Cure Me Smoothie 10 Oz سموثي كيور مي 10 أونصة Strawberries, Banana, Blueberries…" at bounding box center [594, 385] width 584 height 59
drag, startPoint x: 314, startPoint y: 365, endPoint x: 396, endPoint y: 364, distance: 82.0
click at [396, 364] on textarea "Cure Me Smoothie 10 Oz سموثي كيور مي 10 أونصة Strawberries, Banana, Blueberries…" at bounding box center [594, 385] width 584 height 59
type textarea "سموثي كيور مي 10 أونصة Strawberries, Banana, Blueberries, Milk الفراولة، الموز،…"
click at [418, 317] on input "text" at bounding box center [601, 314] width 616 height 25
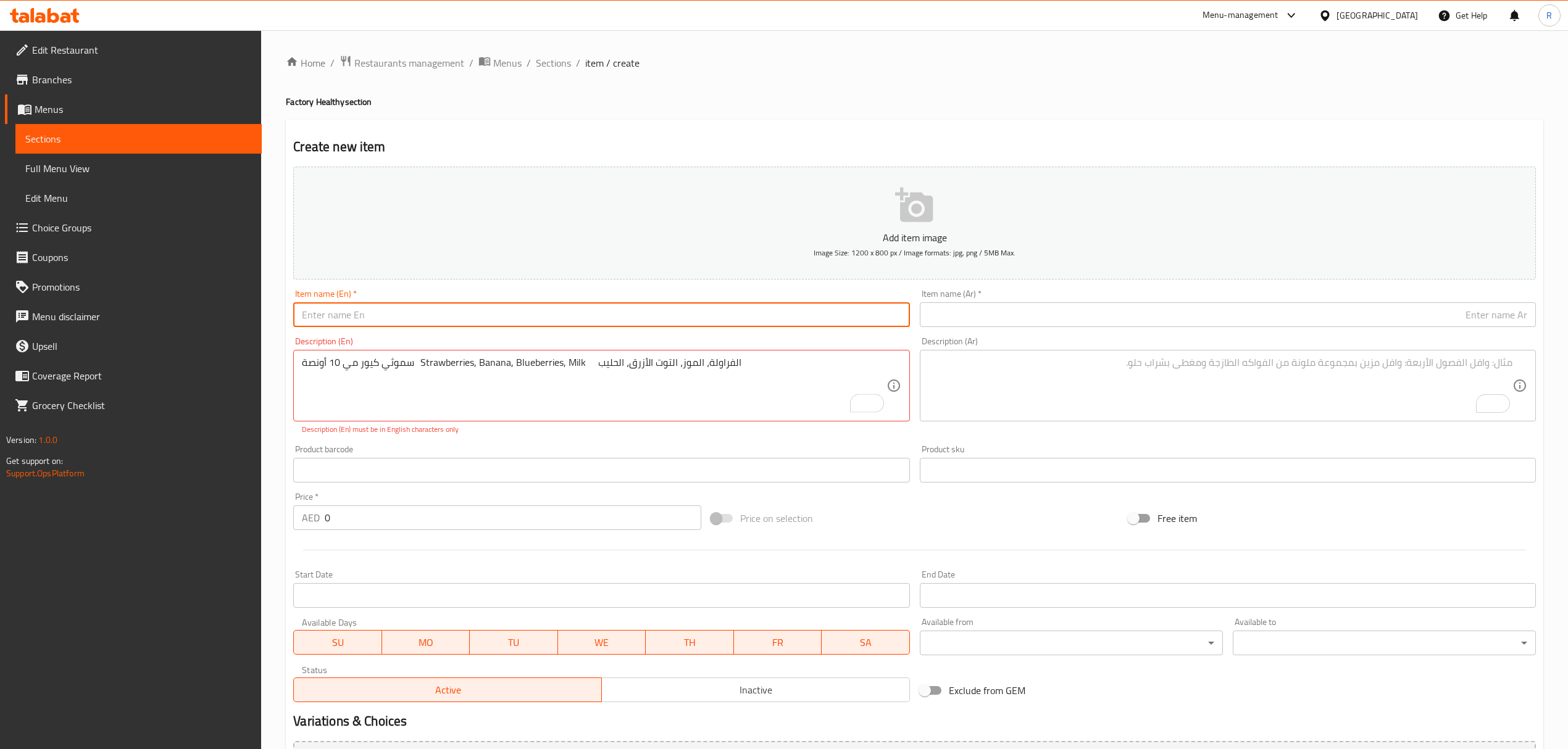
paste input "Cure Me Smoothie 10 Oz"
type input "Cure Me Smoothie 10 Oz"
click at [363, 513] on input "0" at bounding box center [513, 518] width 376 height 25
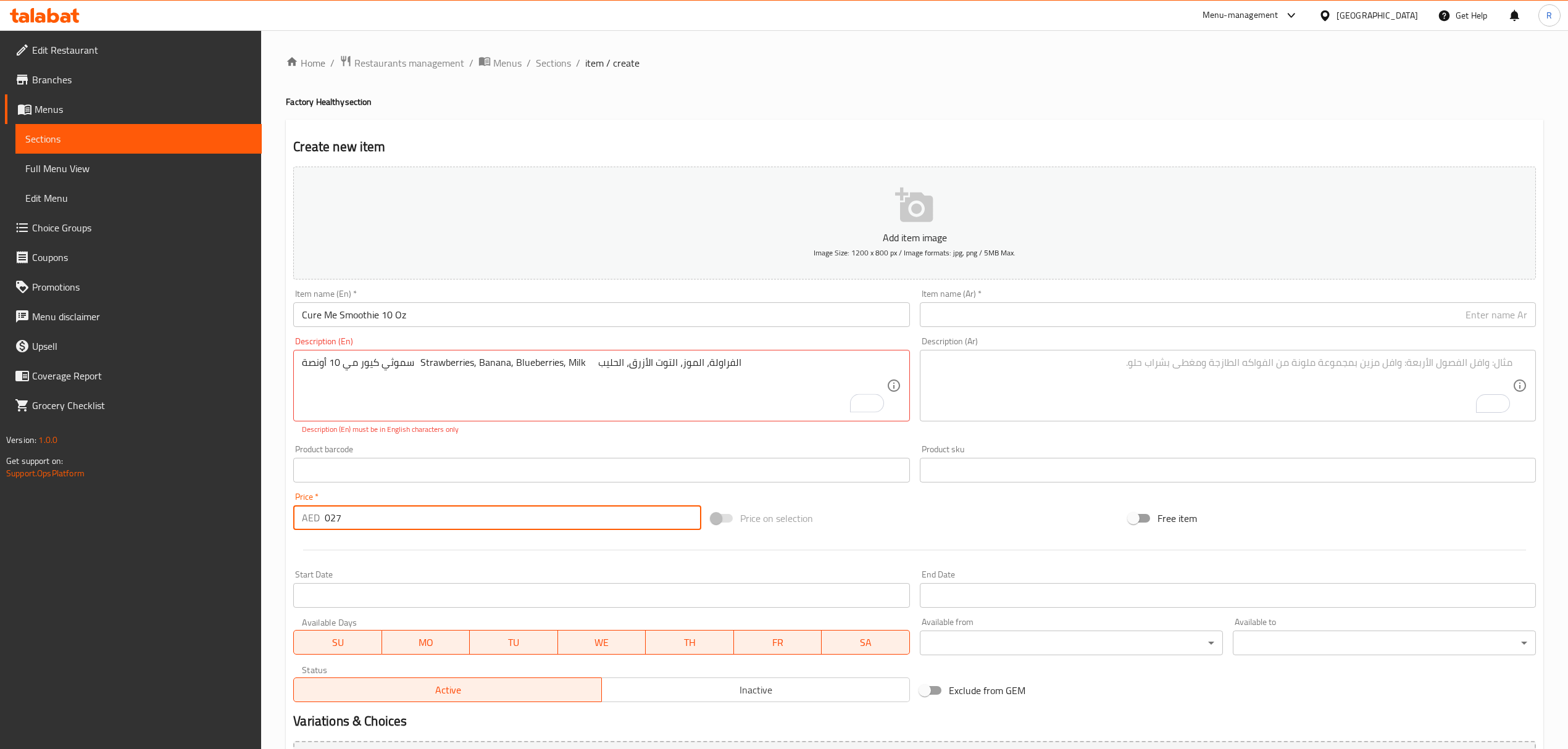
type input "027"
drag, startPoint x: 319, startPoint y: 363, endPoint x: 431, endPoint y: 372, distance: 112.4
type textarea "Strawberries, Banana, Blueberries, Milk الفراولة، الموز، التوت الأزرق، الحليب"
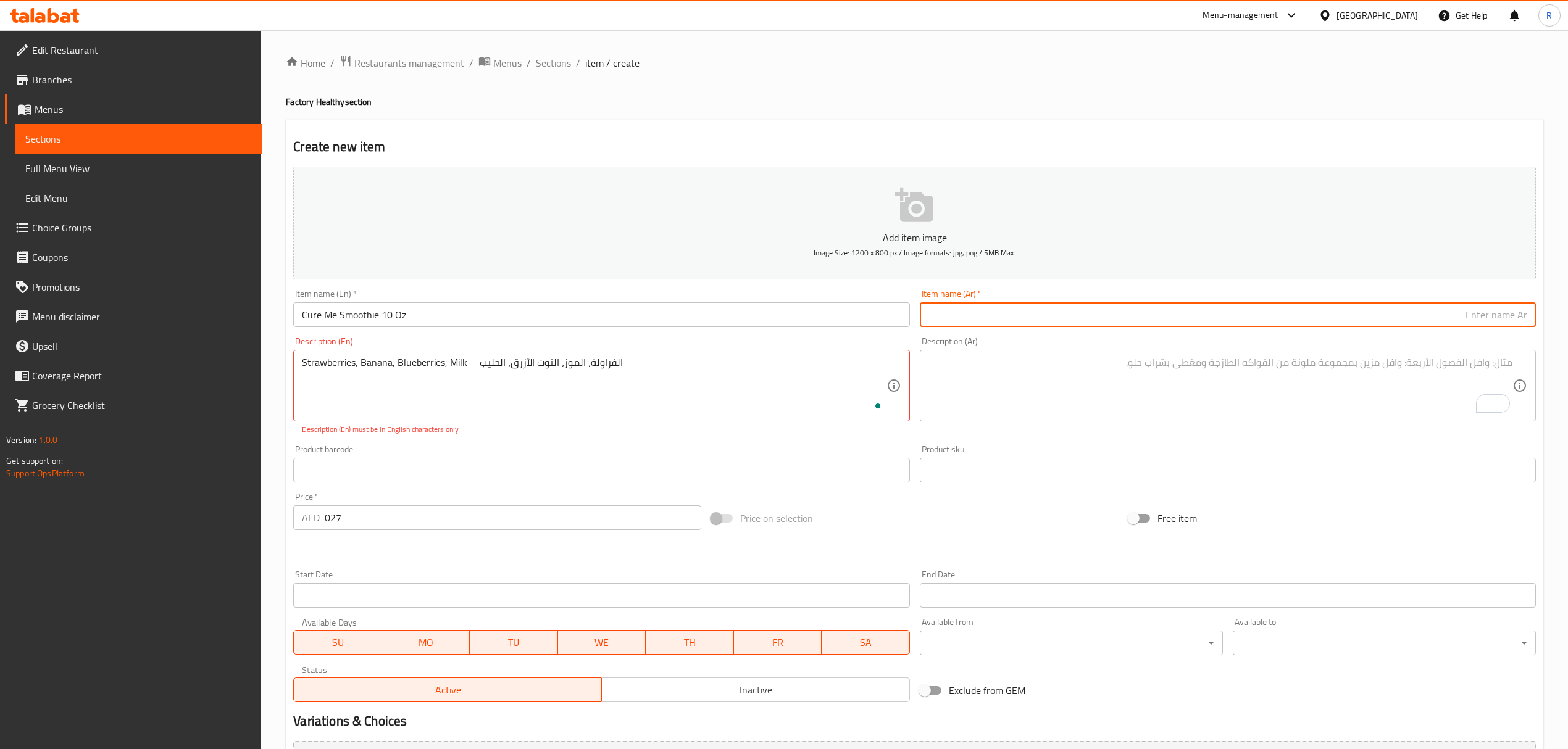
click at [1008, 317] on input "text" at bounding box center [1228, 314] width 616 height 25
paste input "سموثي كيور مي 10 أونصة"
type input "سموثي كيور مي 10 أونصة"
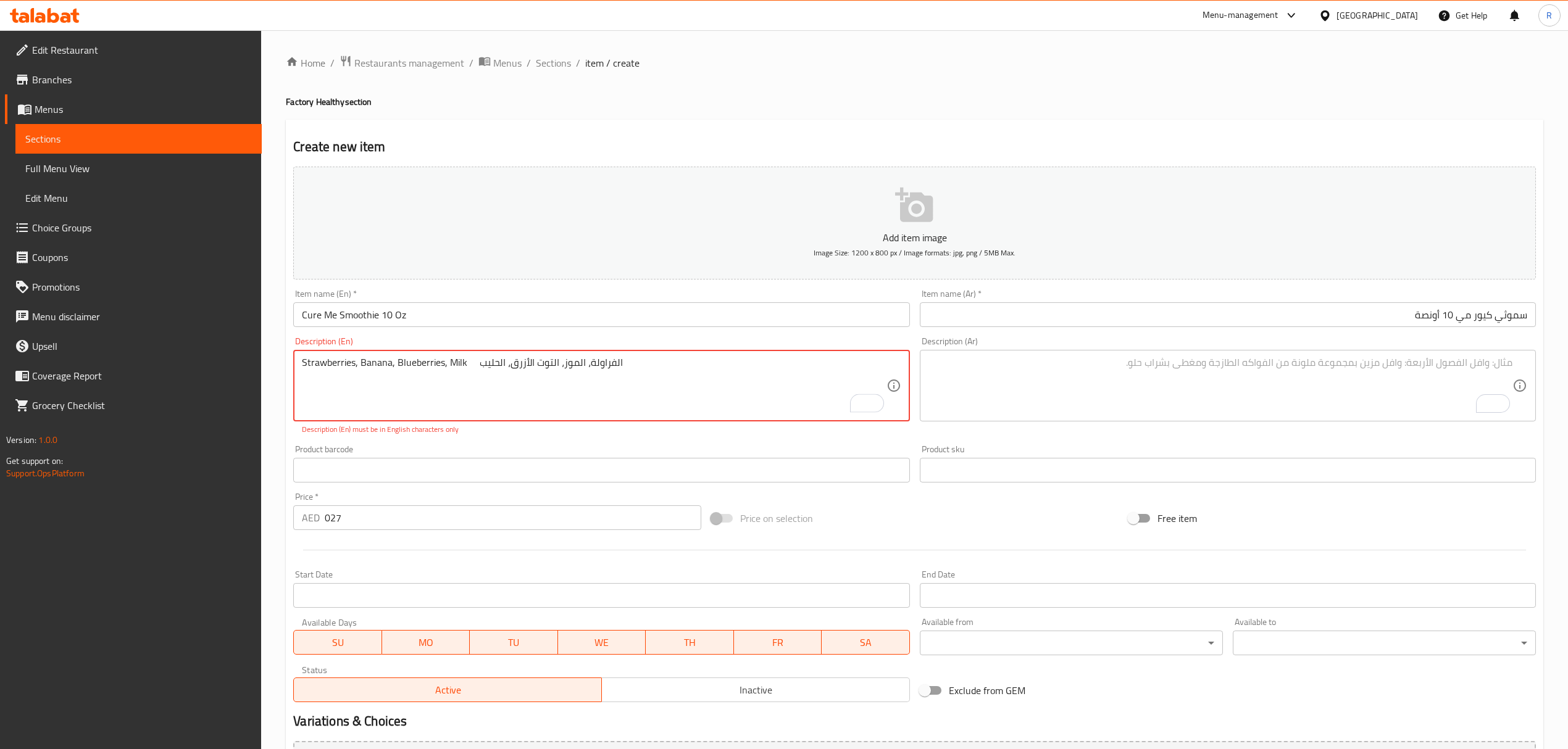
drag, startPoint x: 474, startPoint y: 369, endPoint x: 711, endPoint y: 371, distance: 237.0
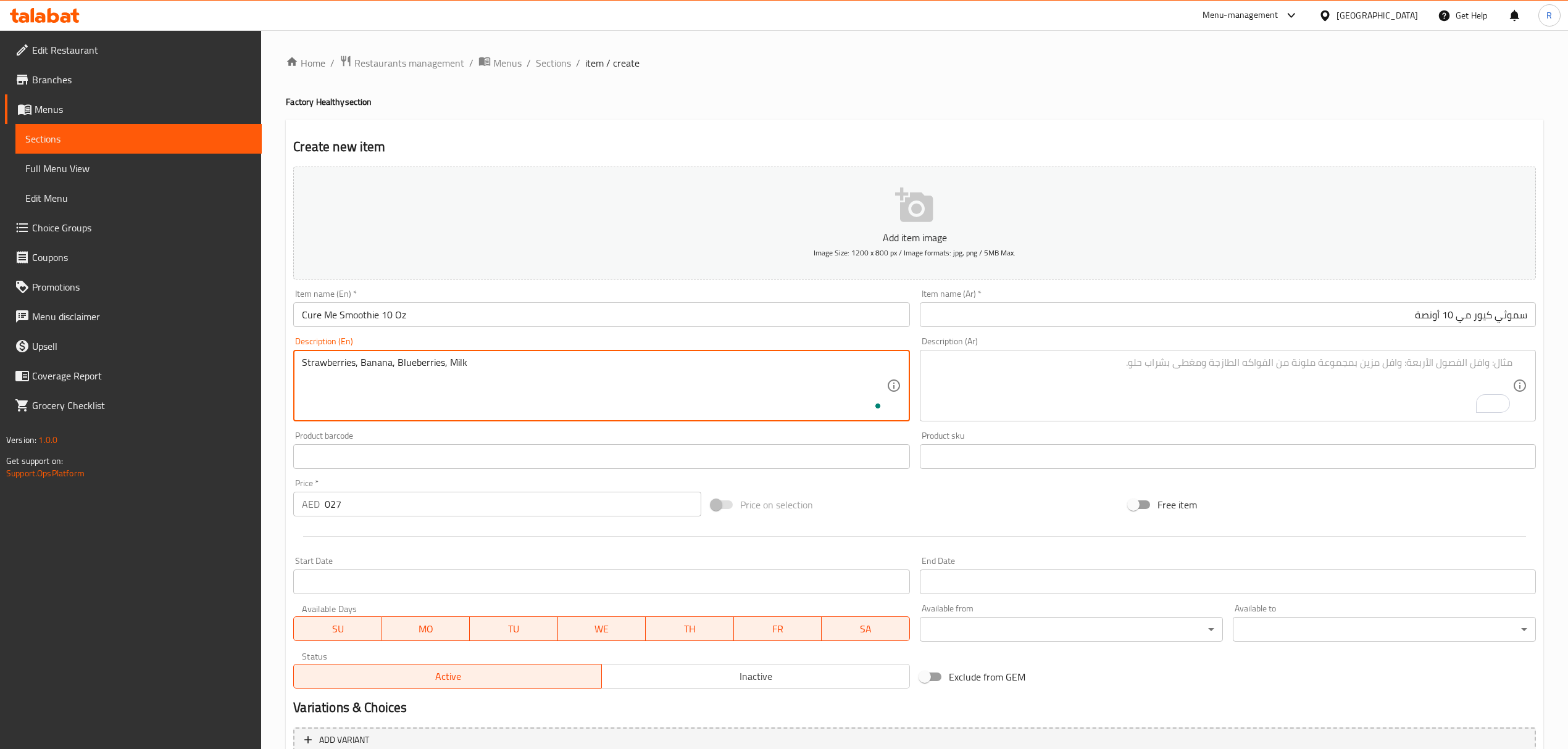
click at [607, 393] on textarea "Strawberries, Banana, Blueberries, Milk" at bounding box center [594, 385] width 584 height 59
type textarea "Strawberries, banana, blueberries, milk"
click at [990, 382] on textarea "To enrich screen reader interactions, please activate Accessibility in Grammarl…" at bounding box center [1220, 385] width 584 height 59
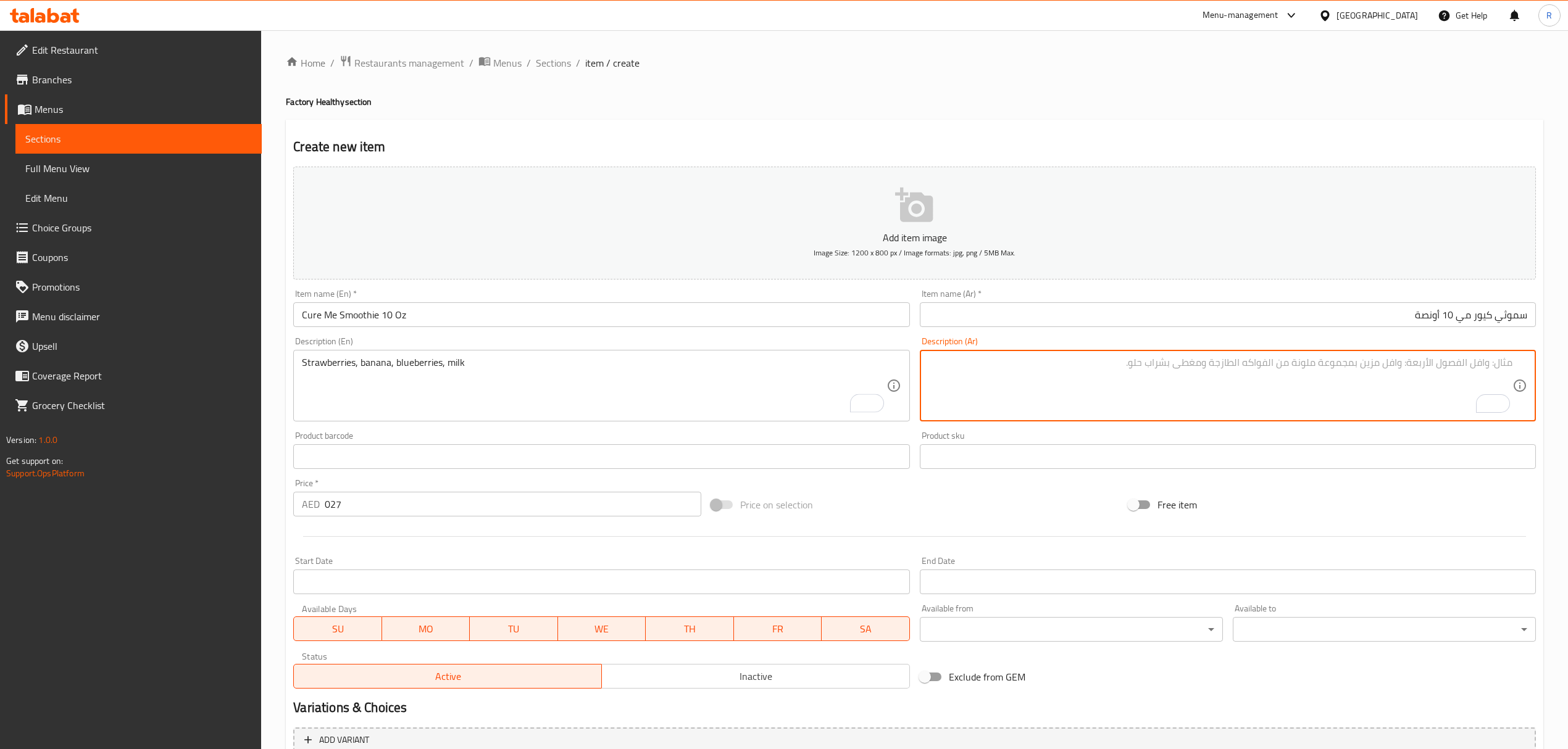
type textarea "v"
paste textarea "الفراولة، الموز، التوت الأزرق، الحليب"
type textarea "الفراولة، الموز، التوت الأزرق، الحليب"
click at [595, 322] on input "Cure Me Smoothie 10 Oz" at bounding box center [601, 314] width 616 height 25
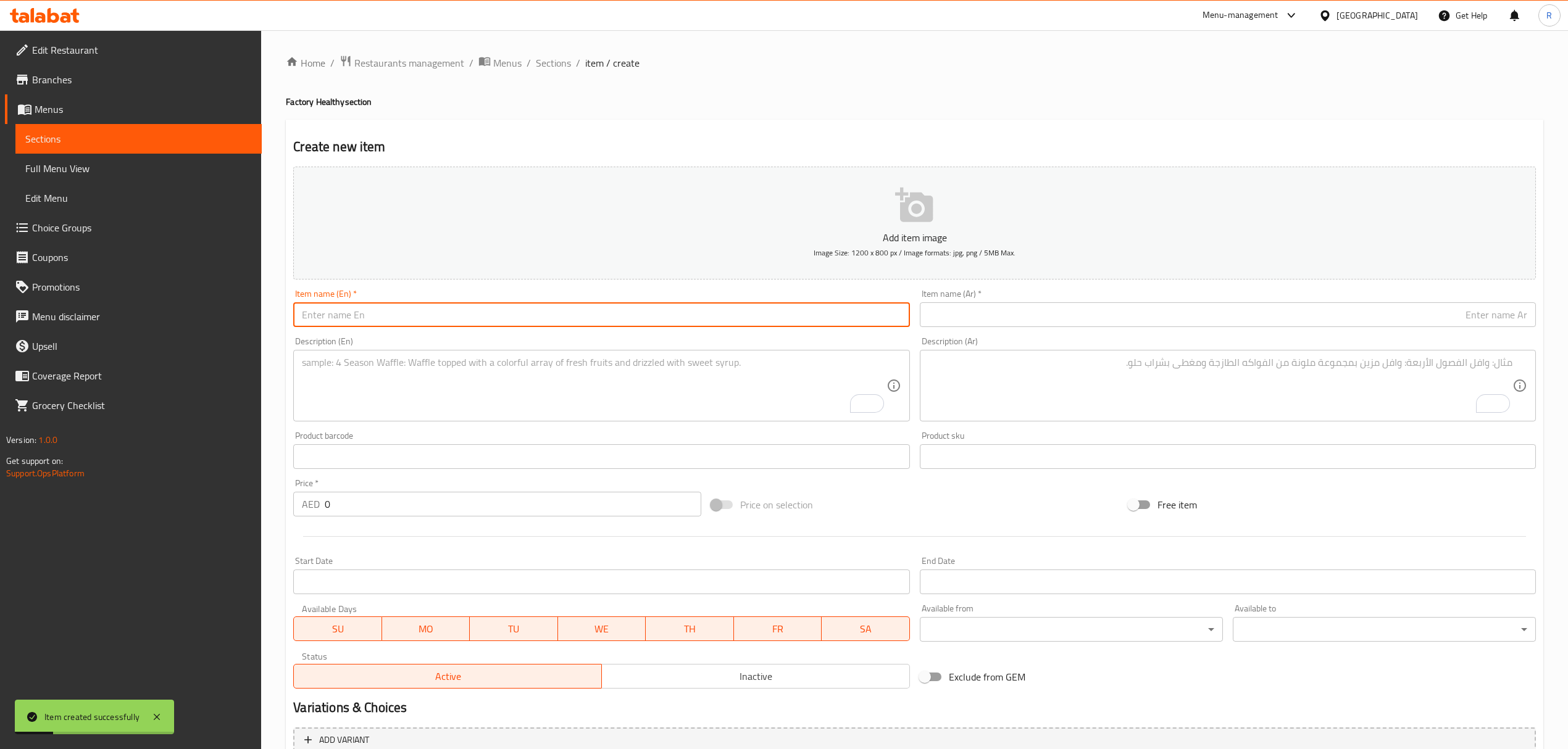
click at [349, 507] on input "0" at bounding box center [513, 504] width 376 height 25
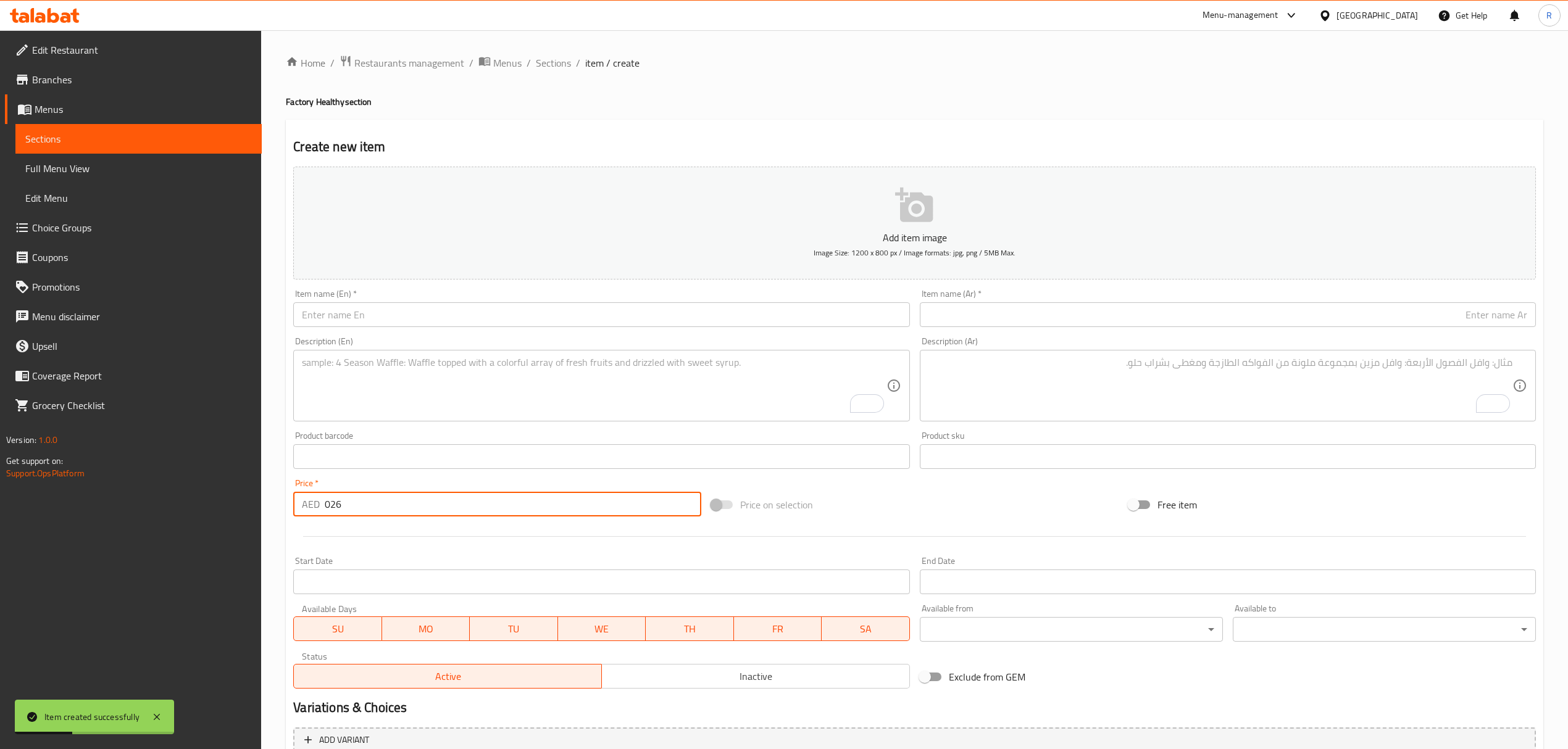
type input "026"
click at [427, 414] on textarea "To enrich screen reader interactions, please activate Accessibility in Grammarl…" at bounding box center [594, 385] width 584 height 59
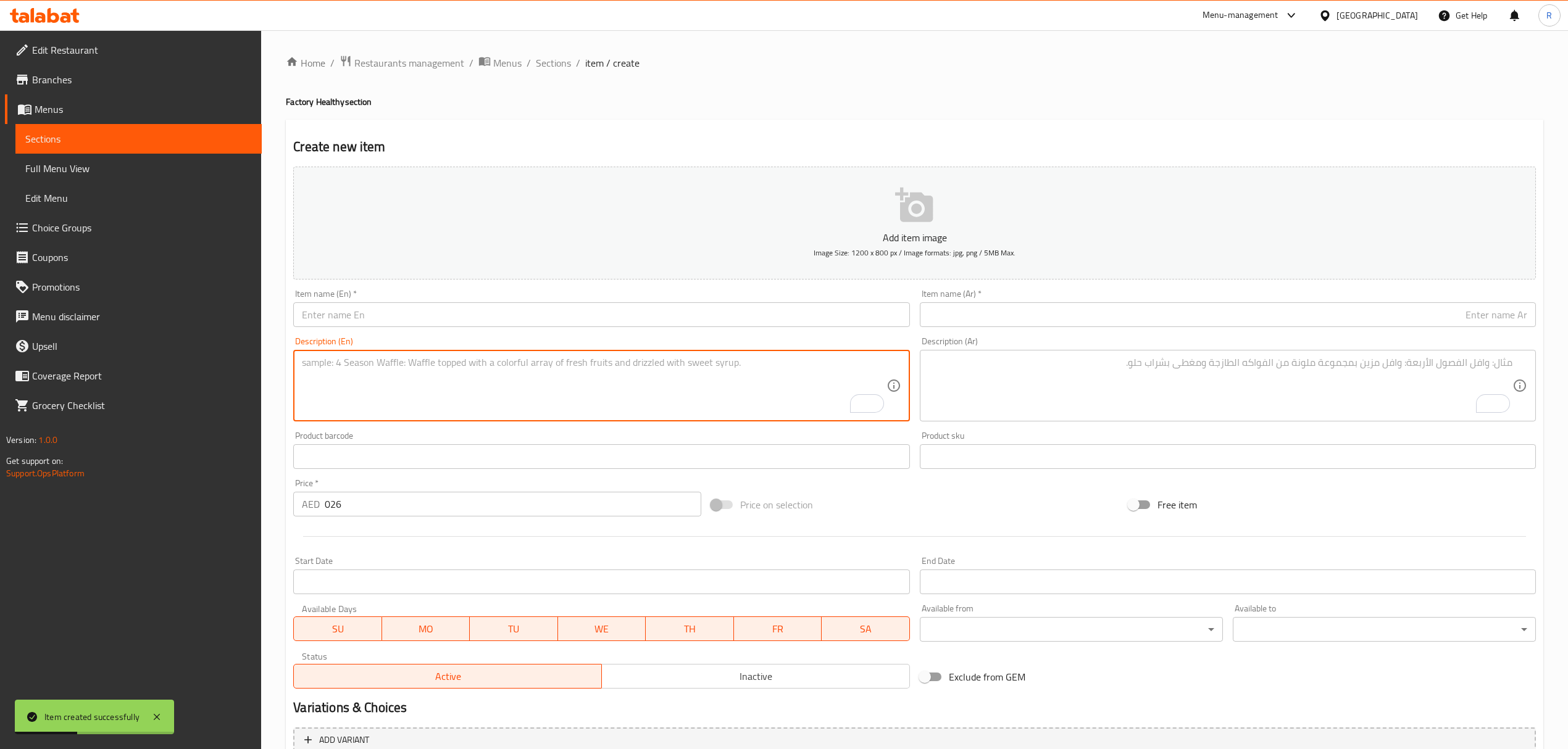
paste textarea "Feel Healed Smoothie 10 Oz سموثي اشعر بالشفاء 10 أونصة Kale, Pineapple, Banana,…"
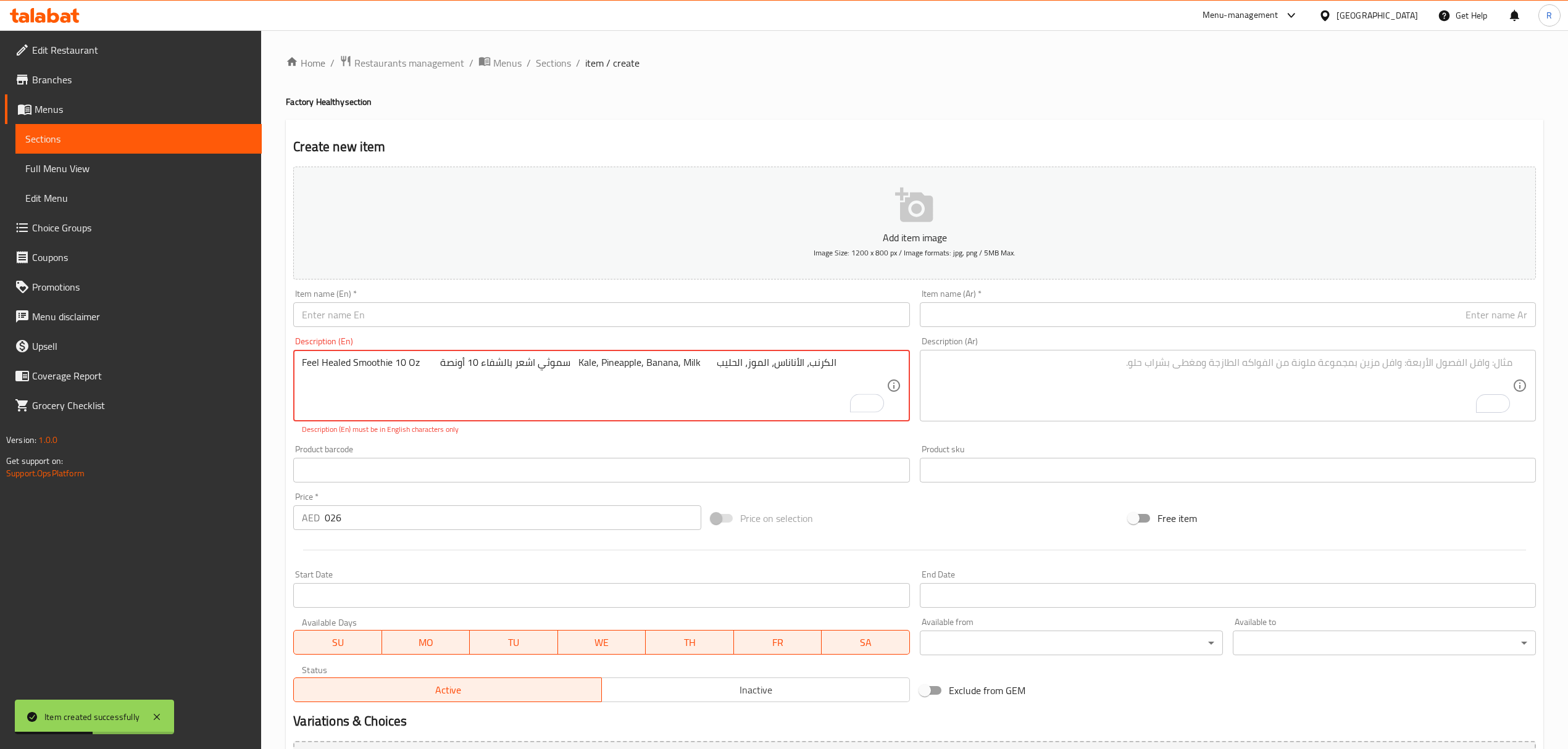
click at [310, 358] on textarea "Feel Healed Smoothie 10 Oz سموثي اشعر بالشفاء 10 أونصة Kale, Pineapple, Banana,…" at bounding box center [594, 385] width 584 height 59
drag, startPoint x: 310, startPoint y: 358, endPoint x: 414, endPoint y: 364, distance: 104.2
click at [414, 364] on textarea "Feel Healed Smoothie 10 Oz سموثي اشعر بالشفاء 10 أونصة Kale, Pineapple, Banana,…" at bounding box center [594, 385] width 584 height 59
click at [302, 369] on textarea "Feel Healed Smoothie 10 Oz سموثي اشعر بالشفاء 10 أونصة Kale, Pineapple, Banana,…" at bounding box center [594, 385] width 584 height 59
drag, startPoint x: 302, startPoint y: 369, endPoint x: 413, endPoint y: 365, distance: 111.1
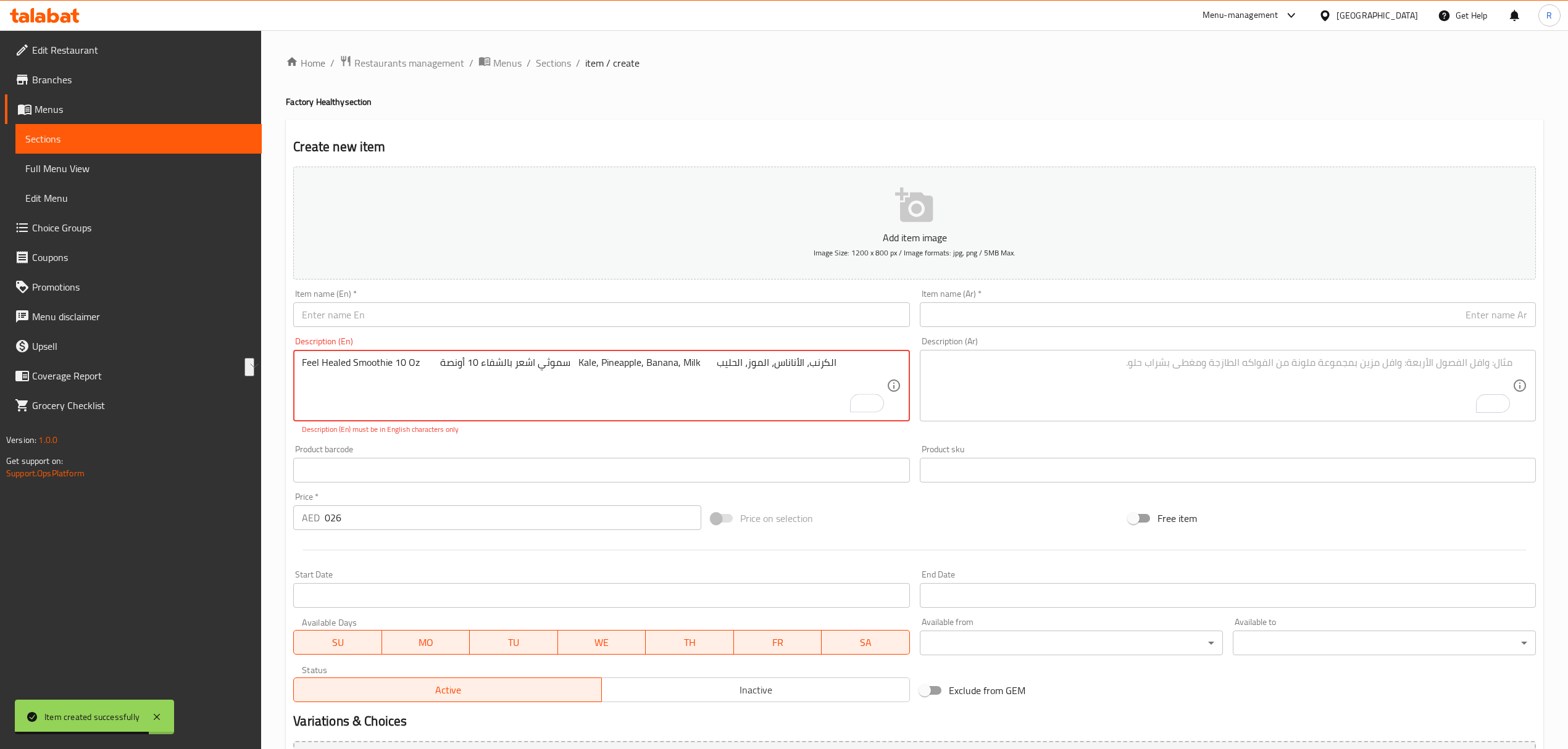
click at [416, 368] on textarea "Feel Healed Smoothie 10 Oz سموثي اشعر بالشفاء 10 أونصة Kale, Pineapple, Banana,…" at bounding box center [594, 385] width 584 height 59
type textarea "سموثي اشعر بالشفاء 10 أونصة Kale, Pineapple, Banana, Milk الكرنب، الأناناس، الم…"
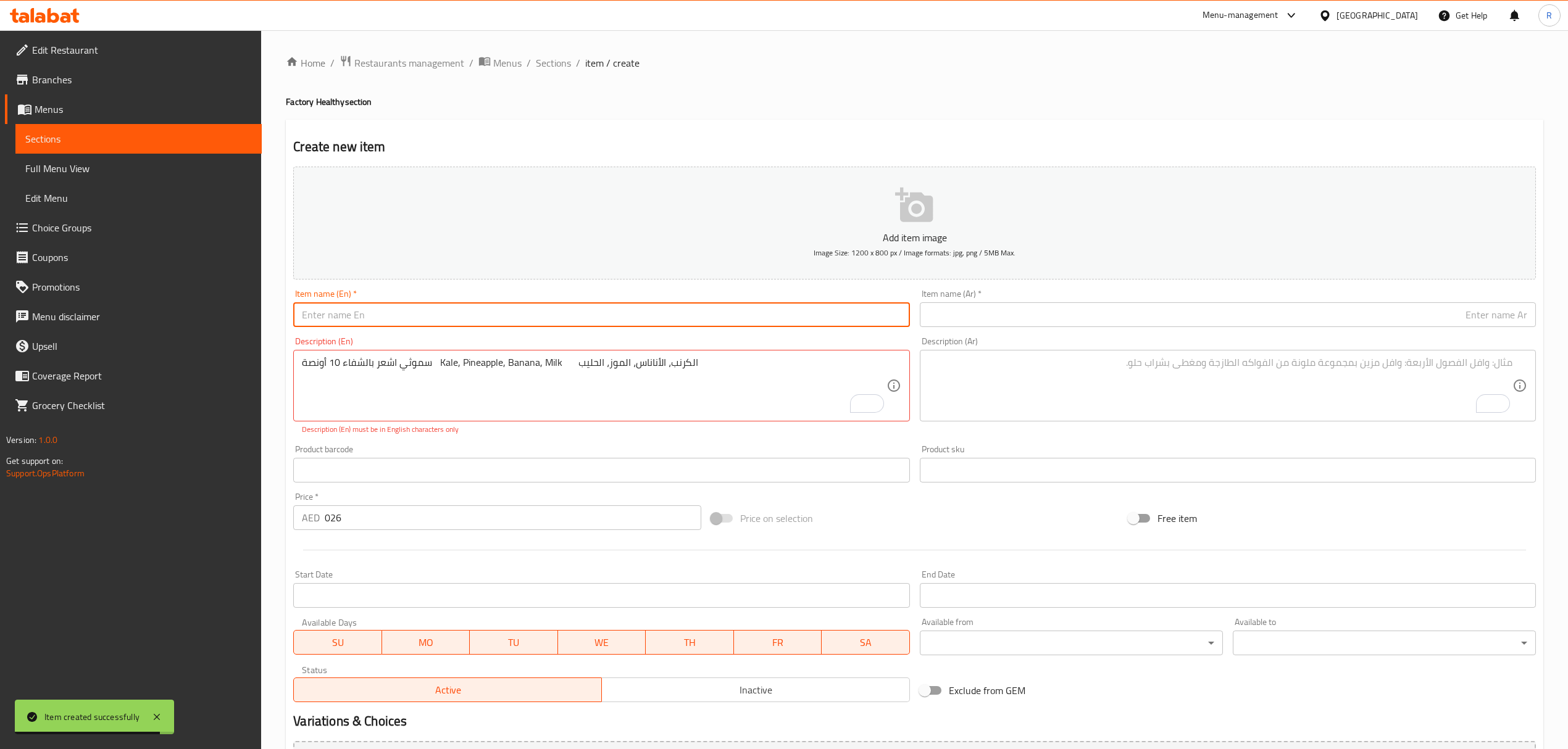
click at [445, 314] on input "text" at bounding box center [601, 314] width 616 height 25
paste input "Feel Healed Smoothie 10 Oz"
type input "Feel Healed Smoothie 10 Oz"
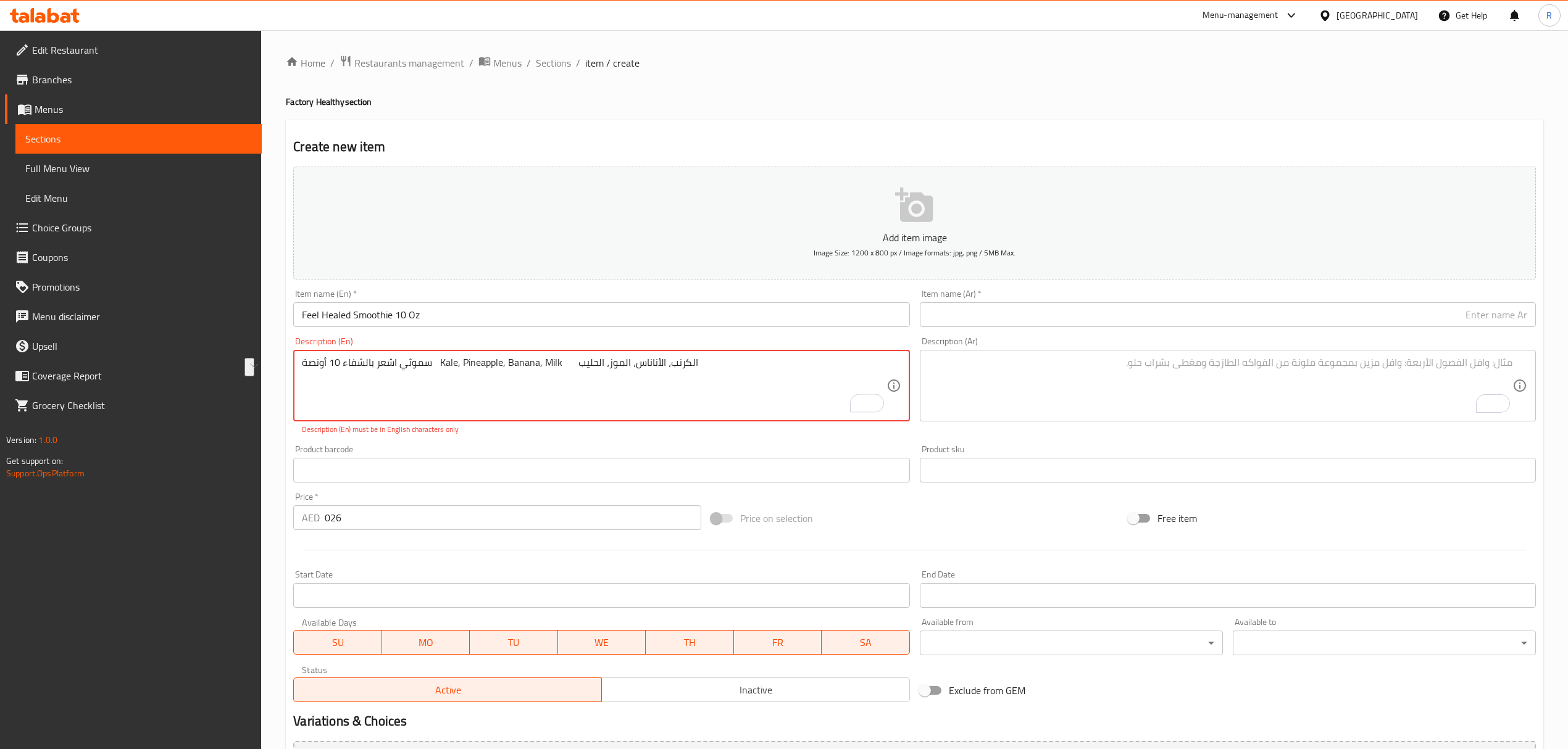
drag, startPoint x: 319, startPoint y: 365, endPoint x: 450, endPoint y: 368, distance: 131.0
type textarea "Kale, Pineapple, Banana, Milk الكرنب، الأناناس، الموز، الحليب"
click at [1087, 322] on input "text" at bounding box center [1228, 314] width 616 height 25
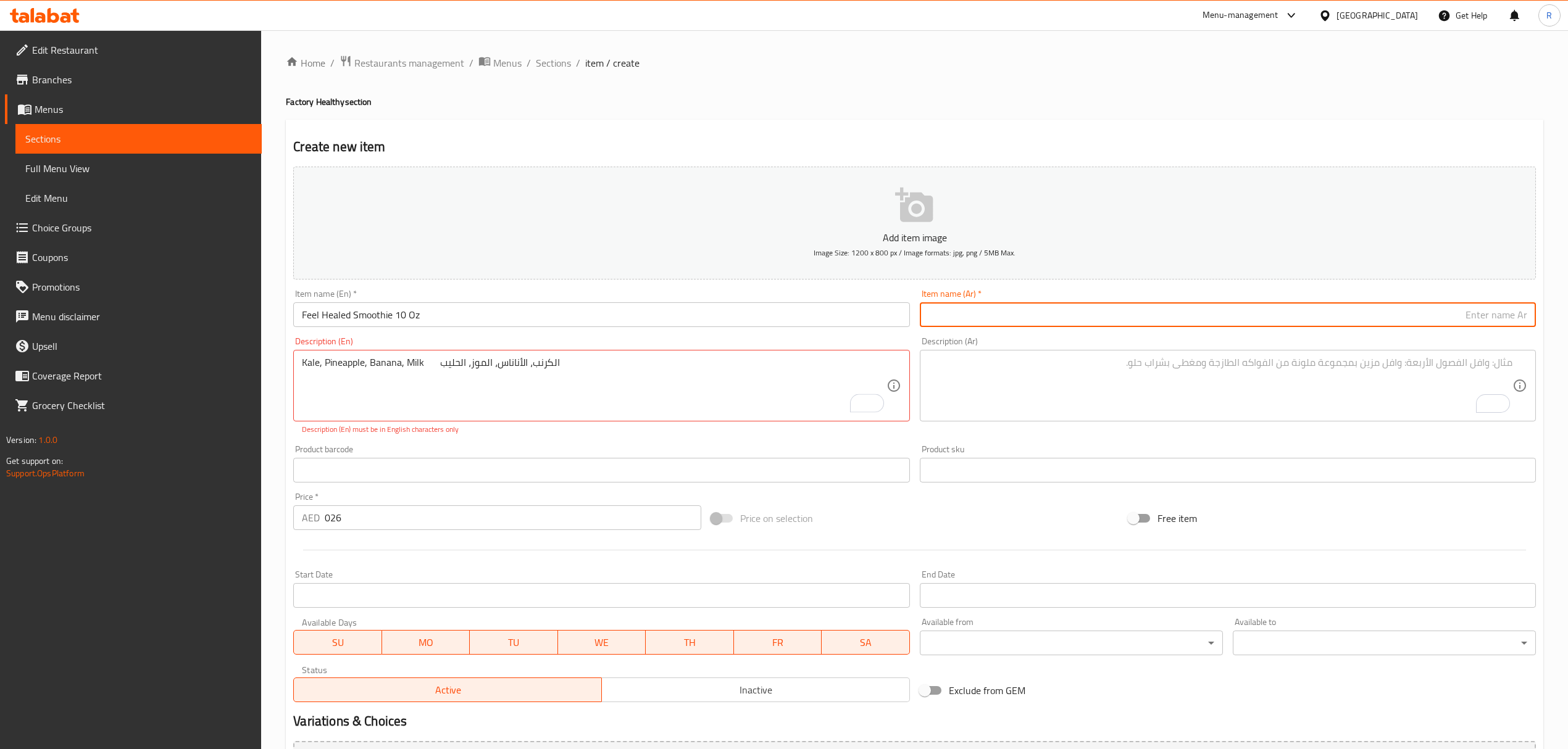
paste input "سموثي اشعر بالشفاء 10 أونصة"
type input "سموثي اشعر بالشفاء 10 أونصة"
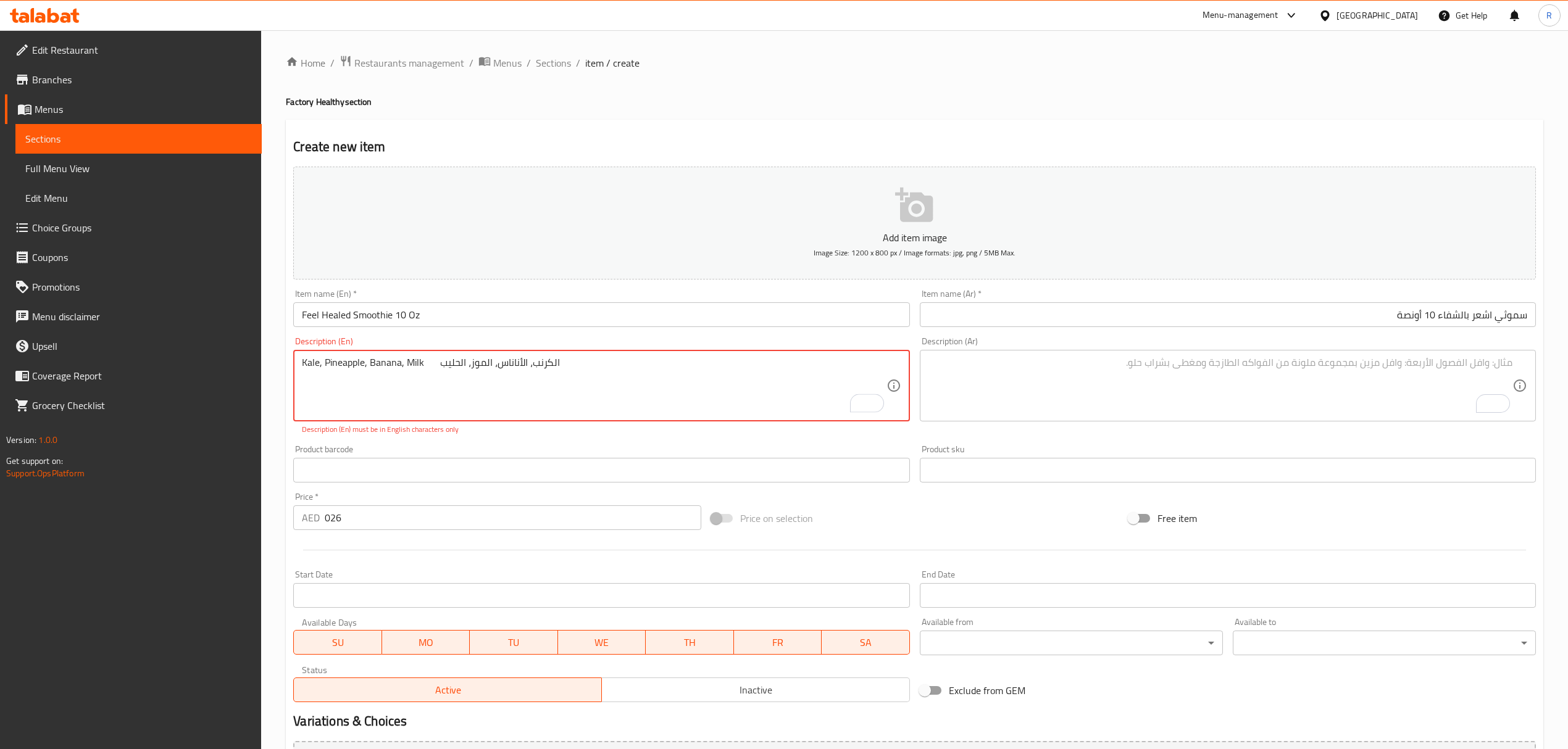
drag, startPoint x: 441, startPoint y: 364, endPoint x: 702, endPoint y: 359, distance: 261.0
click at [702, 359] on textarea "Kale, Pineapple, Banana, Milk الكرنب، الأناناس، الموز، الحليب" at bounding box center [594, 385] width 584 height 59
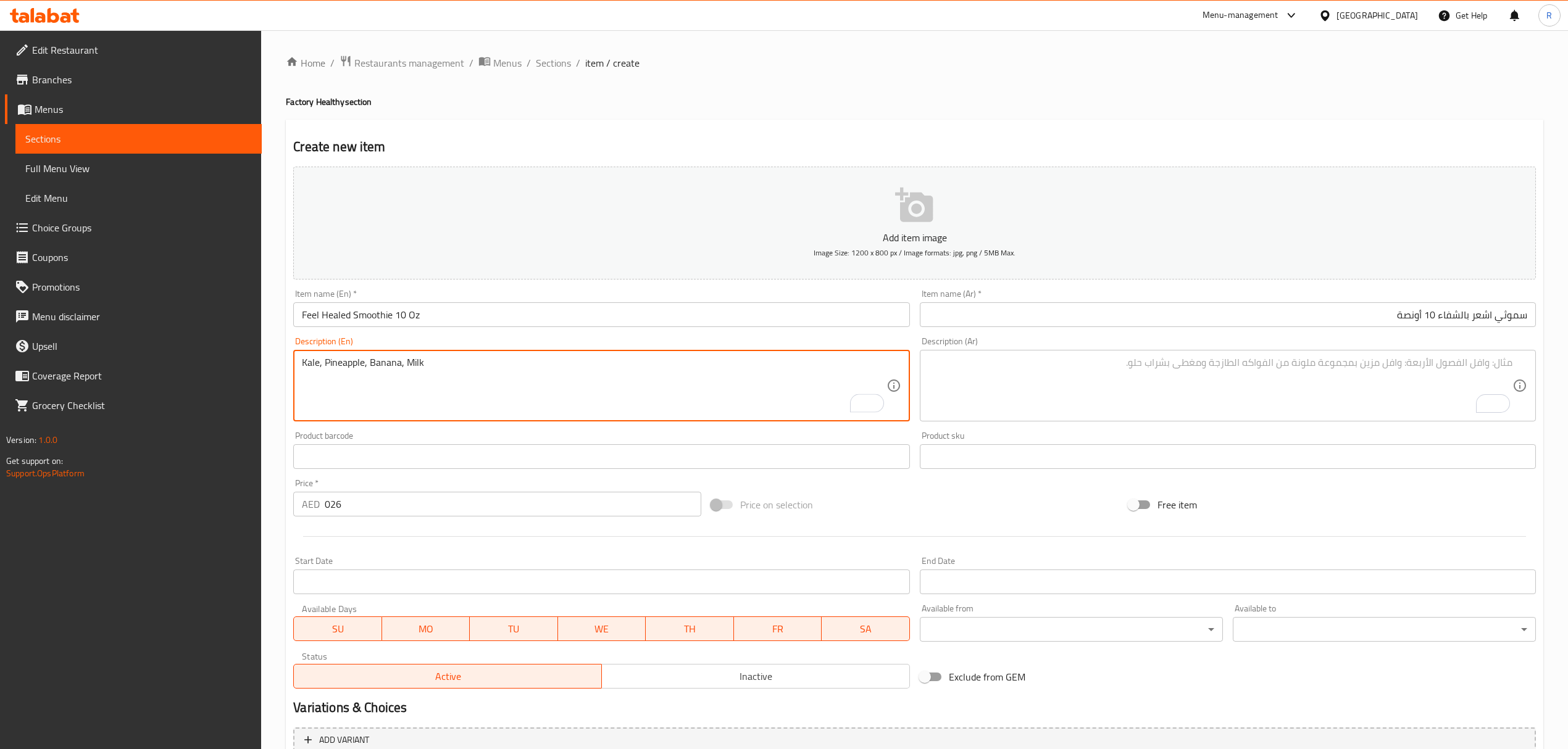
type textarea "Kale, Pineapple, Banana, Milk"
click at [998, 395] on textarea "To enrich screen reader interactions, please activate Accessibility in Grammarl…" at bounding box center [1220, 385] width 584 height 59
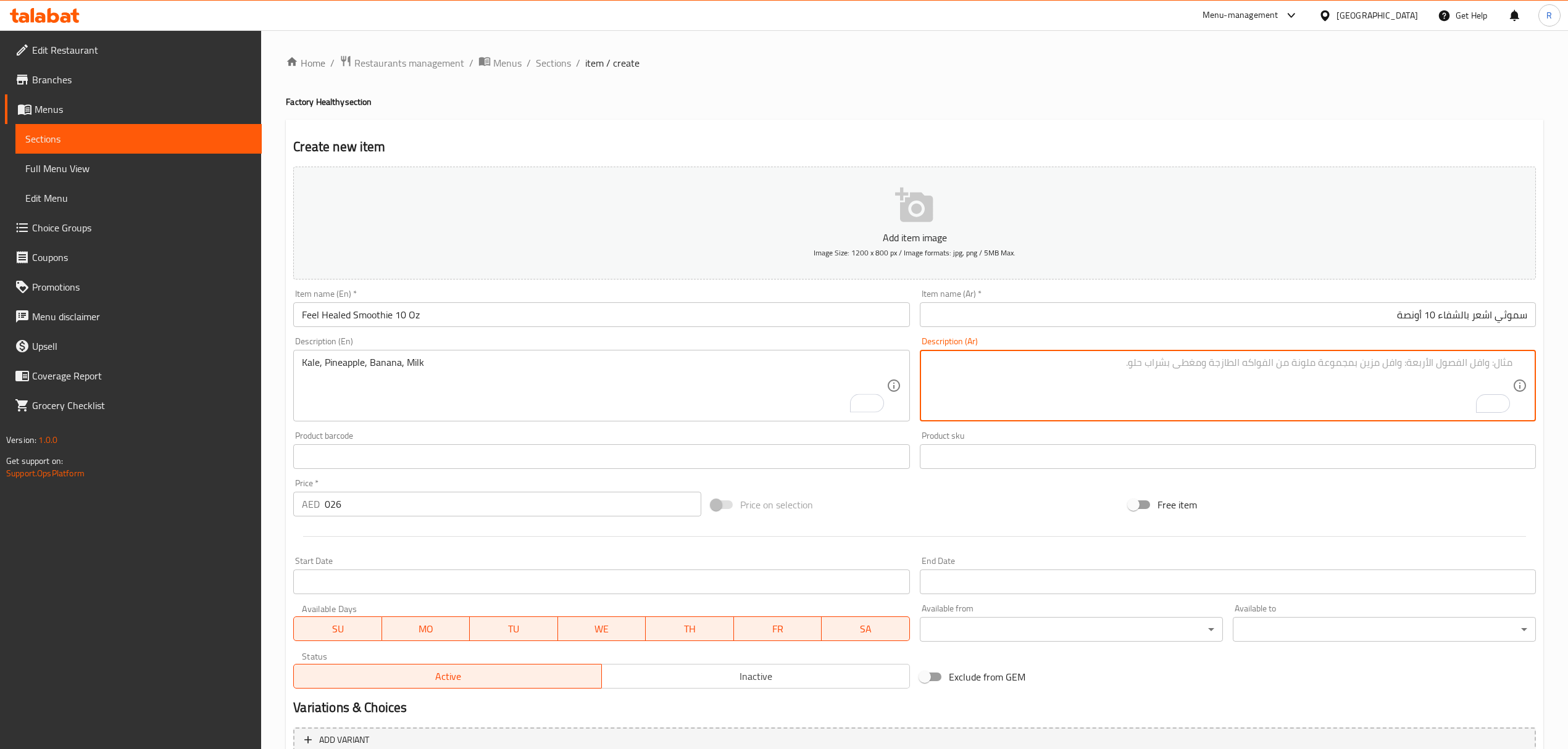
paste textarea "الكرنب، الأناناس، الموز، الحليب"
type textarea "الكرنب، الأناناس، الموز، الحليب"
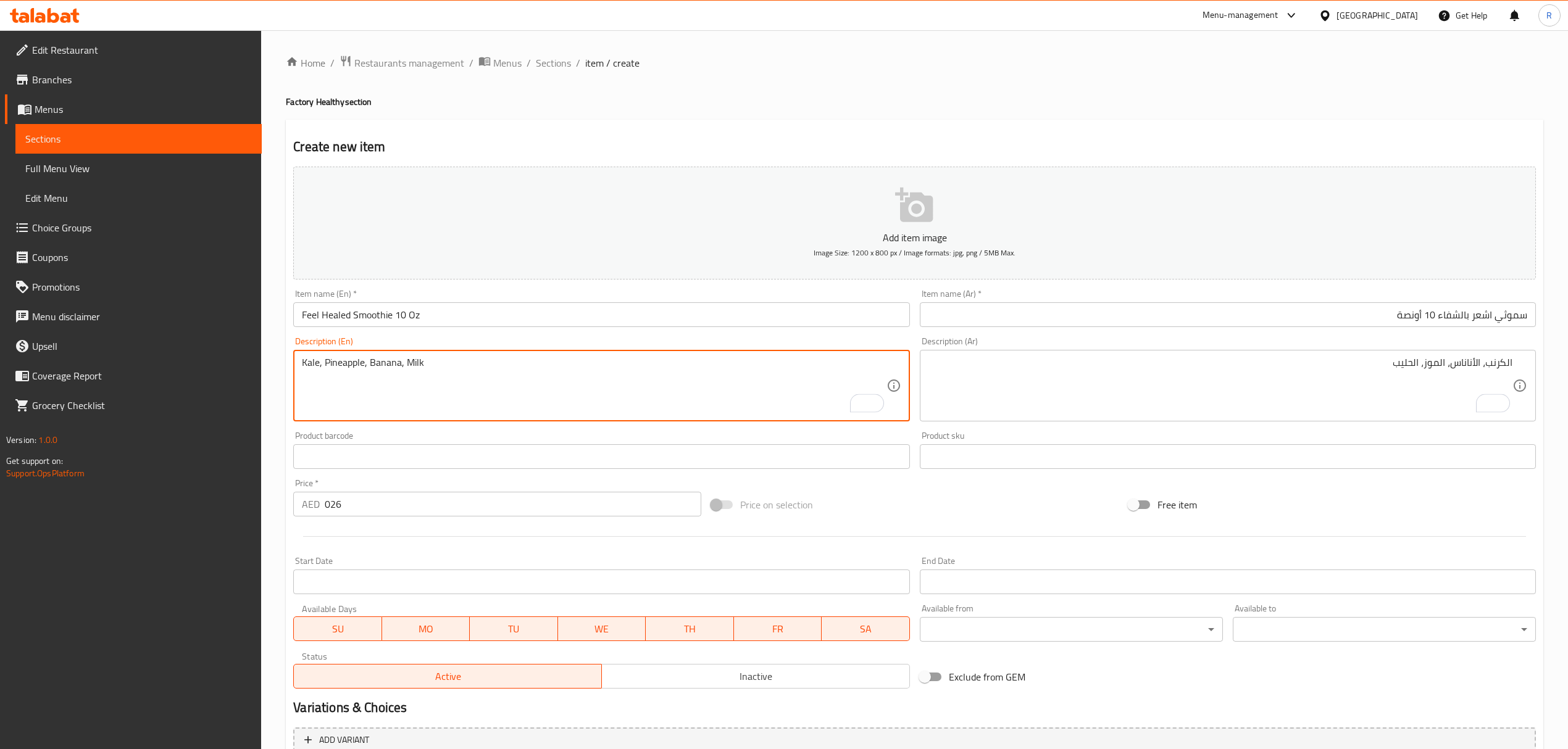
click at [453, 366] on textarea "Kale, Pineapple, Banana, Milk" at bounding box center [594, 385] width 584 height 59
click at [453, 367] on textarea "Kale, Pineapple, Banana, Milk" at bounding box center [594, 385] width 584 height 59
type textarea "Kale, pineapple, banana, milk"
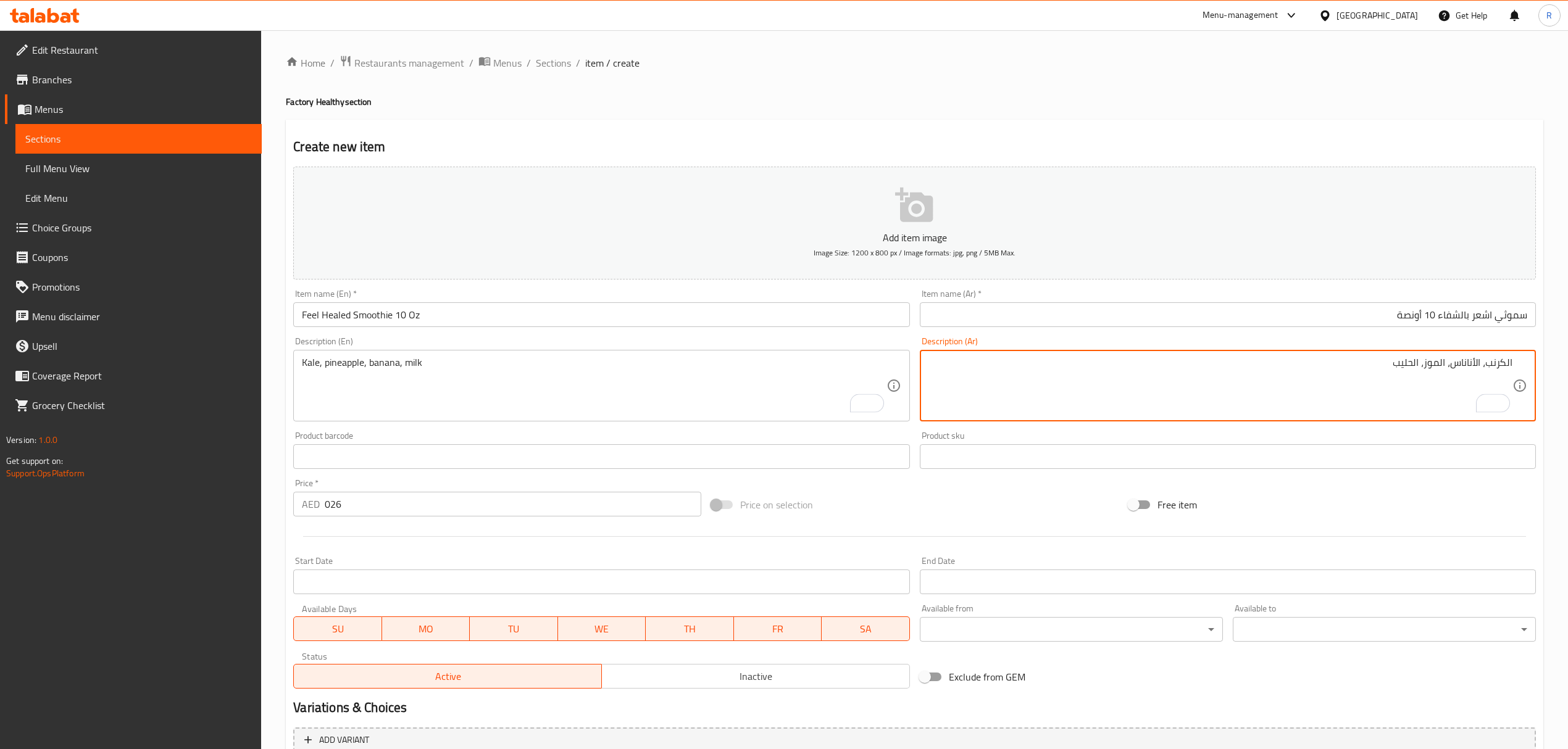
click at [1504, 368] on textarea "الكرنب، الأناناس، الموز، الحليب" at bounding box center [1220, 385] width 584 height 59
click at [1380, 383] on textarea "الكيل، الأناناس، الموز، الحليب" at bounding box center [1220, 385] width 584 height 59
type textarea "الكيل، الأناناس، الموز، الحليب"
click at [512, 511] on input "026" at bounding box center [513, 504] width 376 height 25
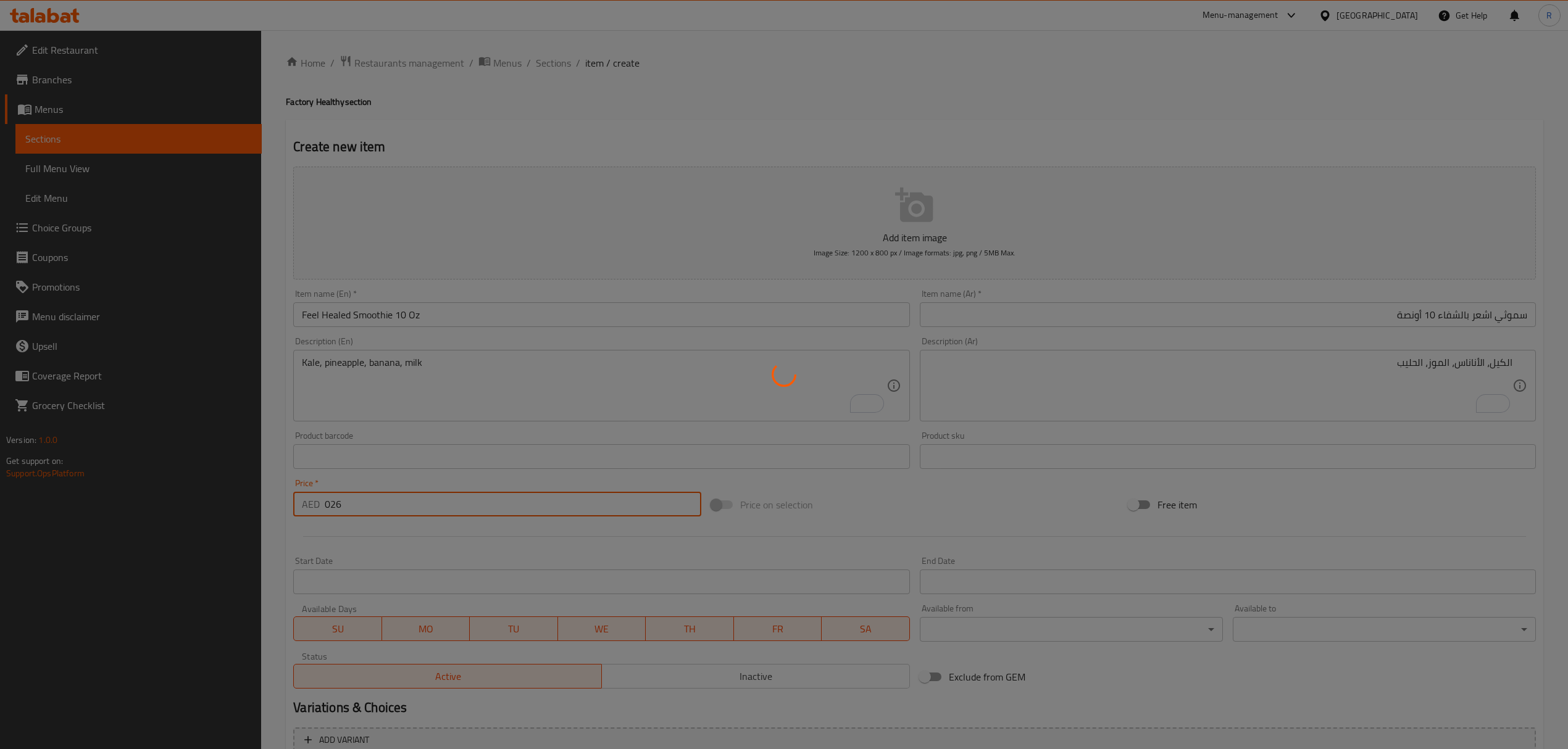
type input "0"
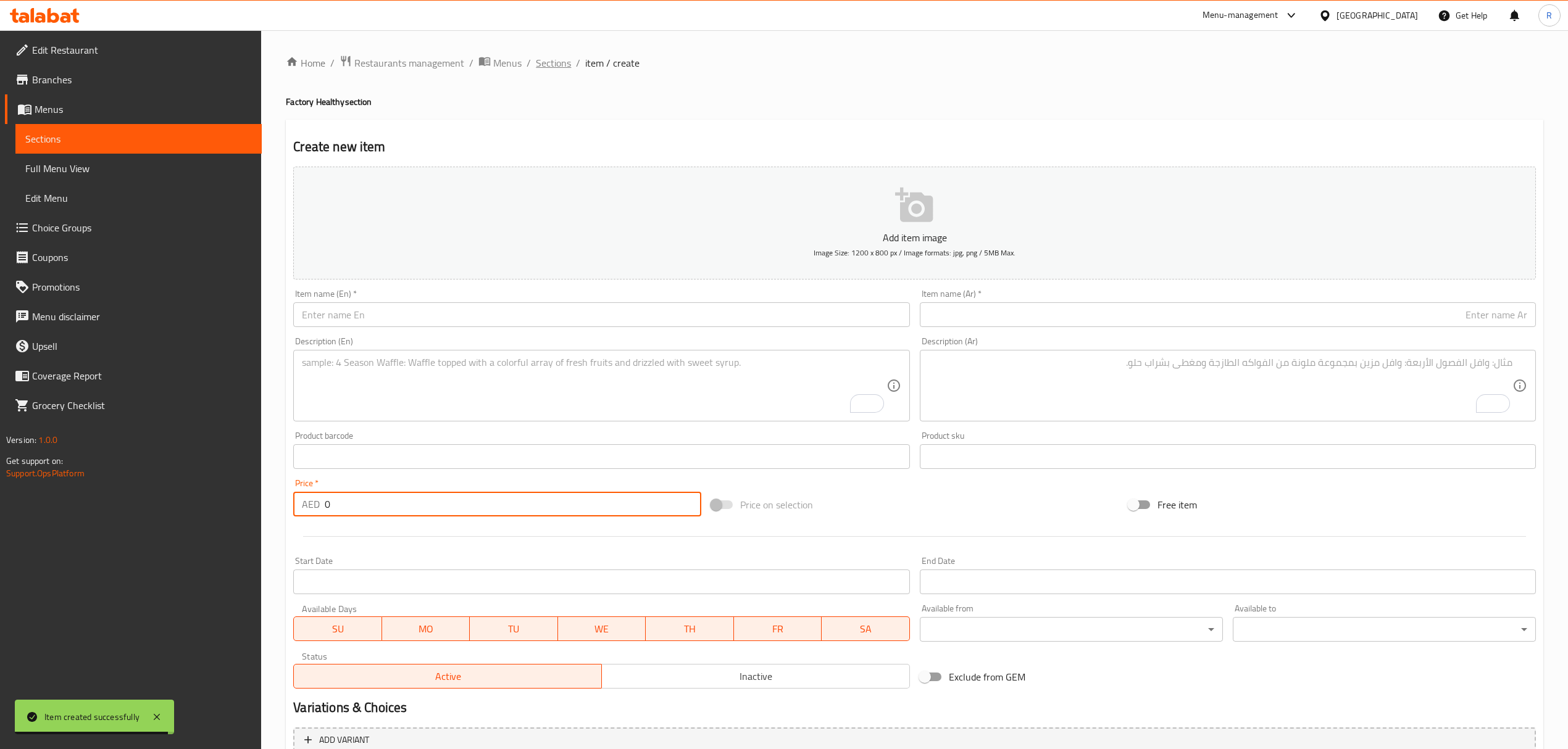
click at [558, 67] on span "Sections" at bounding box center [553, 63] width 35 height 14
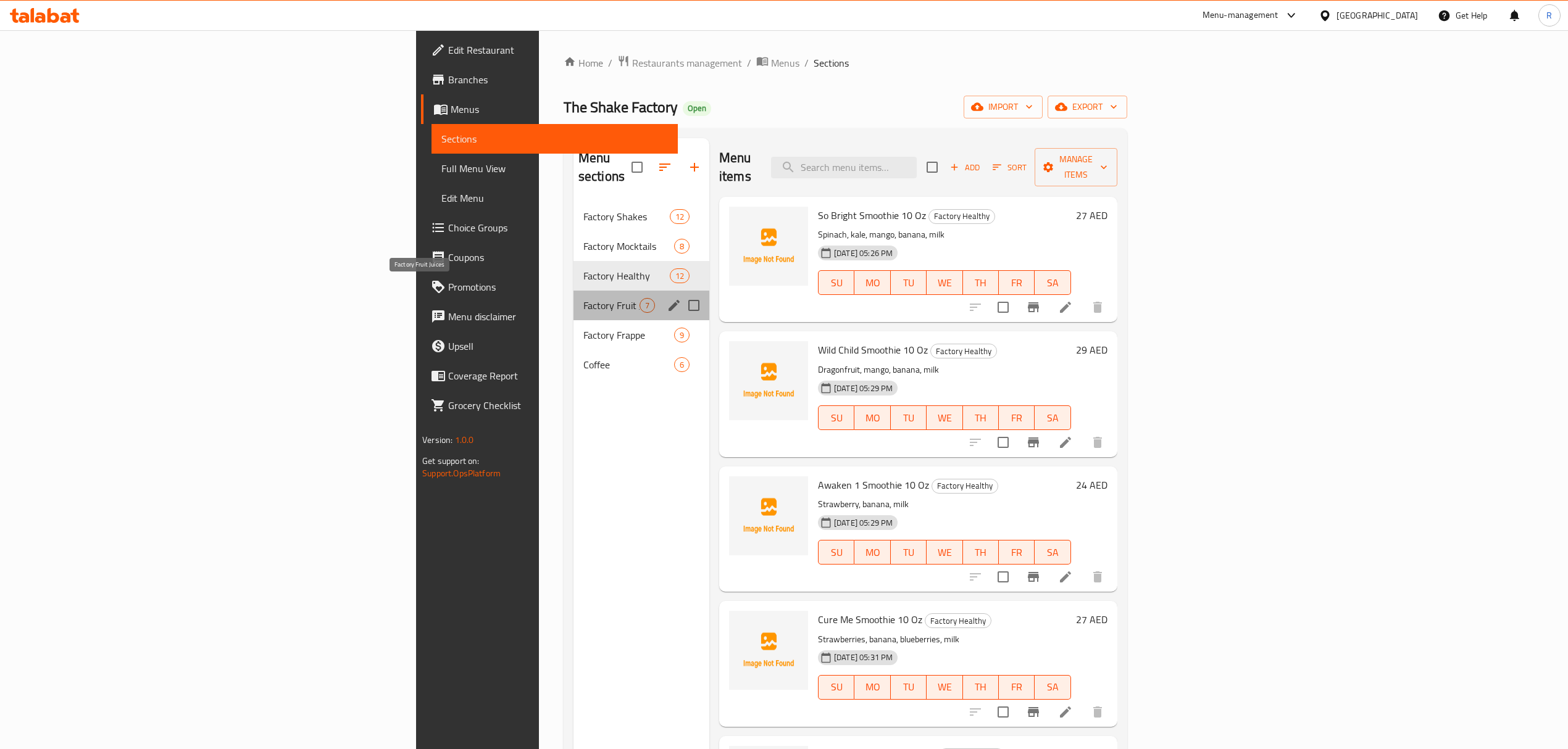
click at [583, 298] on span "Factory Fruit Juices" at bounding box center [612, 305] width 56 height 14
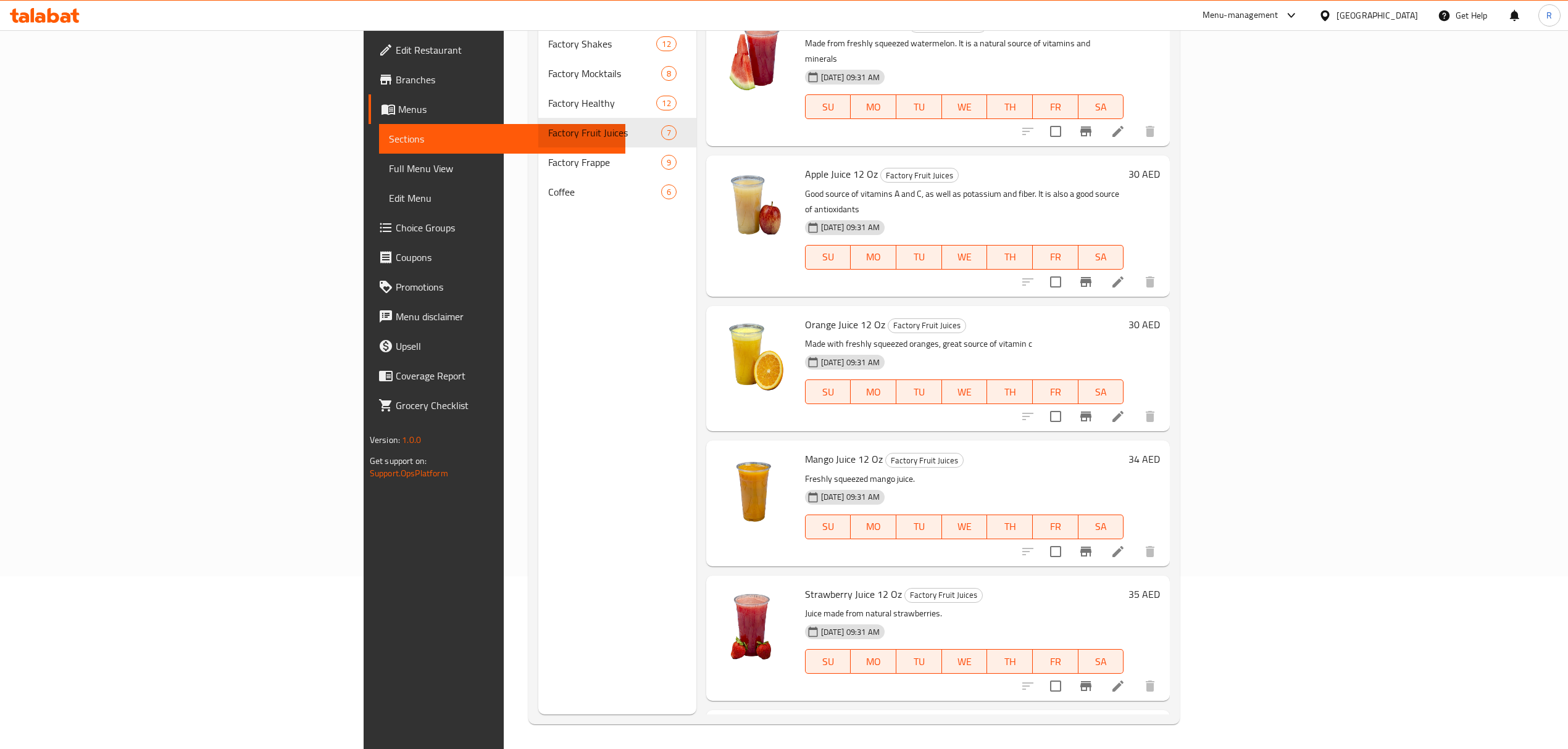
scroll to position [225, 0]
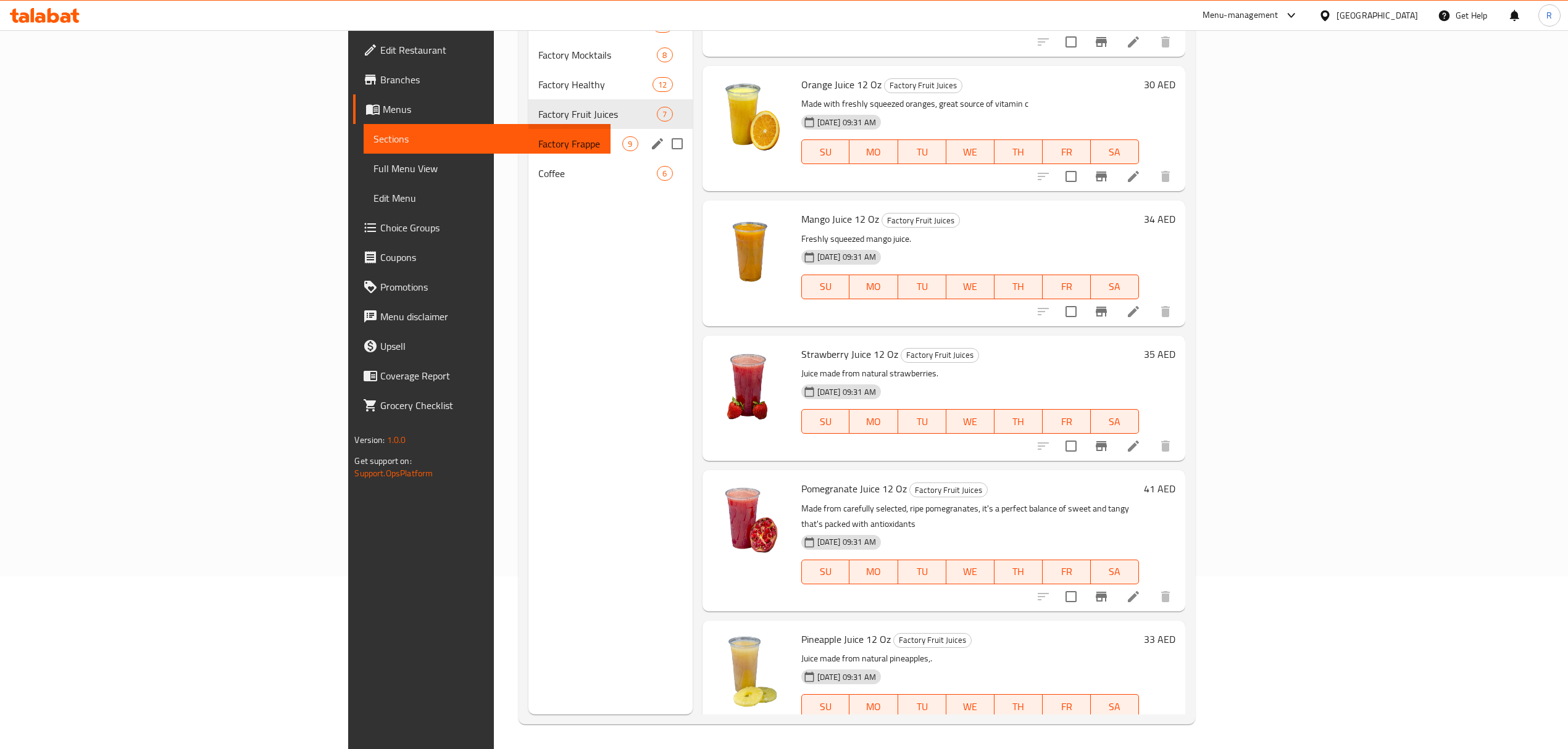
click at [528, 153] on div "Factory Frappe 9" at bounding box center [610, 143] width 164 height 30
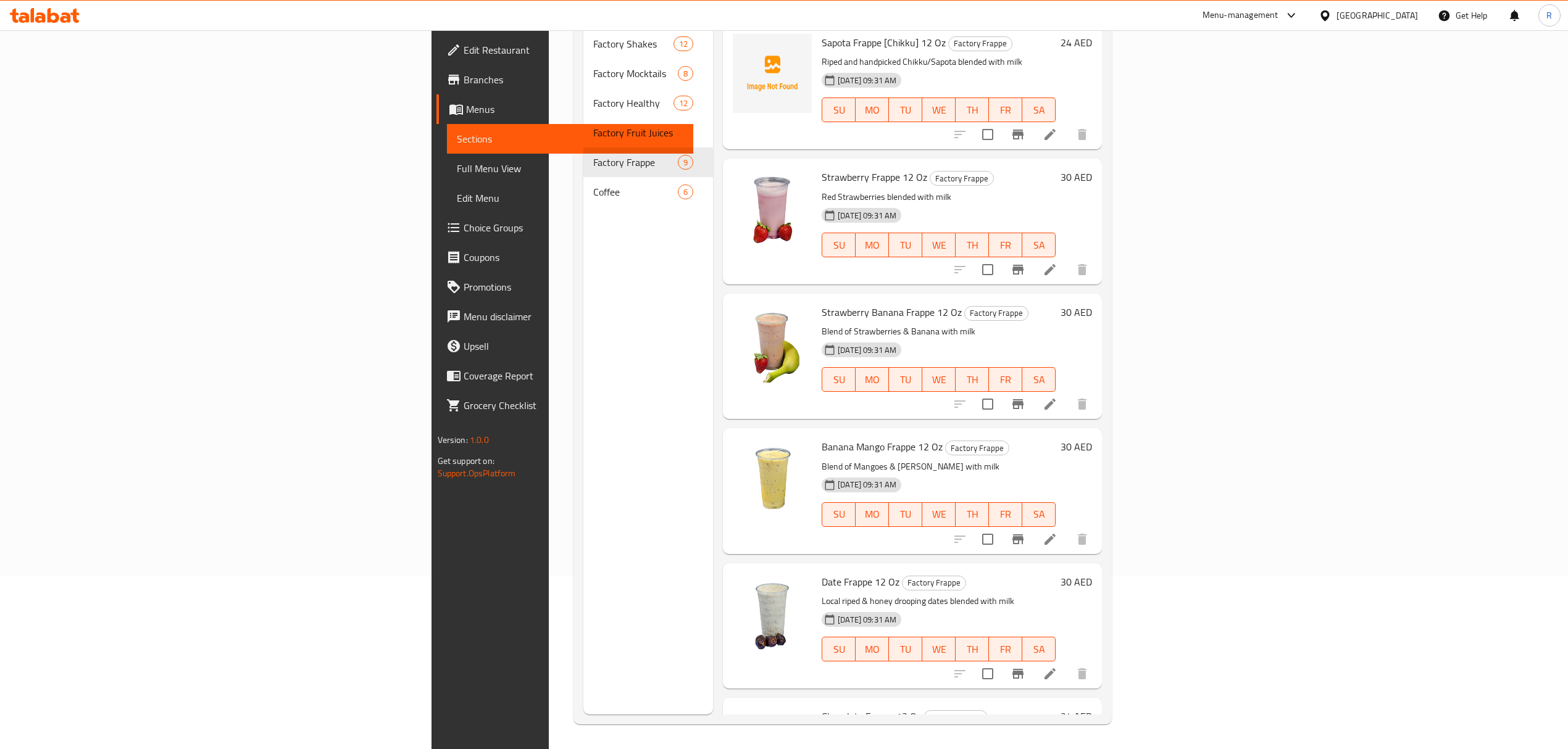
scroll to position [492, 0]
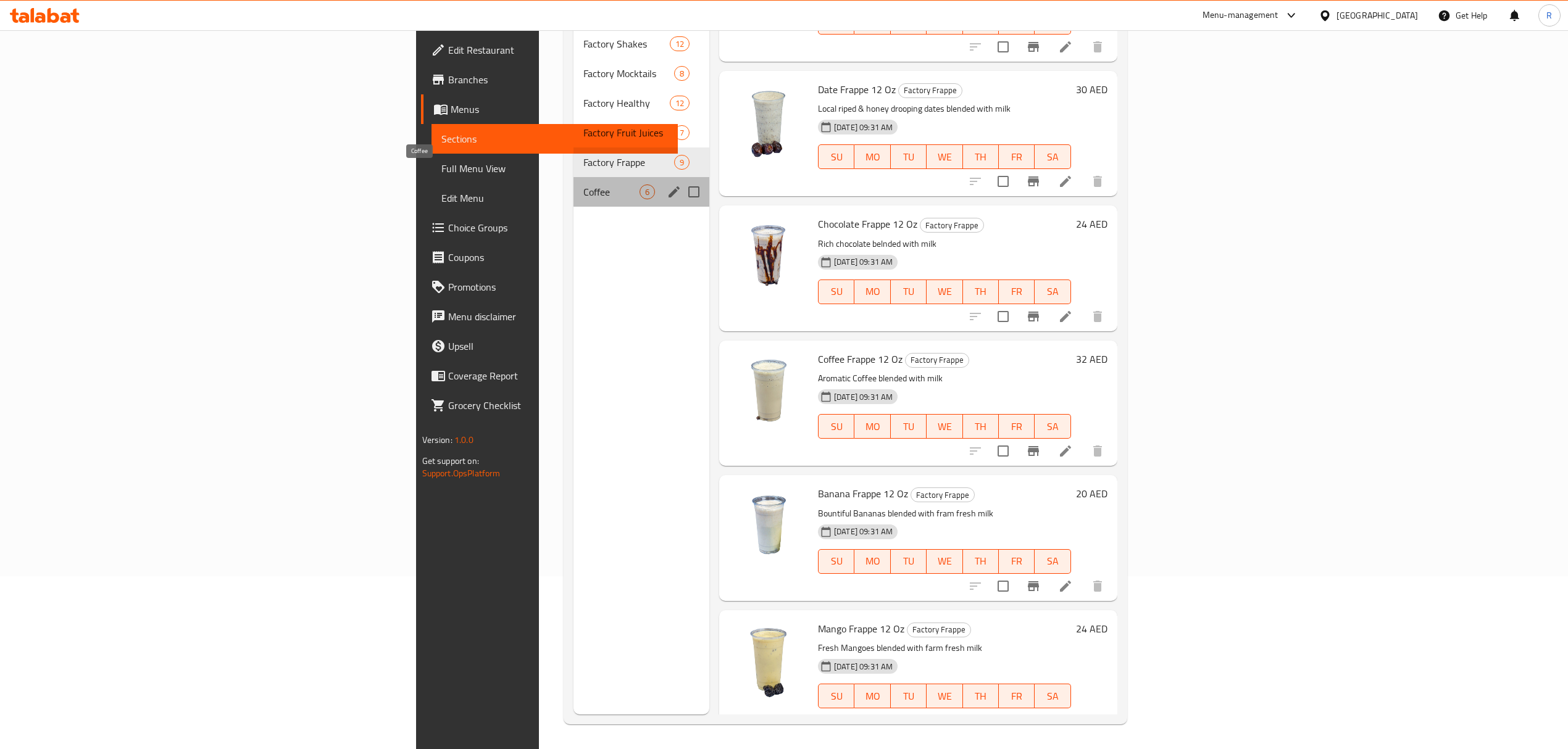
click at [583, 184] on span "Coffee" at bounding box center [612, 192] width 56 height 14
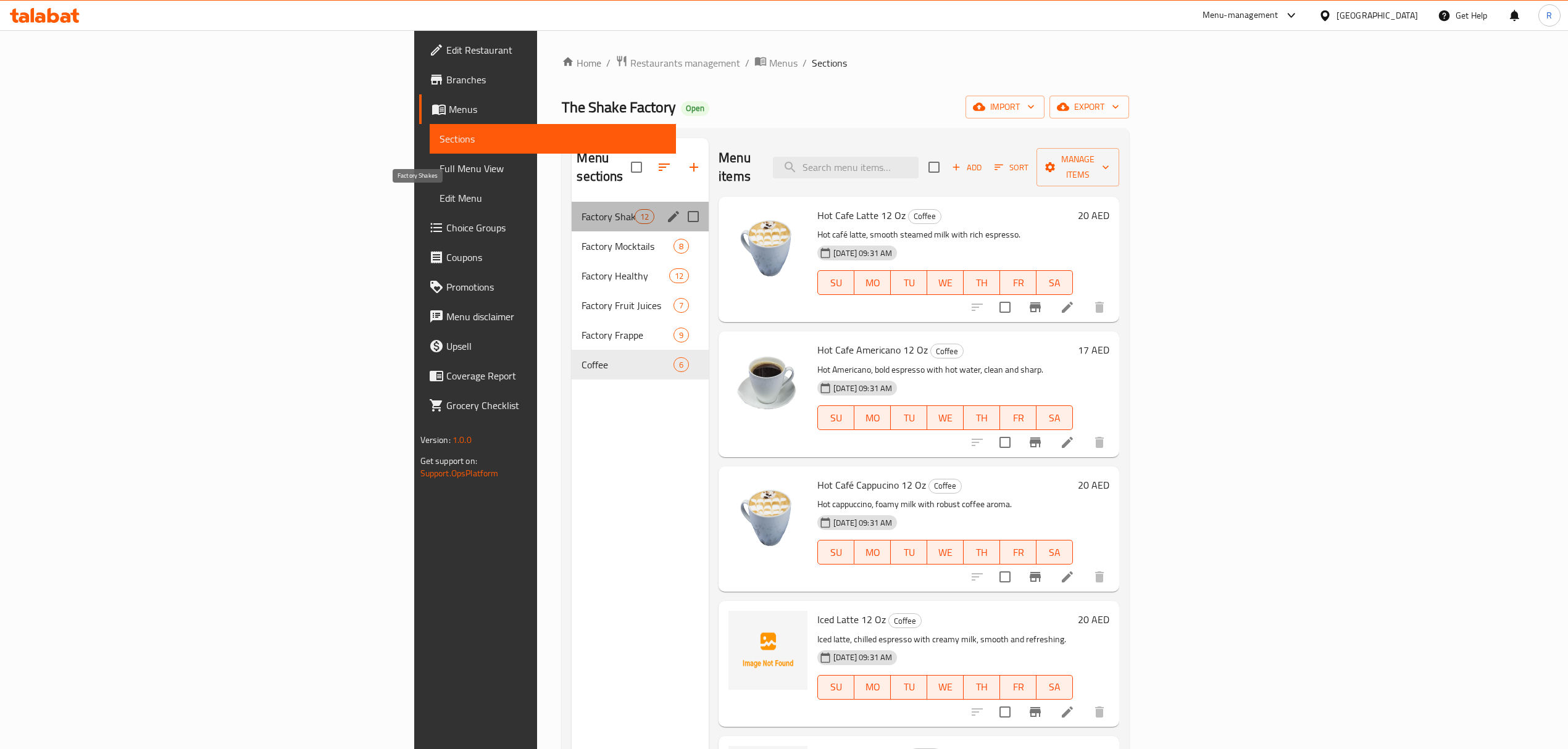
click at [581, 209] on span "Factory Shakes" at bounding box center [607, 216] width 53 height 14
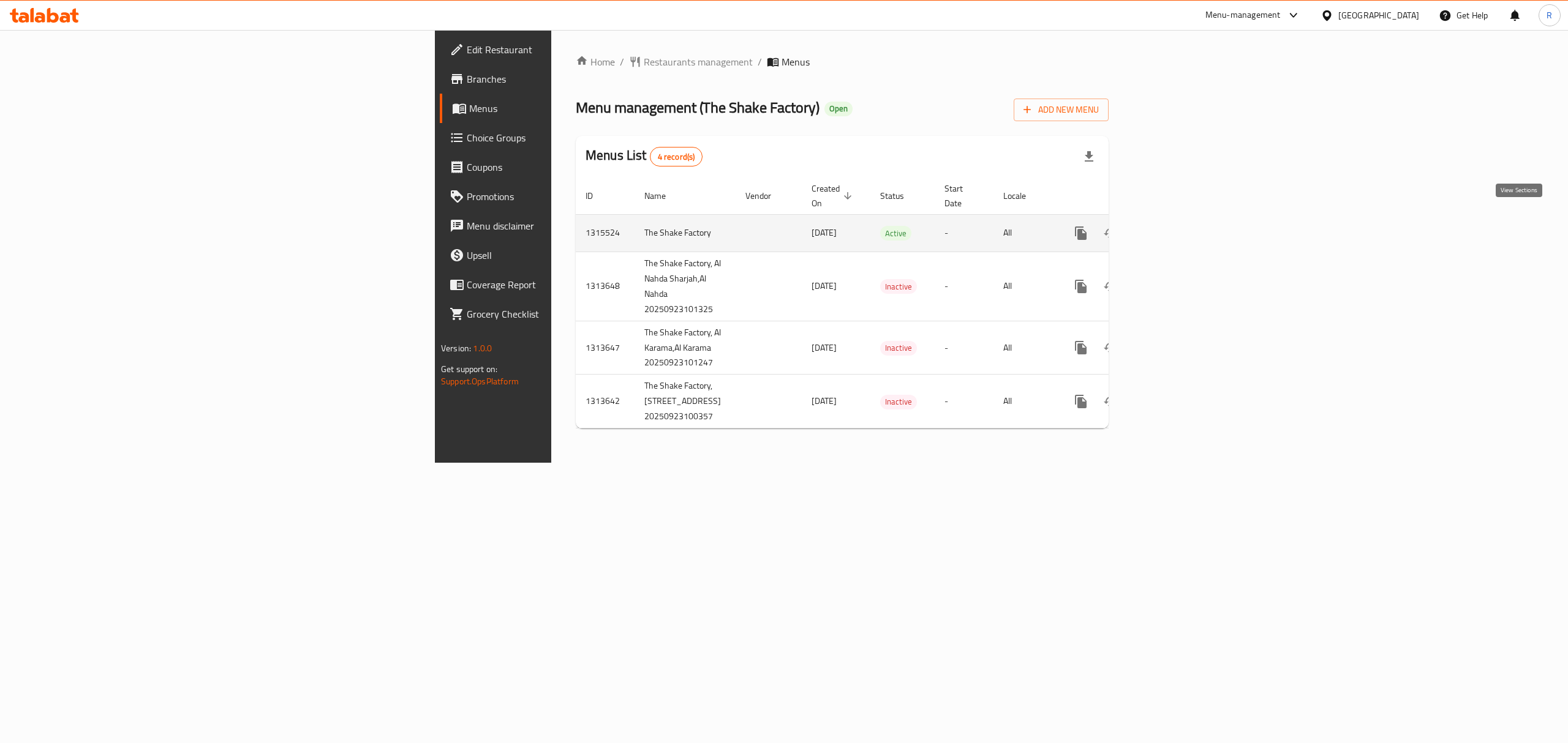
click at [1176, 226] on icon "enhanced table" at bounding box center [1169, 233] width 14 height 14
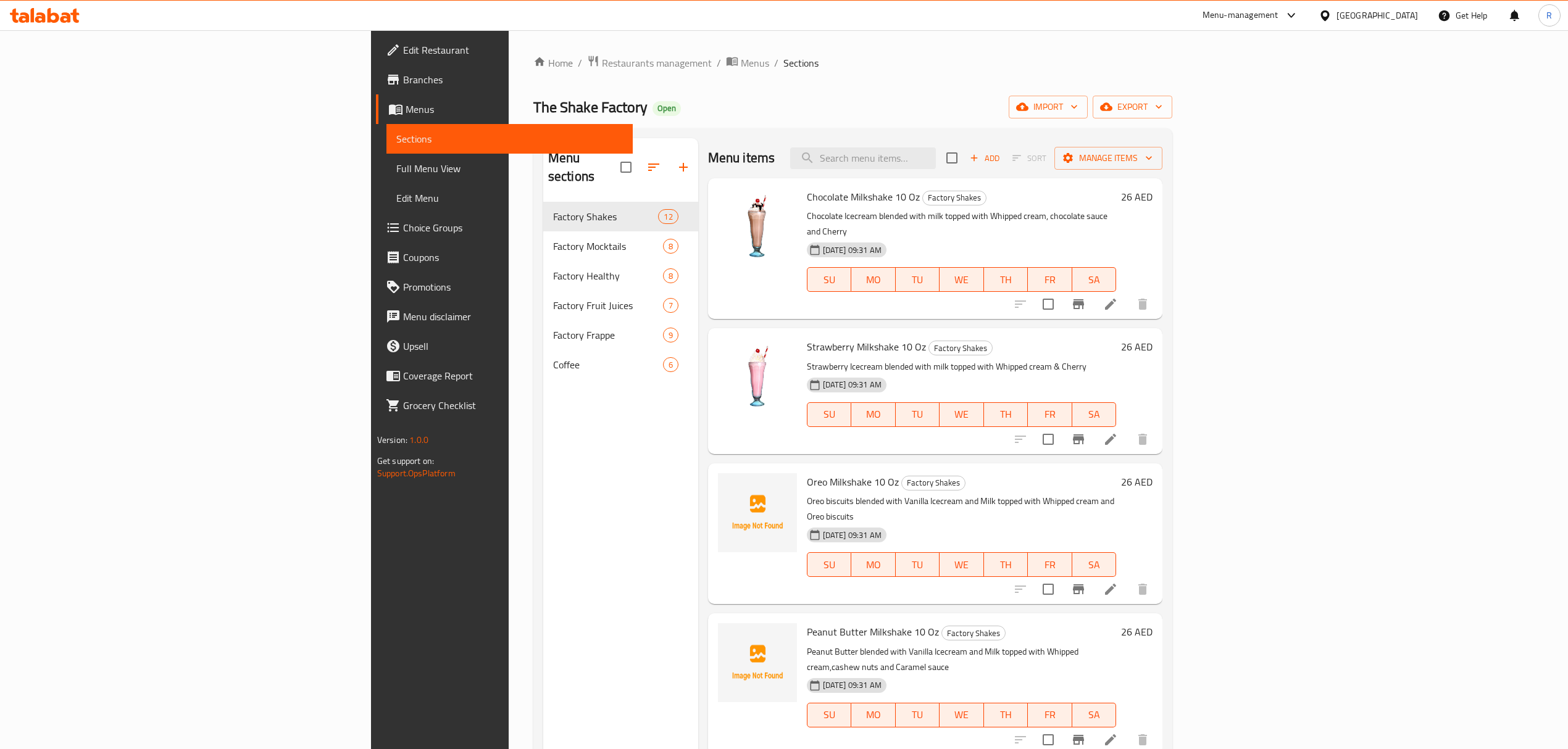
click at [976, 176] on div "Menu items Add Sort Manage items" at bounding box center [935, 158] width 454 height 40
click at [935, 166] on input "search" at bounding box center [862, 158] width 145 height 22
paste input "Wild Child Smoothie 10 Oz"
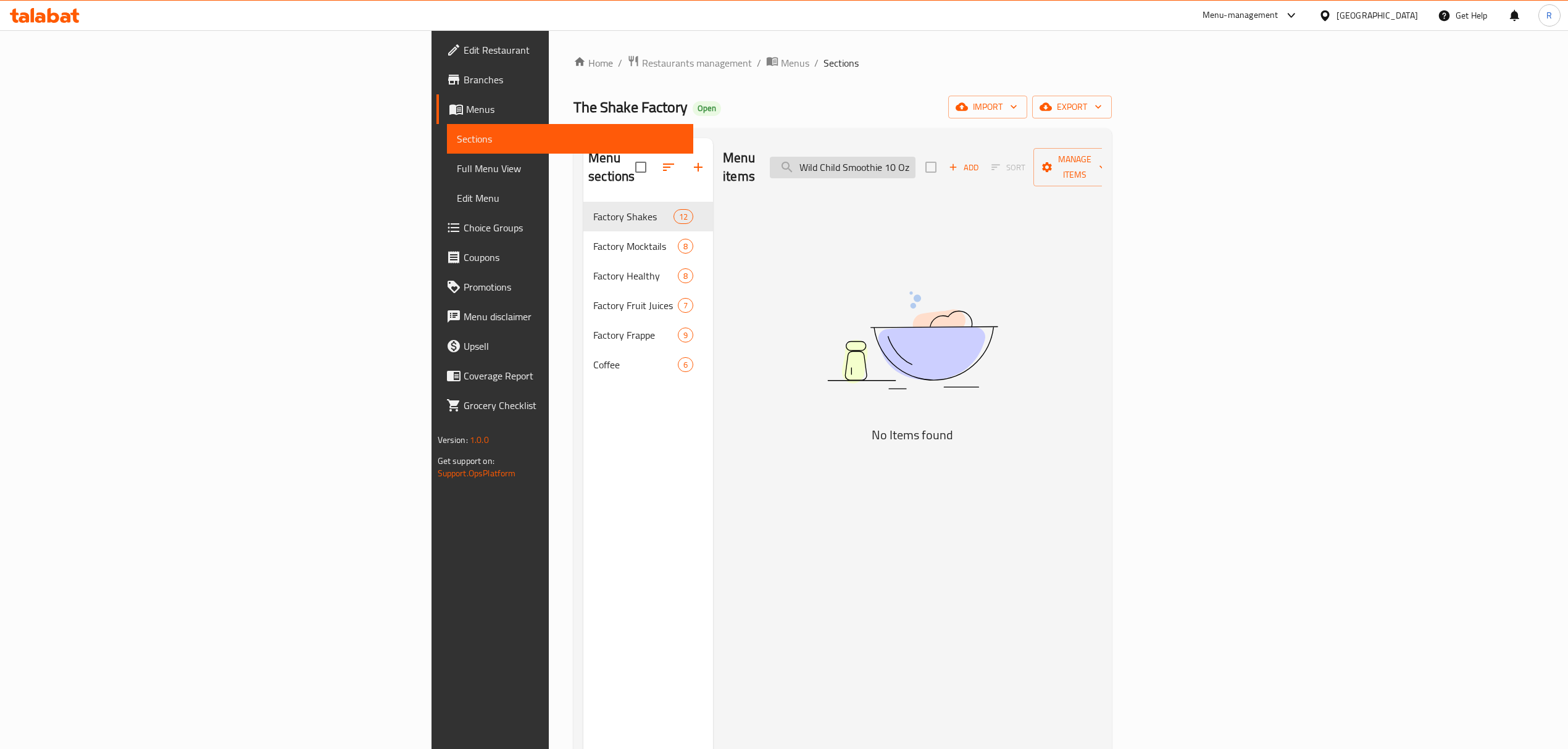
click at [915, 163] on input "Wild Child Smoothie 10 Oz" at bounding box center [842, 168] width 145 height 22
drag, startPoint x: 1021, startPoint y: 166, endPoint x: 1127, endPoint y: 171, distance: 106.1
click at [1102, 171] on div "Menu items Wild Child Smoothie 10 Oz Add Sort Manage items" at bounding box center [912, 167] width 379 height 59
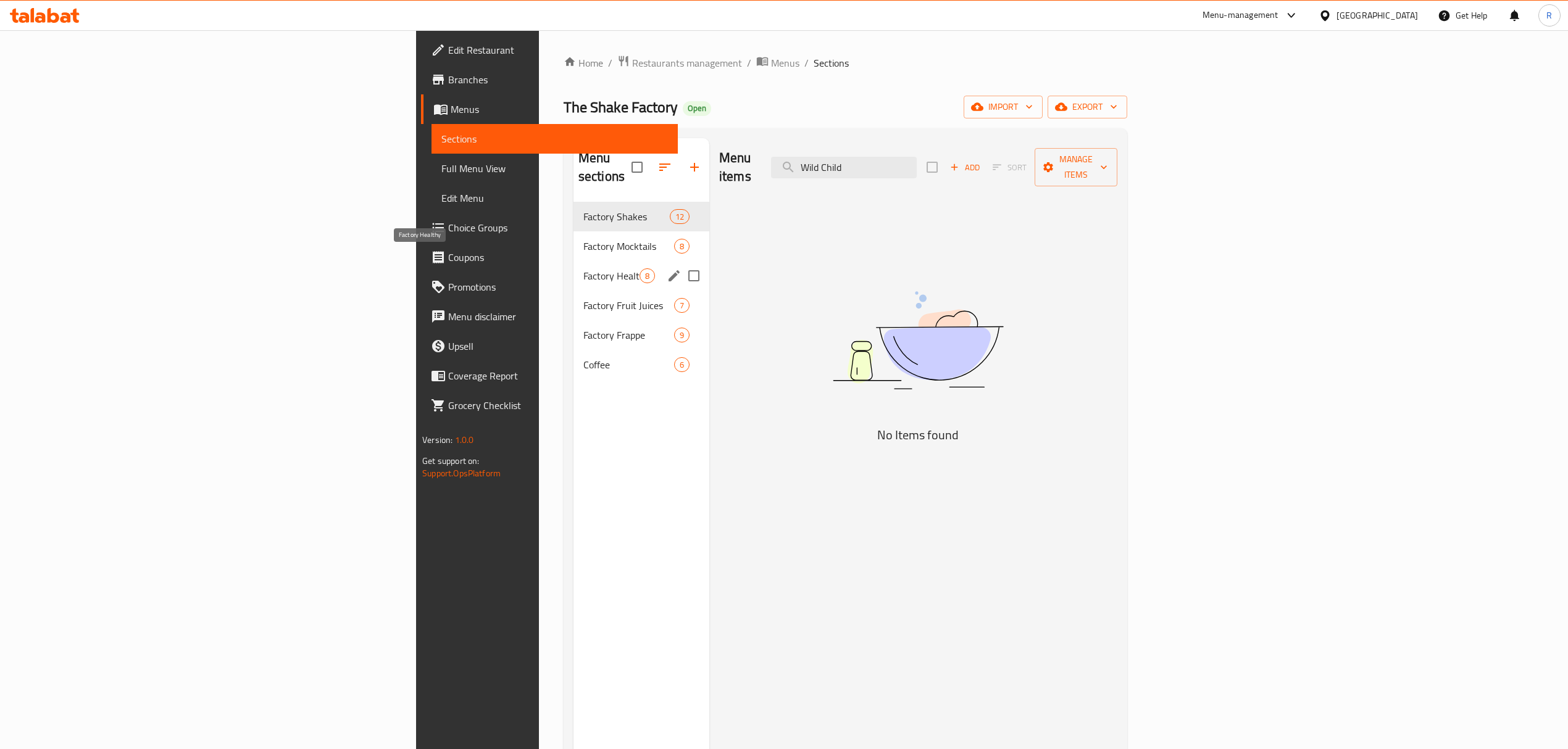
click at [583, 268] on span "Factory Healthy" at bounding box center [612, 275] width 56 height 14
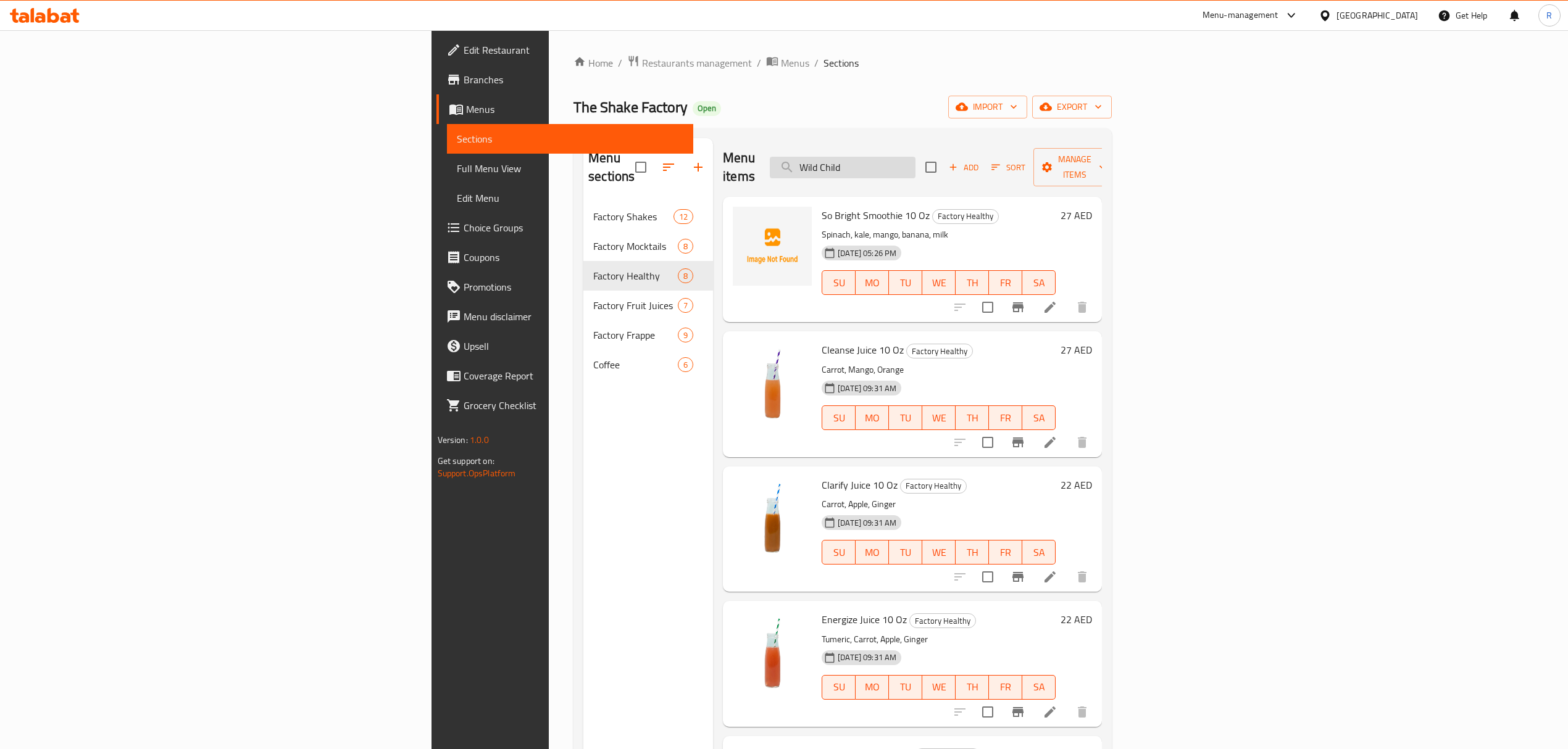
click at [915, 157] on input "Wild Child" at bounding box center [842, 168] width 145 height 22
paste input "Awaken #1 Smoothie 10 Oz"
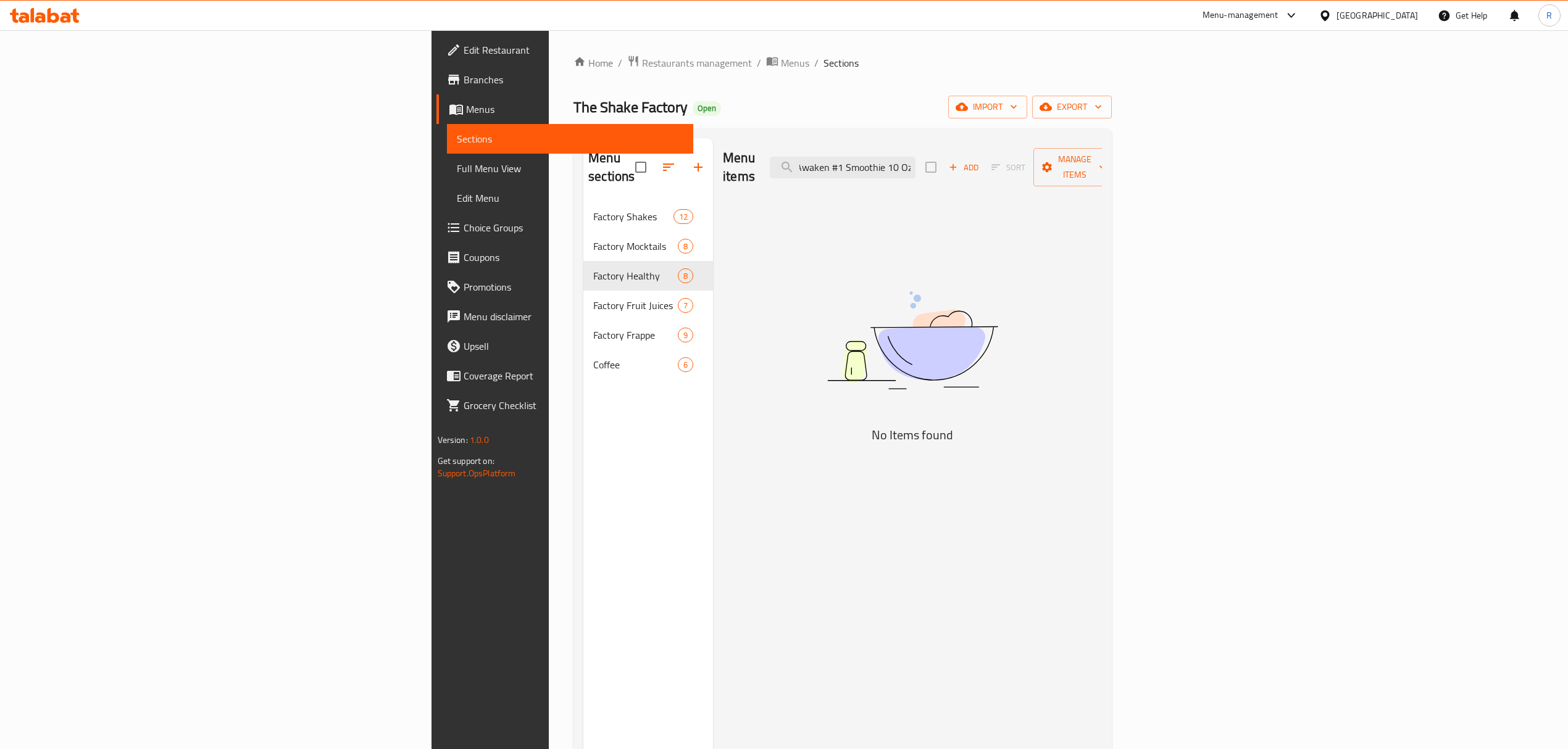
drag, startPoint x: 988, startPoint y: 157, endPoint x: 1114, endPoint y: 157, distance: 126.0
click at [1102, 157] on div "Menu items Awaken #1 Smoothie 10 Oz Add Sort Manage items" at bounding box center [912, 167] width 379 height 59
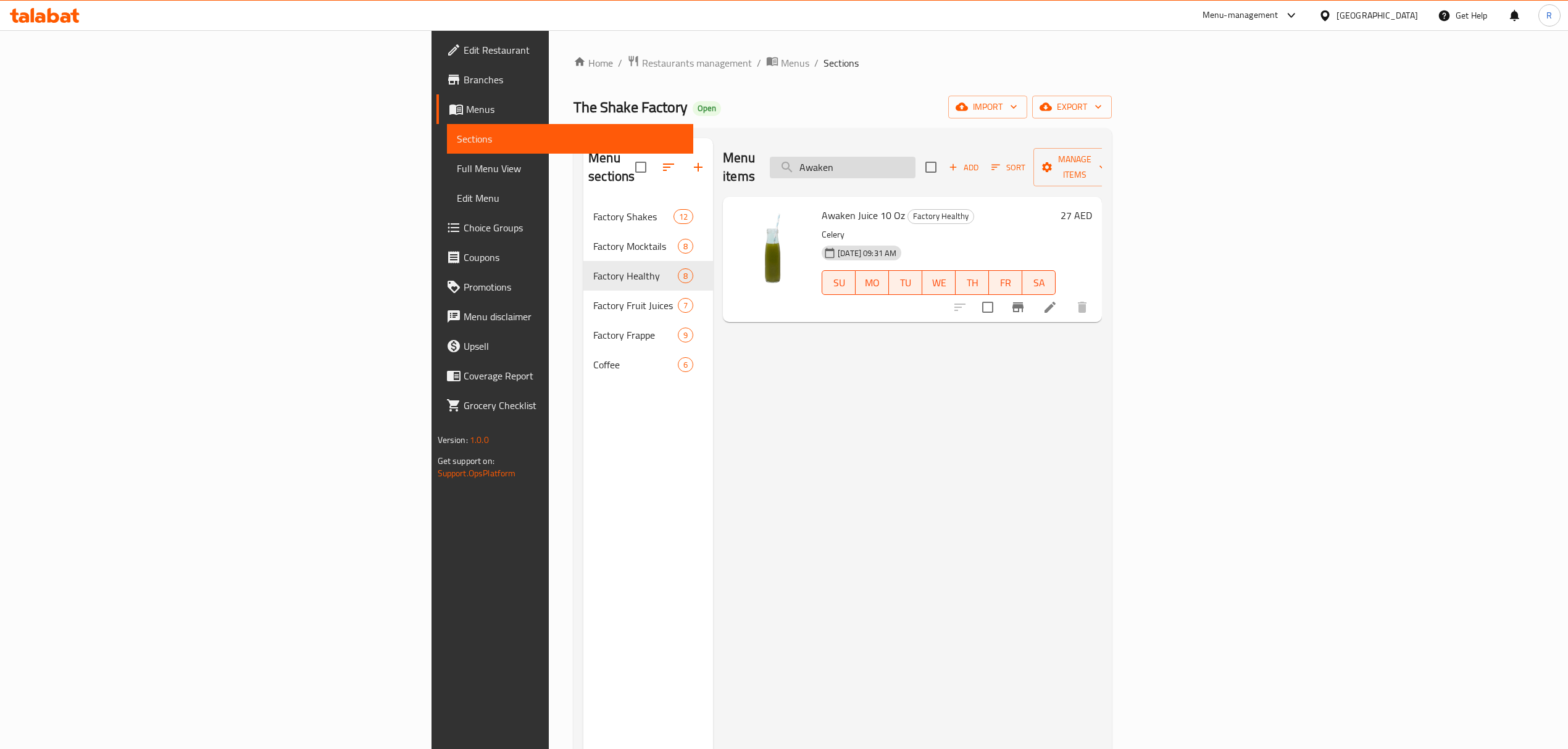
click at [915, 159] on input "Awaken" at bounding box center [842, 168] width 145 height 22
click at [915, 158] on input "Awaken" at bounding box center [842, 168] width 145 height 22
paste input "Cure Me Smoothie 10 Oz"
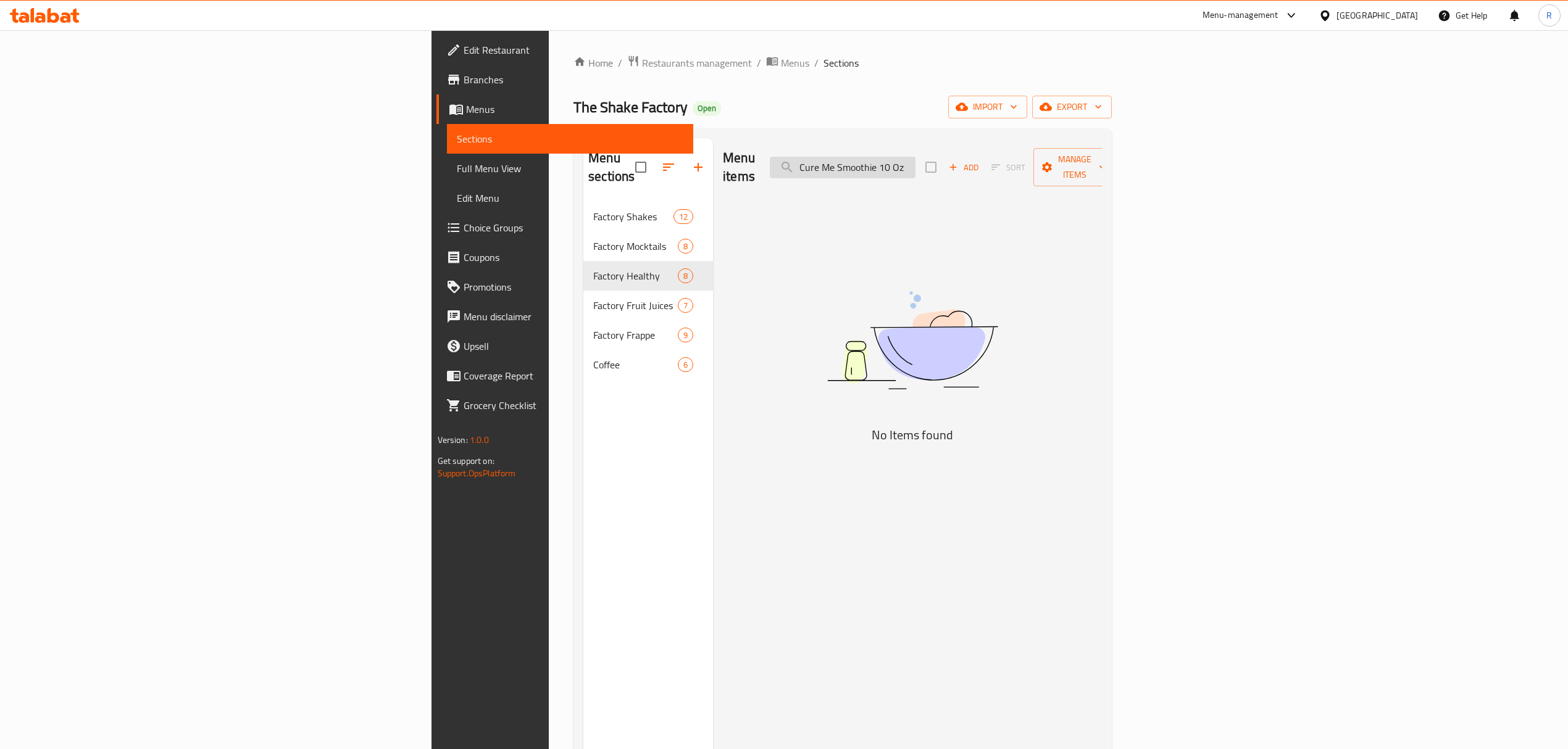
click at [915, 157] on input "Cure Me Smoothie 10 Oz" at bounding box center [842, 168] width 145 height 22
drag, startPoint x: 1011, startPoint y: 157, endPoint x: 1206, endPoint y: 179, distance: 196.2
click at [1102, 179] on div "Menu items Cure Me Smoothie 10 Oz Add Sort Manage items" at bounding box center [912, 167] width 379 height 59
click at [915, 158] on input "Cure Me" at bounding box center [842, 168] width 145 height 22
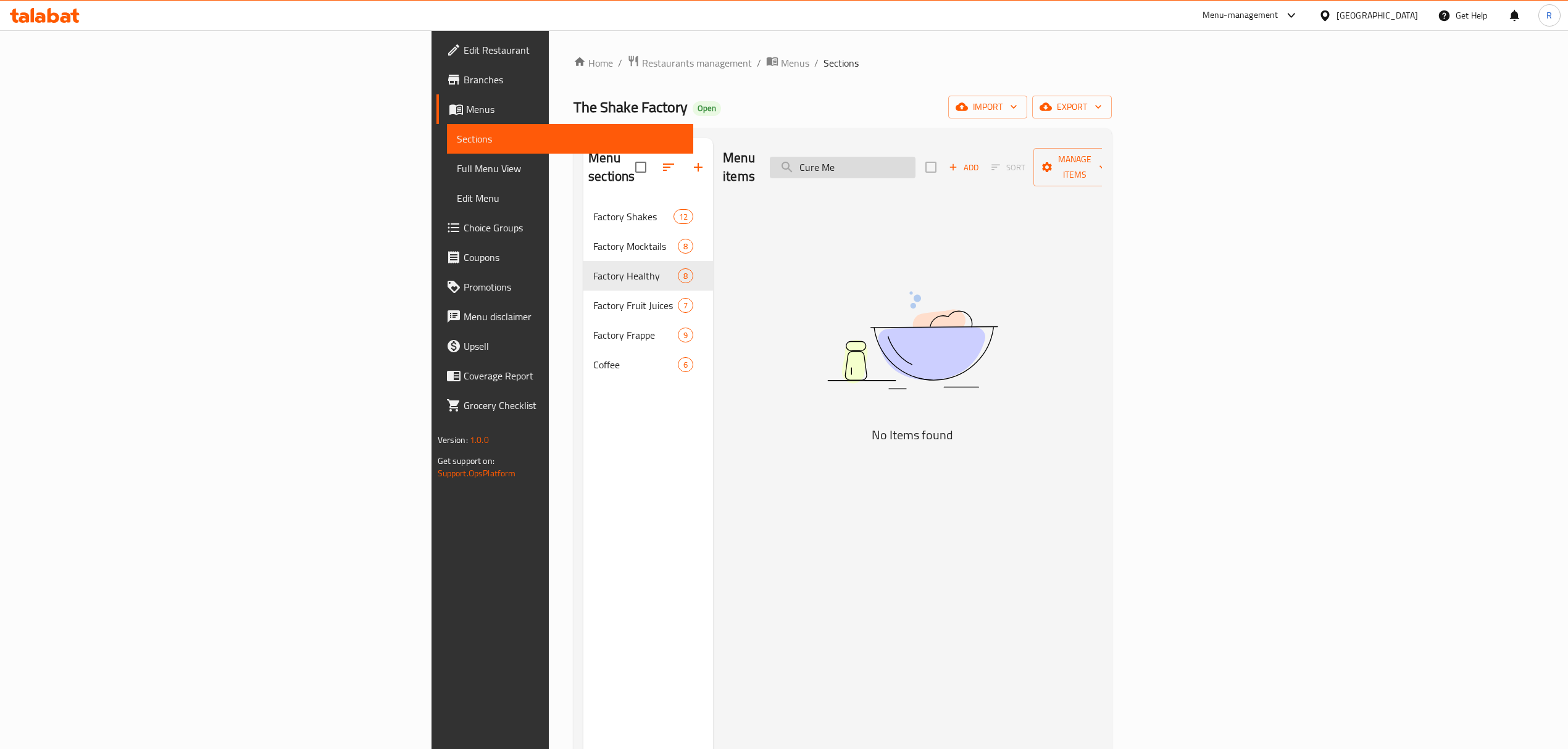
click at [915, 158] on input "Cure Me" at bounding box center [842, 168] width 145 height 22
paste input "Feel Healed Smoothie 10 Oz"
click at [915, 157] on input "Feel Healed Smoothie 10 Oz" at bounding box center [842, 168] width 145 height 22
drag, startPoint x: 1023, startPoint y: 155, endPoint x: 1175, endPoint y: 168, distance: 152.6
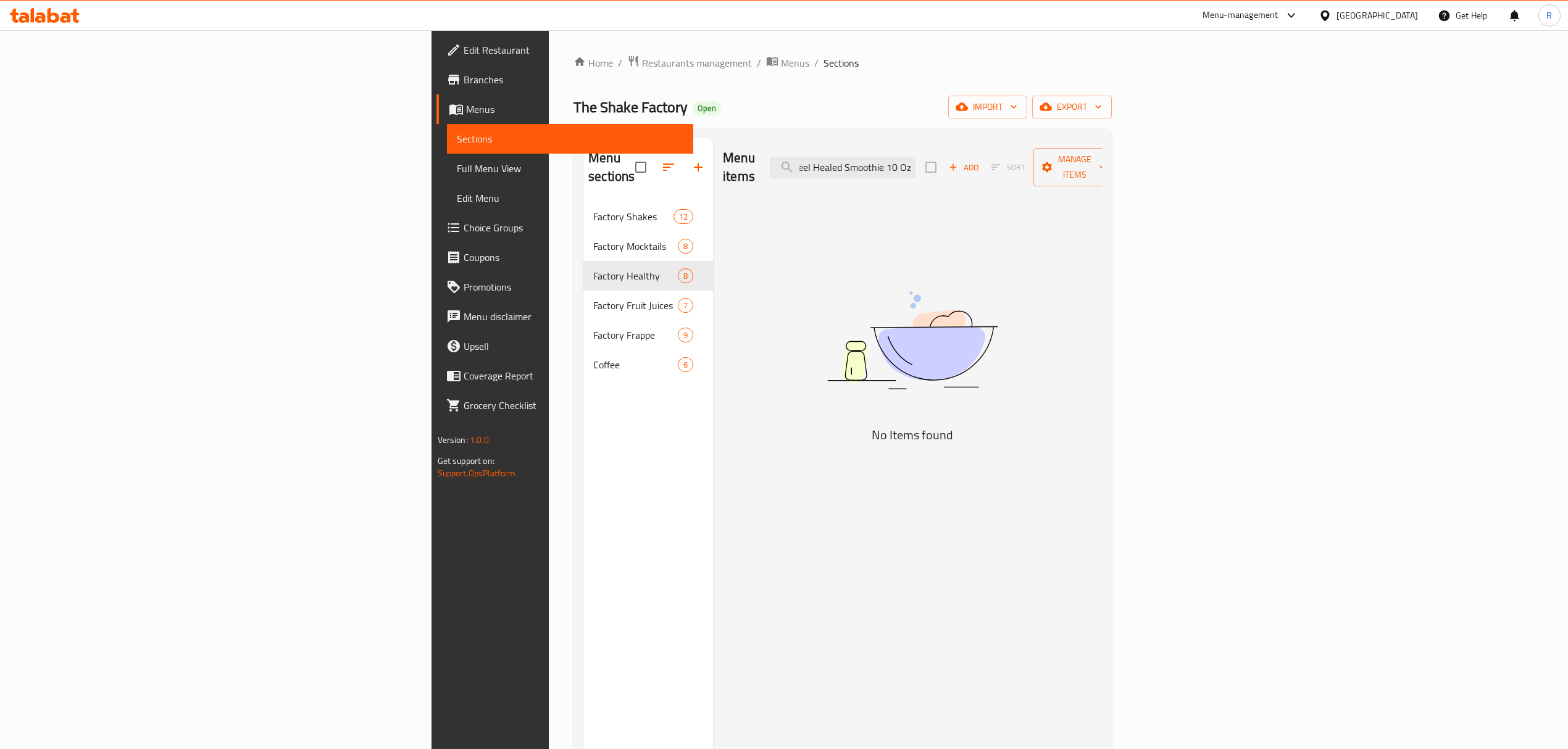
click at [1102, 168] on div "Menu items Feel Healed Smoothie 10 Oz Add Sort Manage items" at bounding box center [912, 167] width 379 height 59
click at [915, 166] on input "Feel Healed" at bounding box center [842, 168] width 145 height 22
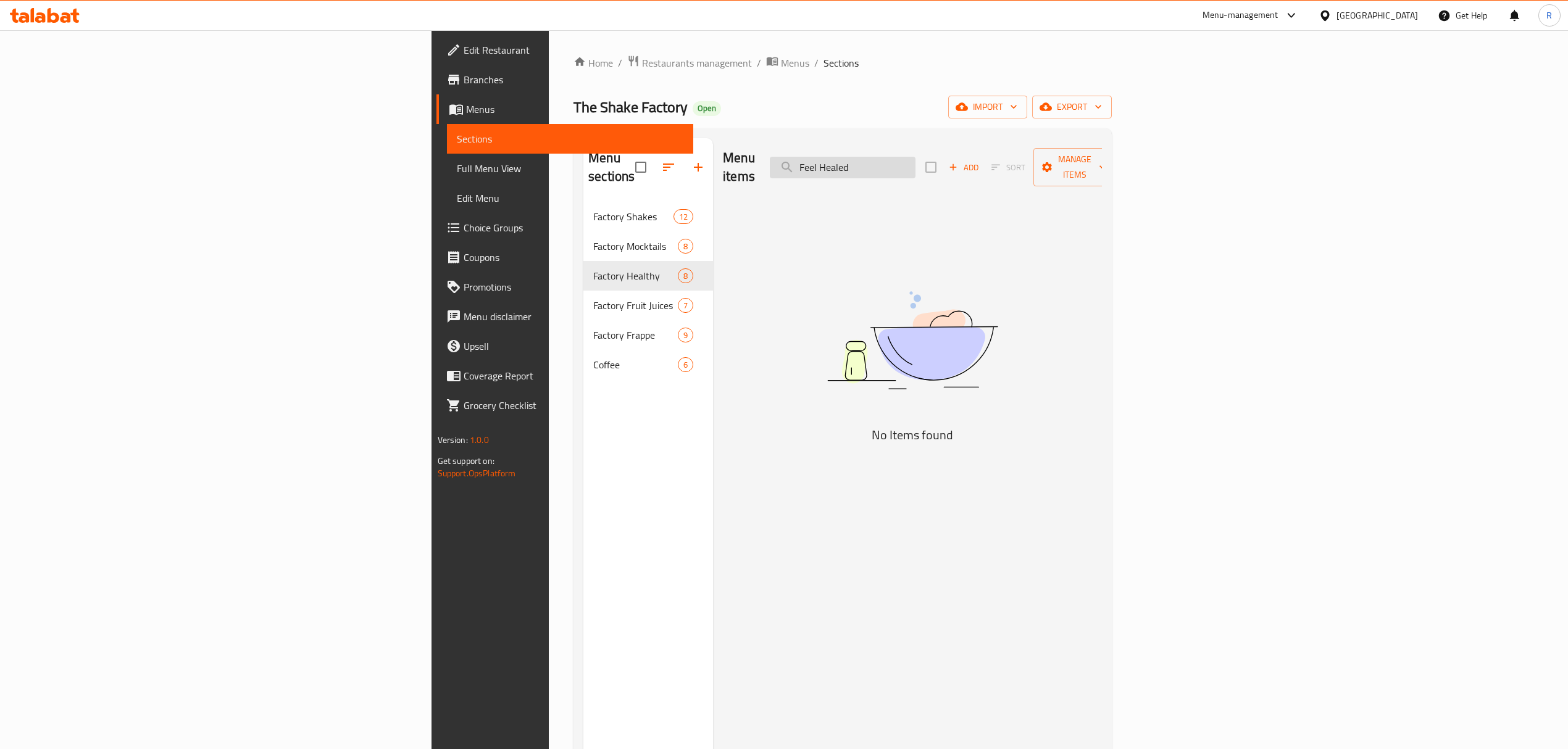
paste input "Cleanse Juice 10 Oz"
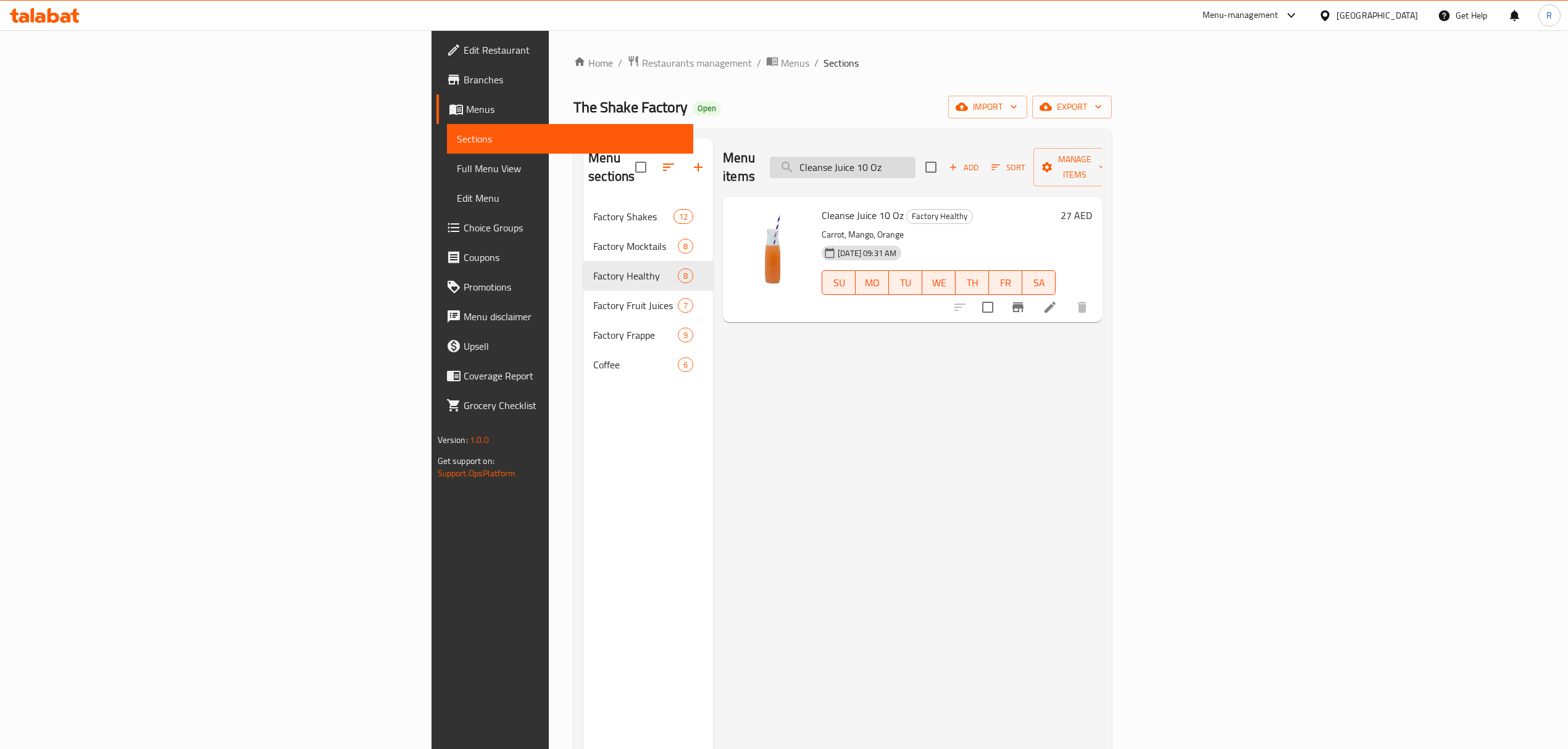
click at [915, 168] on input "Cleanse Juice 10 Oz" at bounding box center [842, 168] width 145 height 22
click at [915, 168] on input "Cleanse Juice 10 Oz" at bounding box center [842, 168] width 145 height 22
paste input "arify"
click at [915, 162] on input "Clarify Juice 10 Oz" at bounding box center [842, 168] width 145 height 22
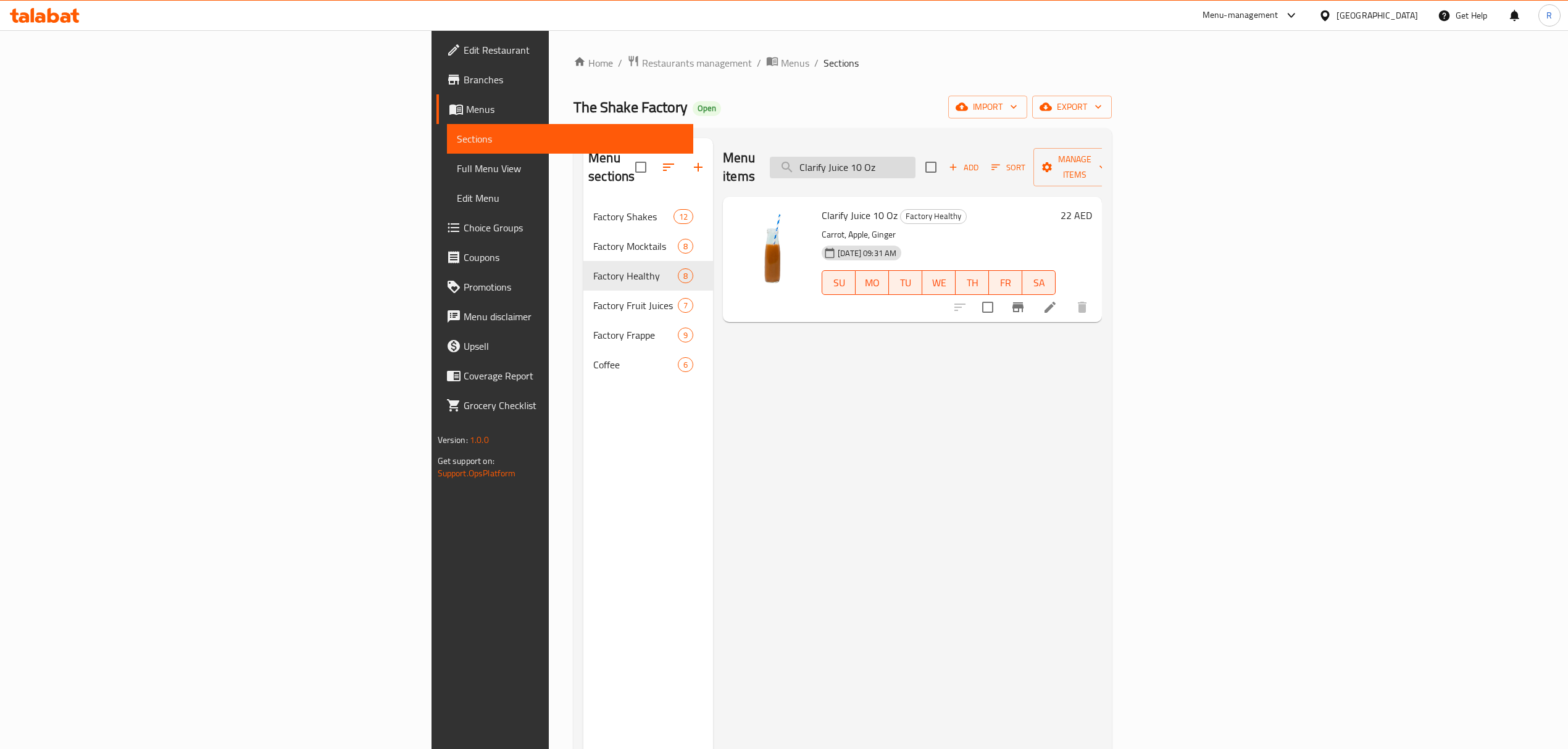
click at [915, 162] on input "Clarify Juice 10 Oz" at bounding box center [842, 168] width 145 height 22
paste input "Energize"
click at [915, 158] on input "Energize Juice 10 Oz" at bounding box center [842, 168] width 145 height 22
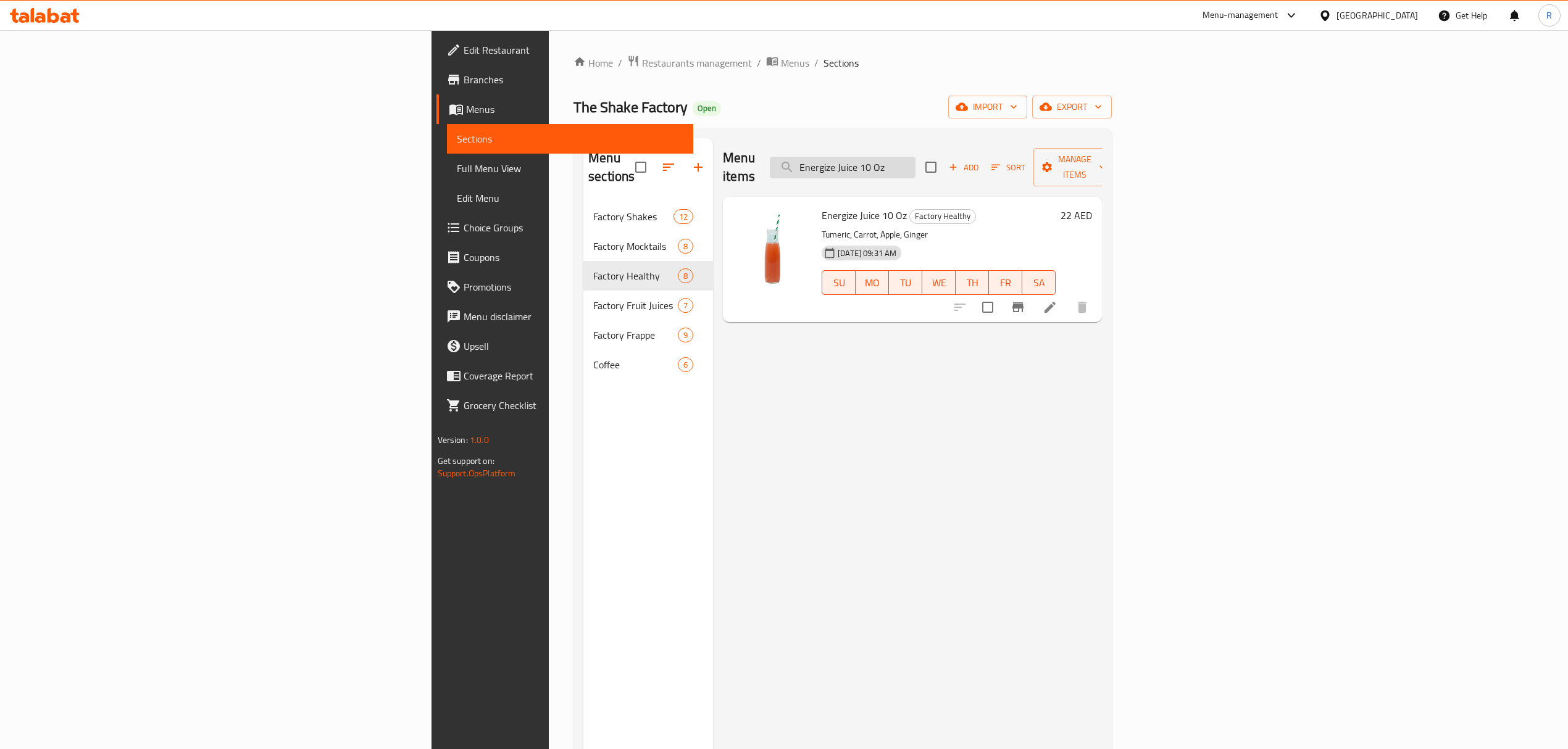
click at [915, 158] on input "Energize Juice 10 Oz" at bounding box center [842, 168] width 145 height 22
paste input "Stimulat"
click at [915, 158] on input "Stimulate Juice 10 Oz" at bounding box center [842, 168] width 145 height 22
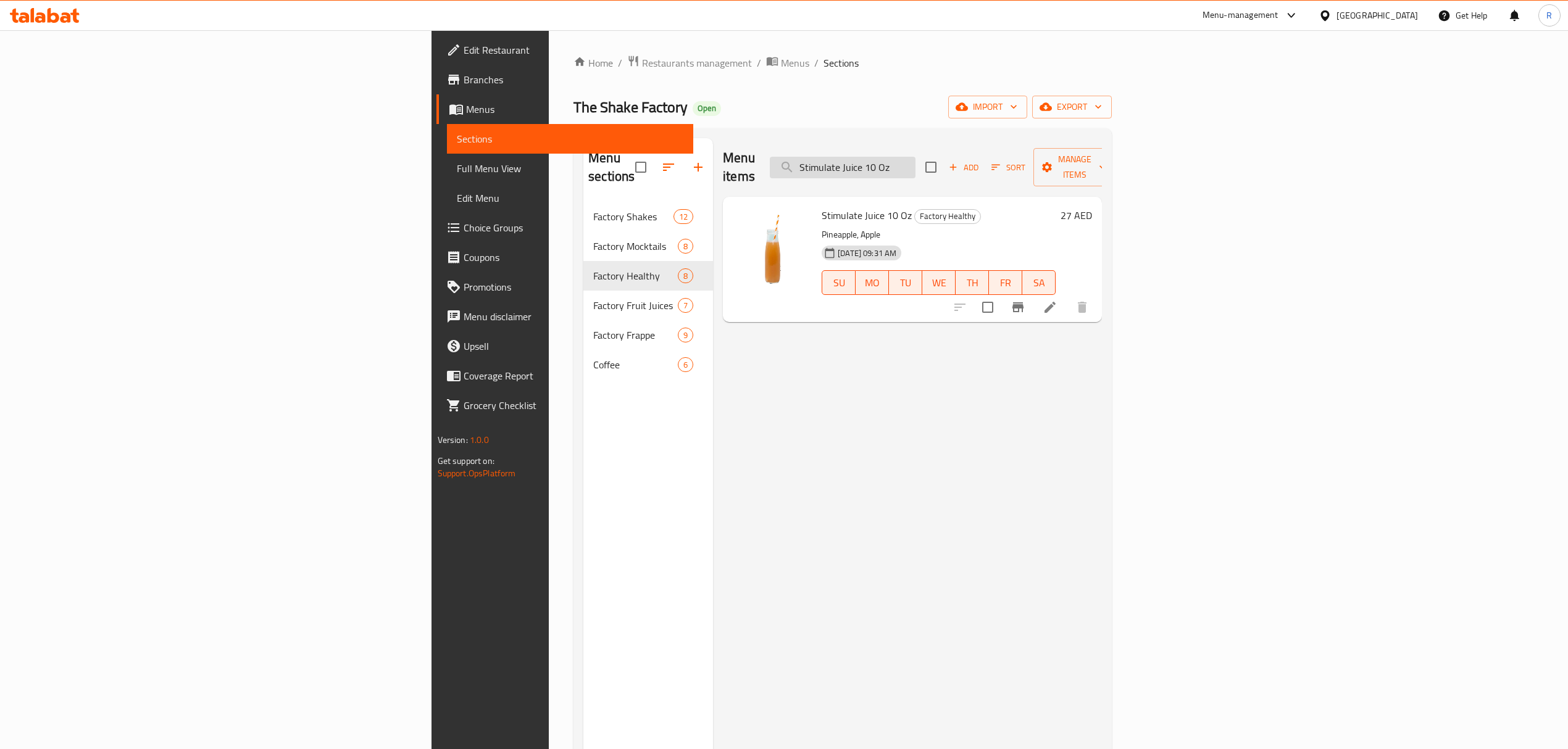
paste input "Awaken"
click at [915, 162] on input "Awaken Juice 10 Oz" at bounding box center [842, 168] width 145 height 22
paste input "Empower"
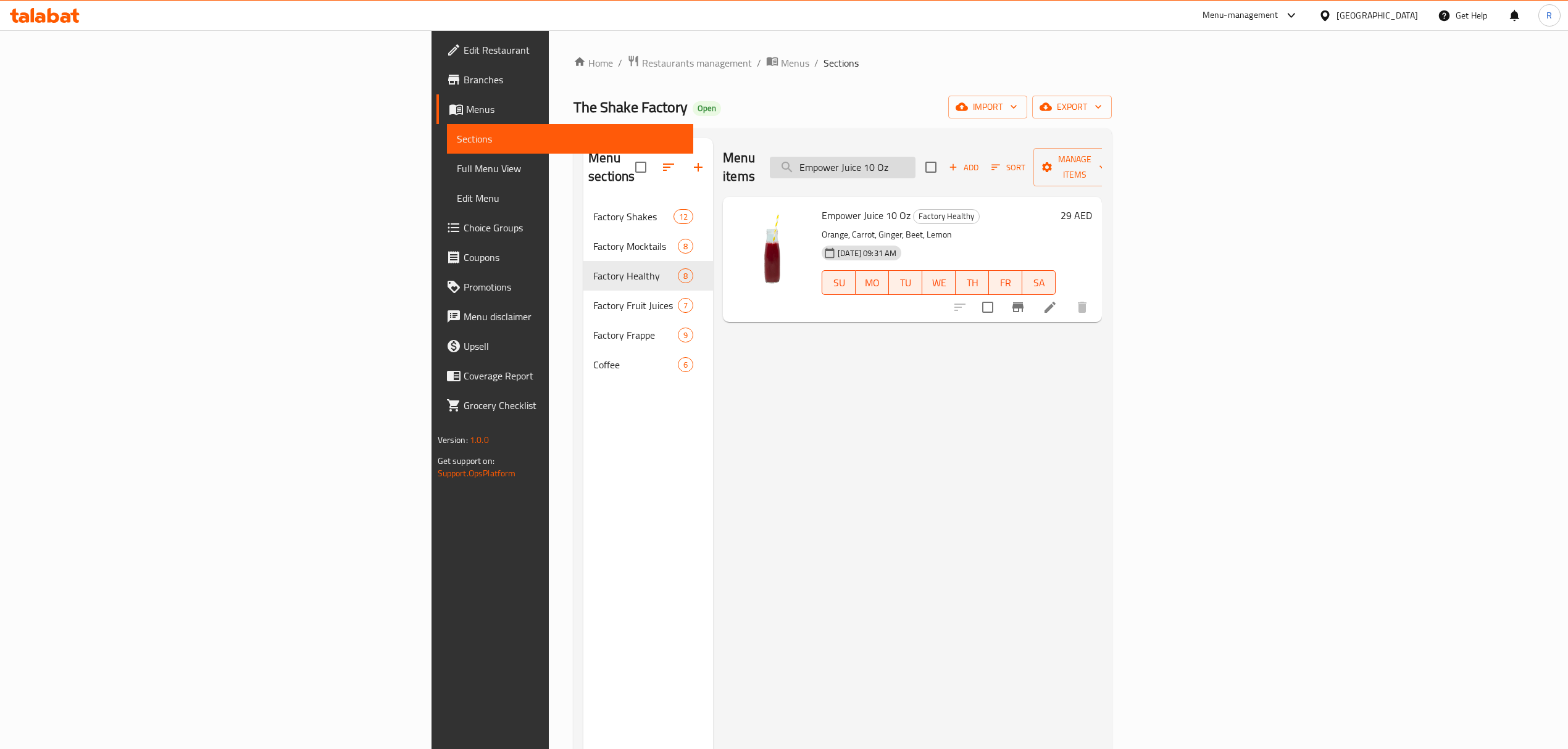
click at [915, 163] on input "Empower Juice 10 Oz" at bounding box center [842, 168] width 145 height 22
paste input "Sustain"
type input "Sustain Juice 10 Oz"
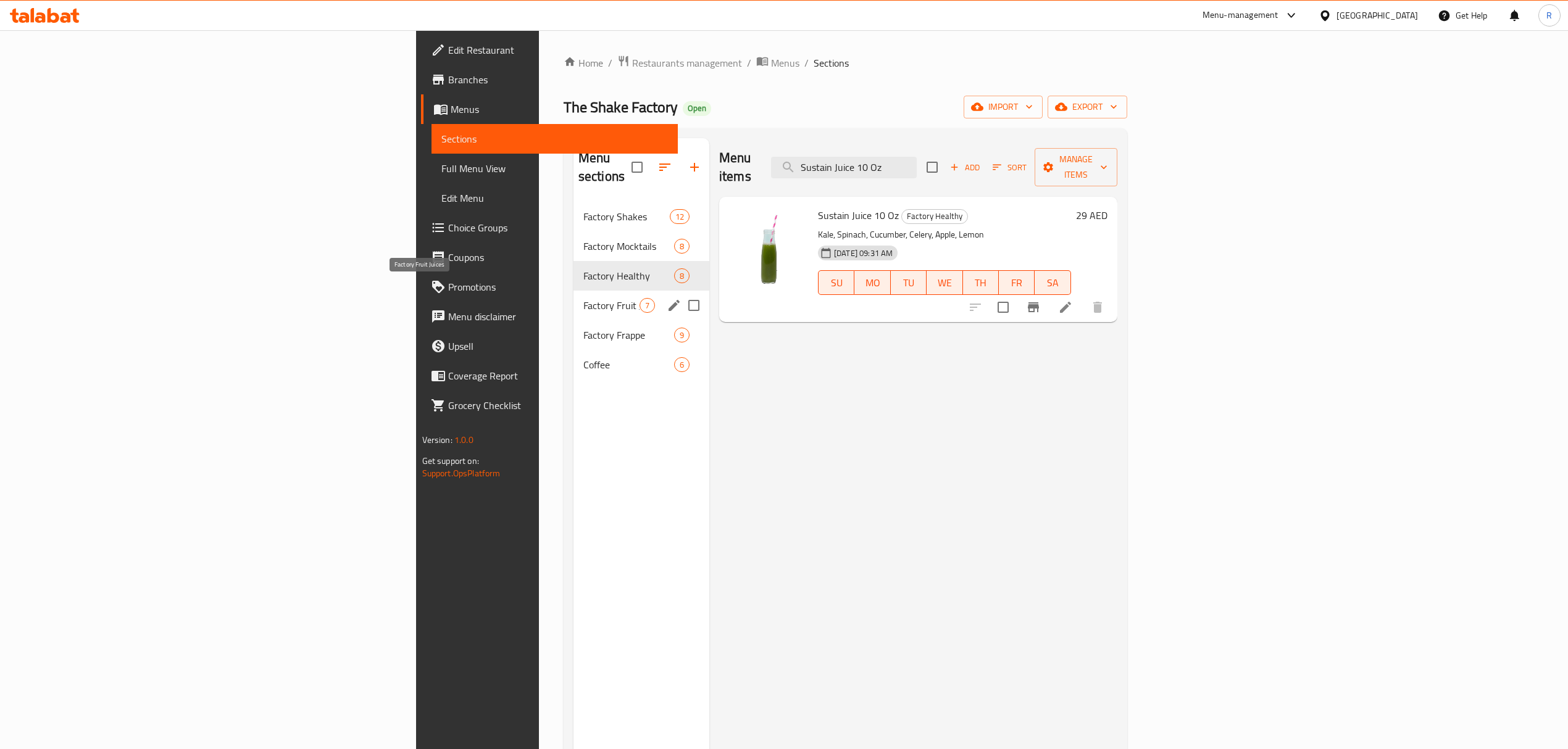
click at [583, 298] on span "Factory Fruit Juices" at bounding box center [612, 305] width 56 height 14
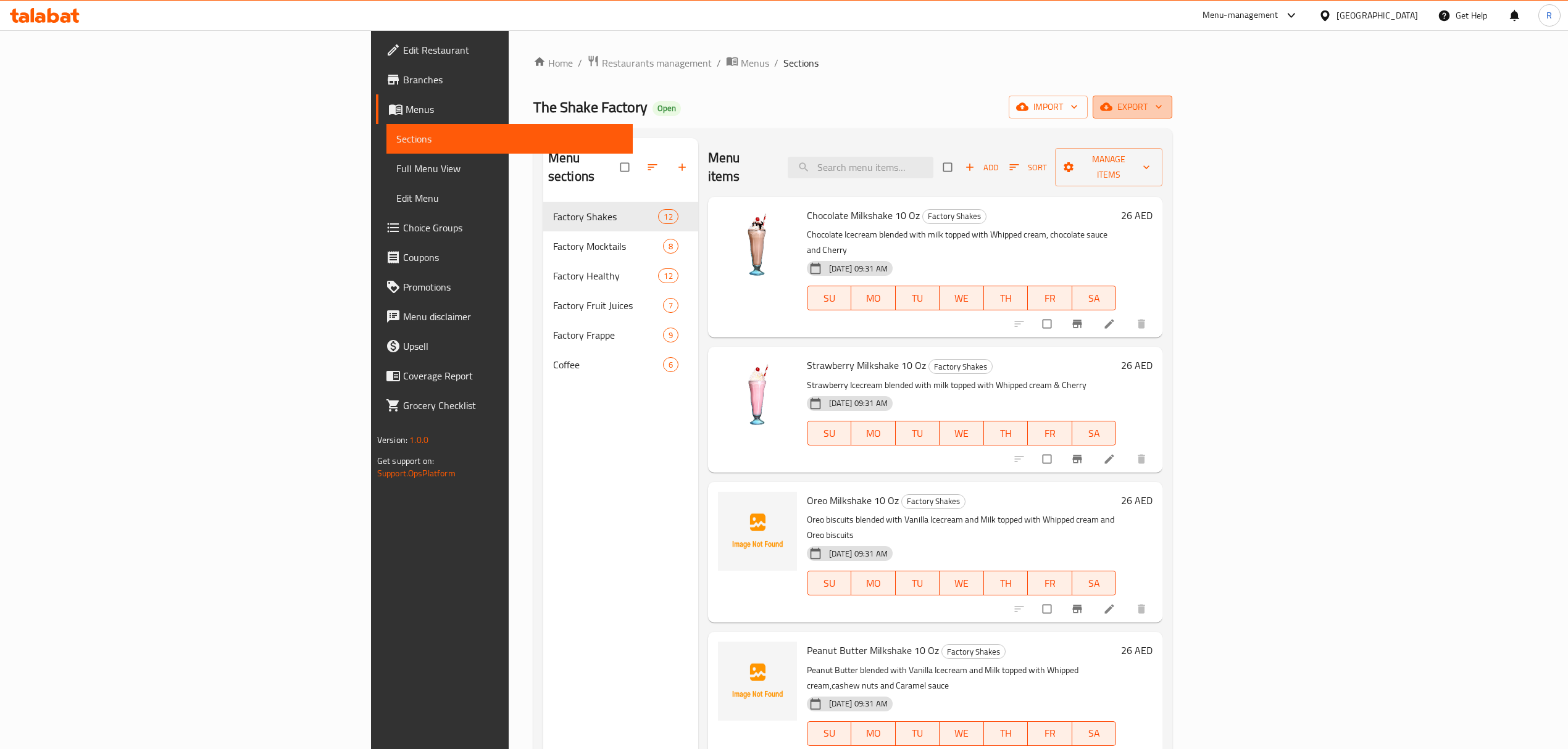
click at [1162, 103] on span "export" at bounding box center [1132, 106] width 60 height 15
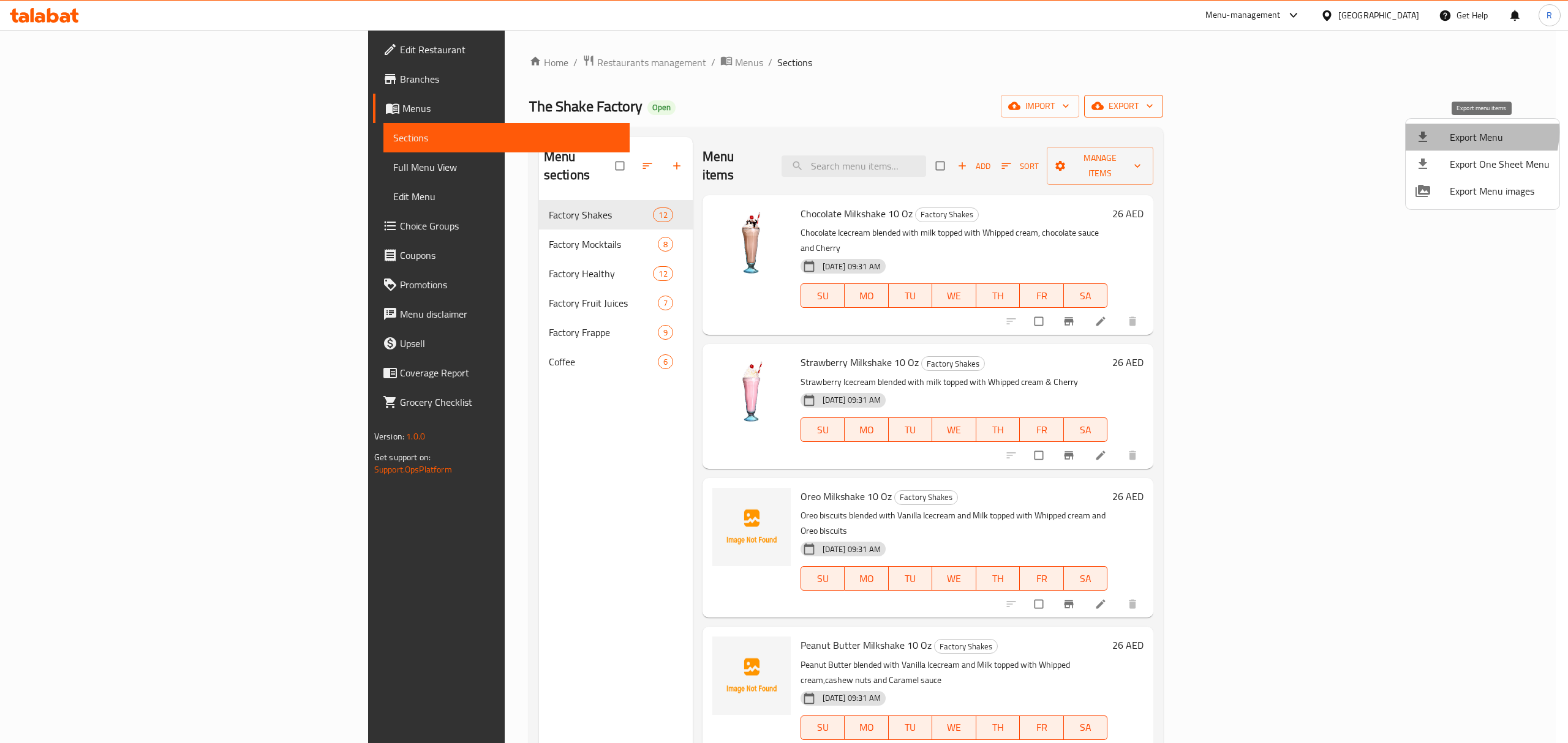
click at [1471, 132] on span "Export Menu" at bounding box center [1499, 137] width 100 height 14
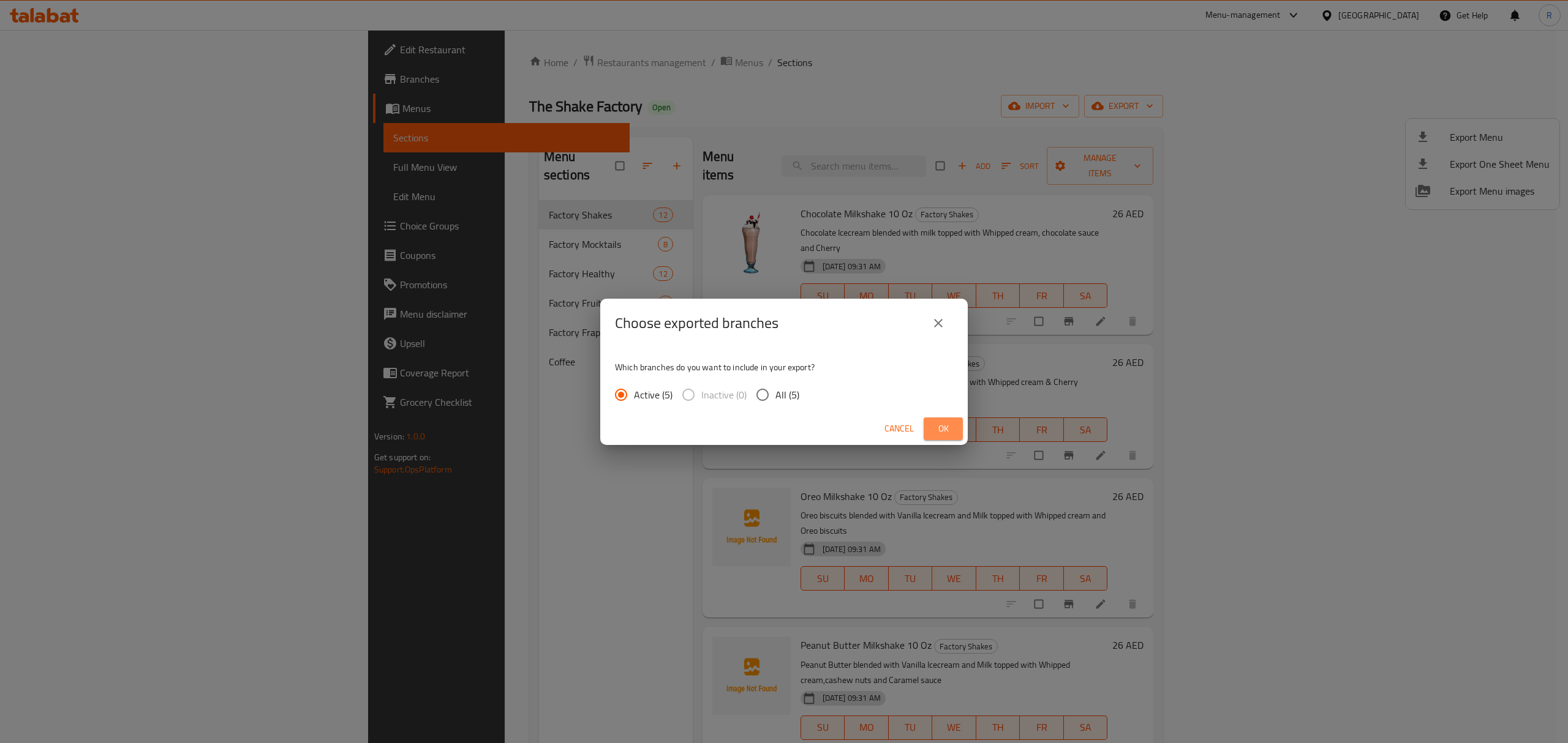
drag, startPoint x: 934, startPoint y: 426, endPoint x: 887, endPoint y: 362, distance: 79.4
click at [935, 427] on span "Ok" at bounding box center [943, 428] width 19 height 15
